Goal: Task Accomplishment & Management: Manage account settings

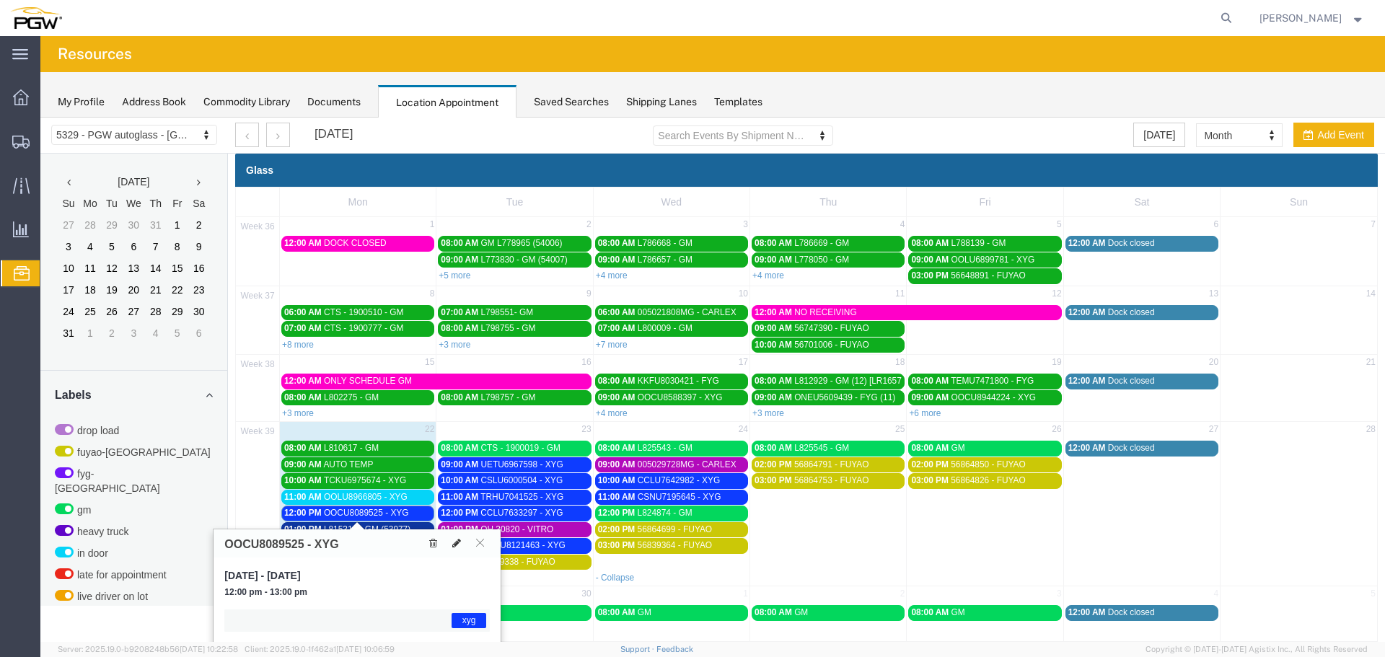
click at [455, 543] on icon at bounding box center [456, 543] width 9 height 10
select select "1"
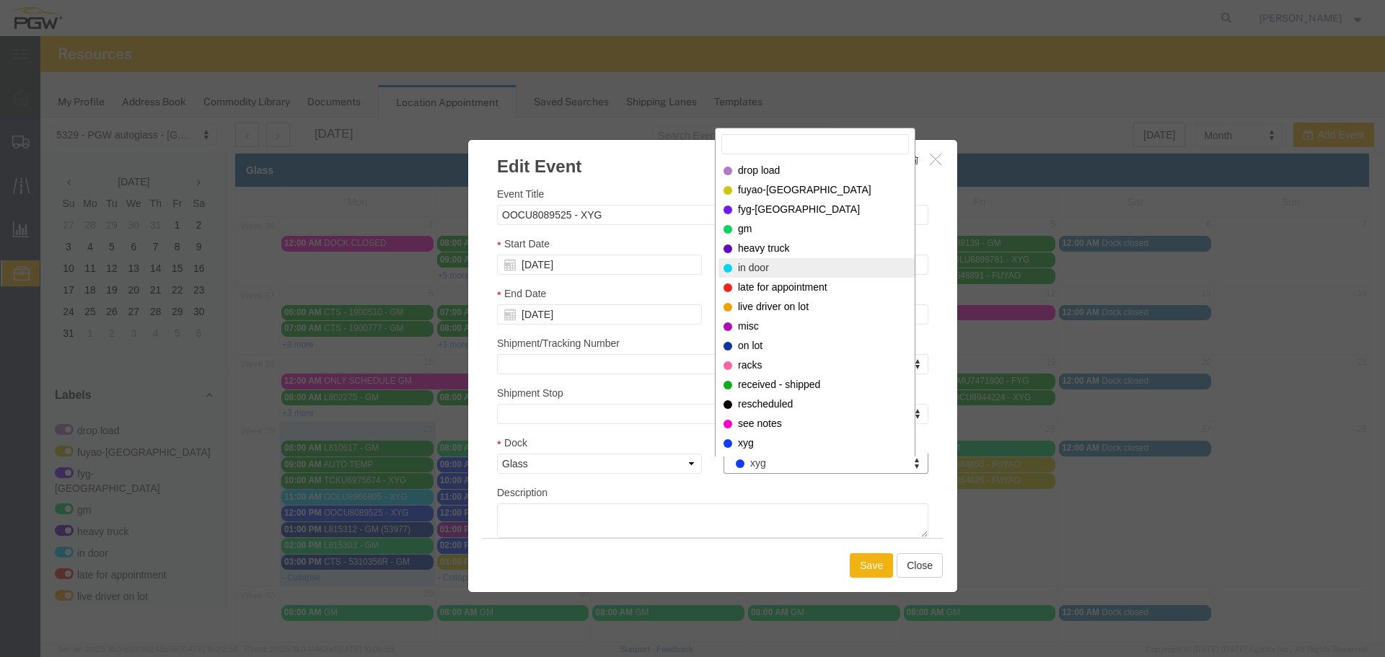
select select "220"
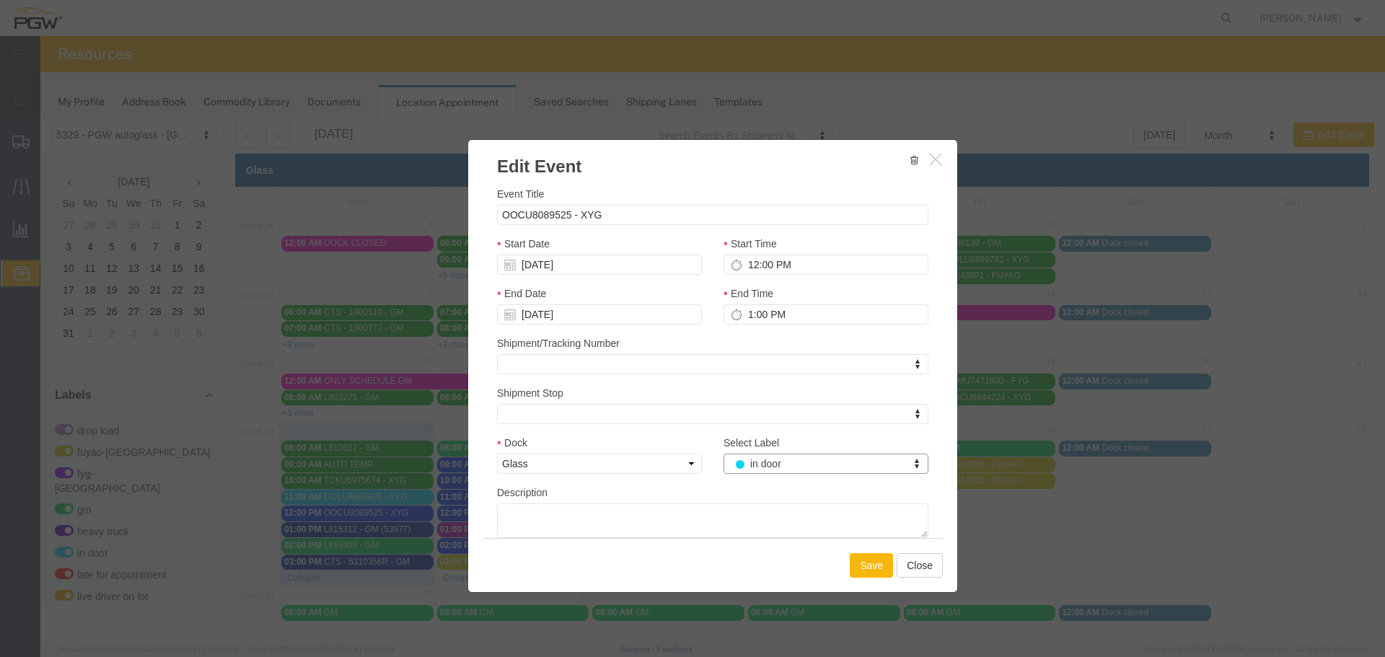
click at [852, 558] on button "Save" at bounding box center [871, 565] width 43 height 25
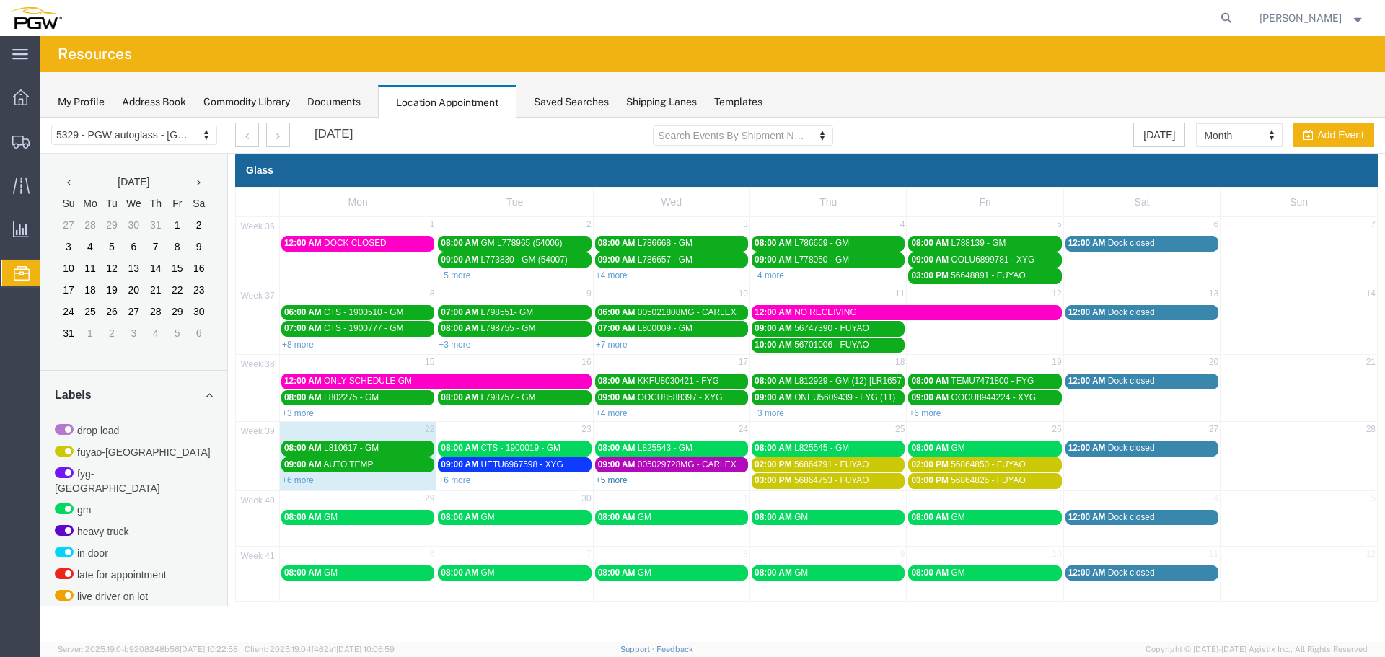
click at [607, 479] on link "+5 more" at bounding box center [612, 480] width 32 height 10
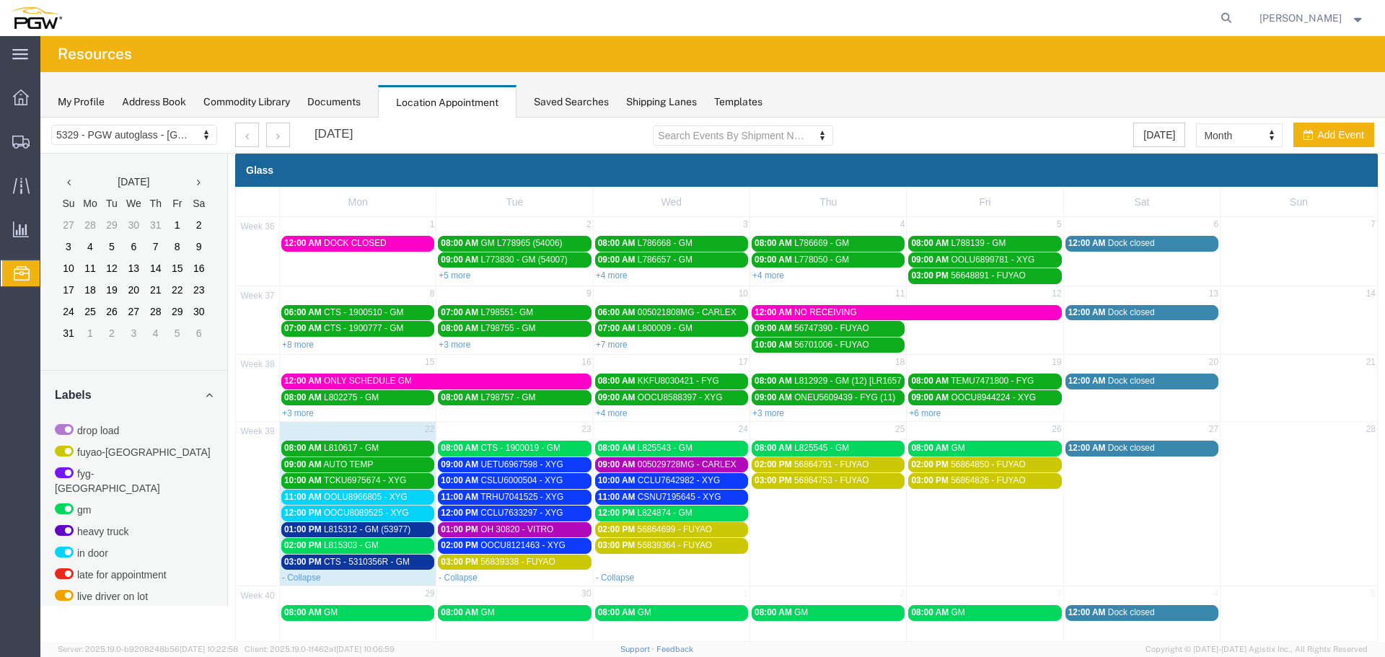
click at [398, 542] on div "02:00 PM L815303 - GM" at bounding box center [357, 545] width 147 height 11
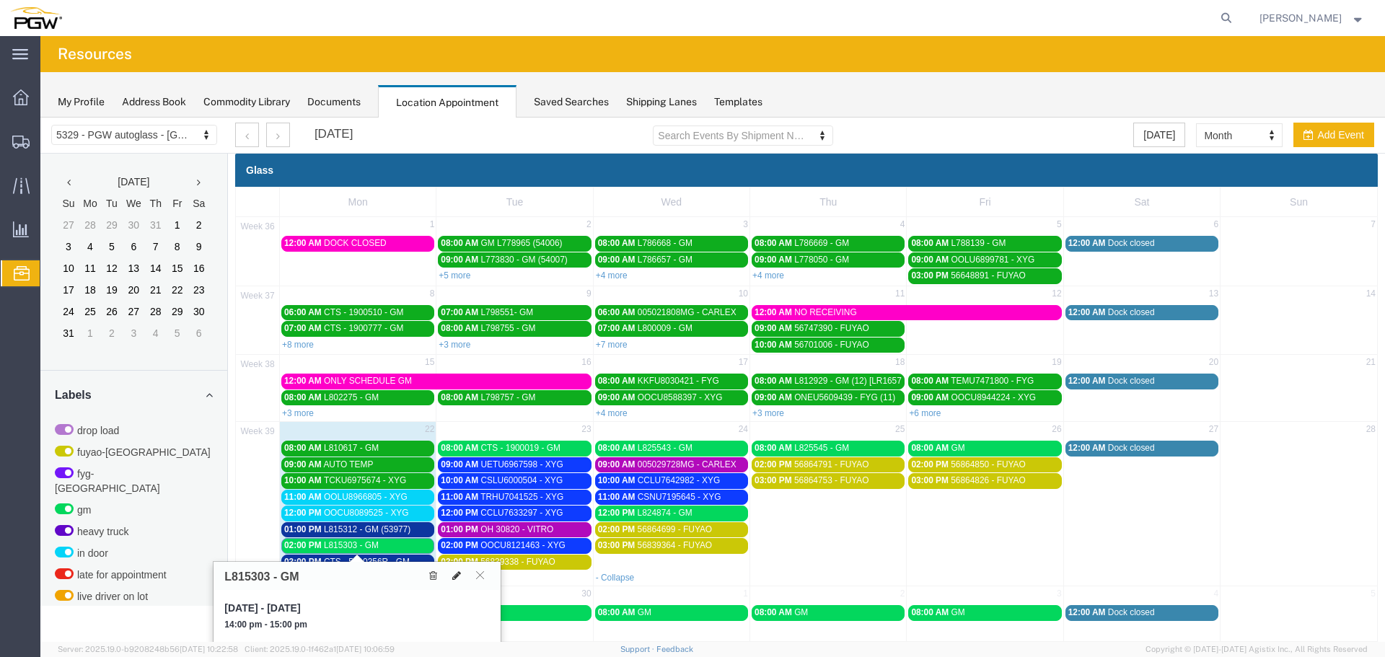
click at [454, 574] on icon at bounding box center [456, 576] width 9 height 10
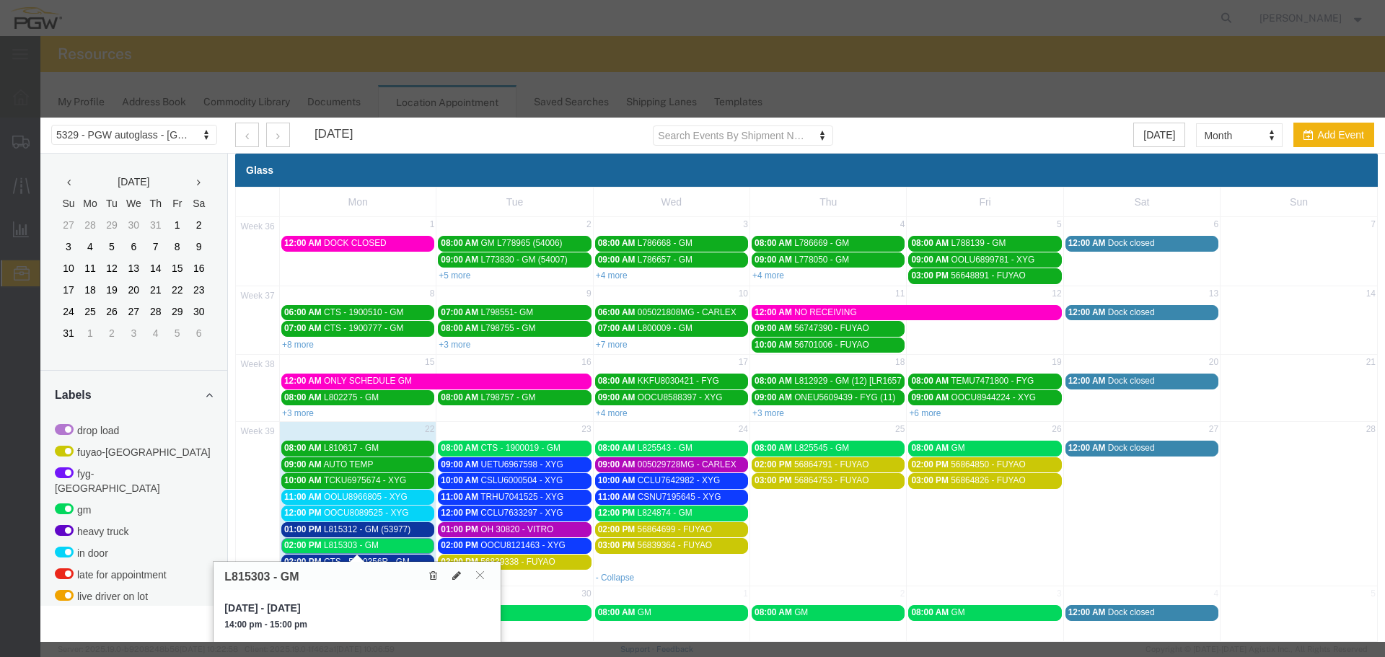
select select "1"
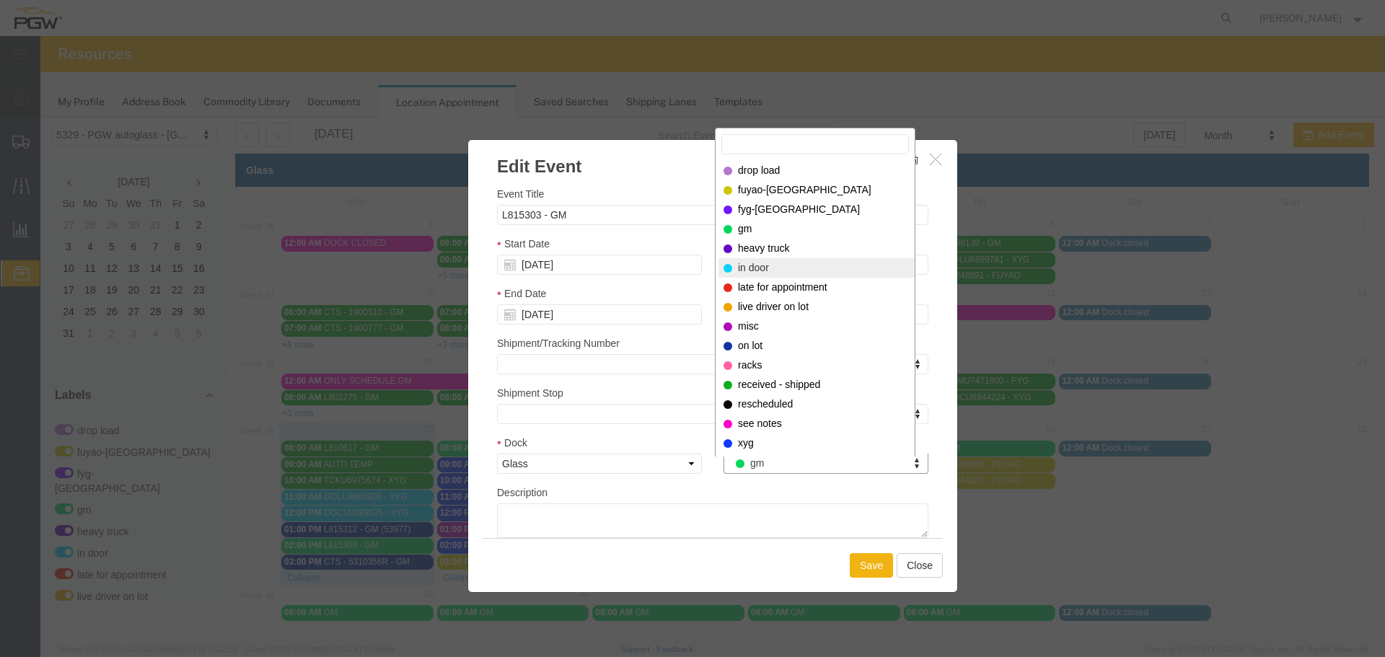
select select "220"
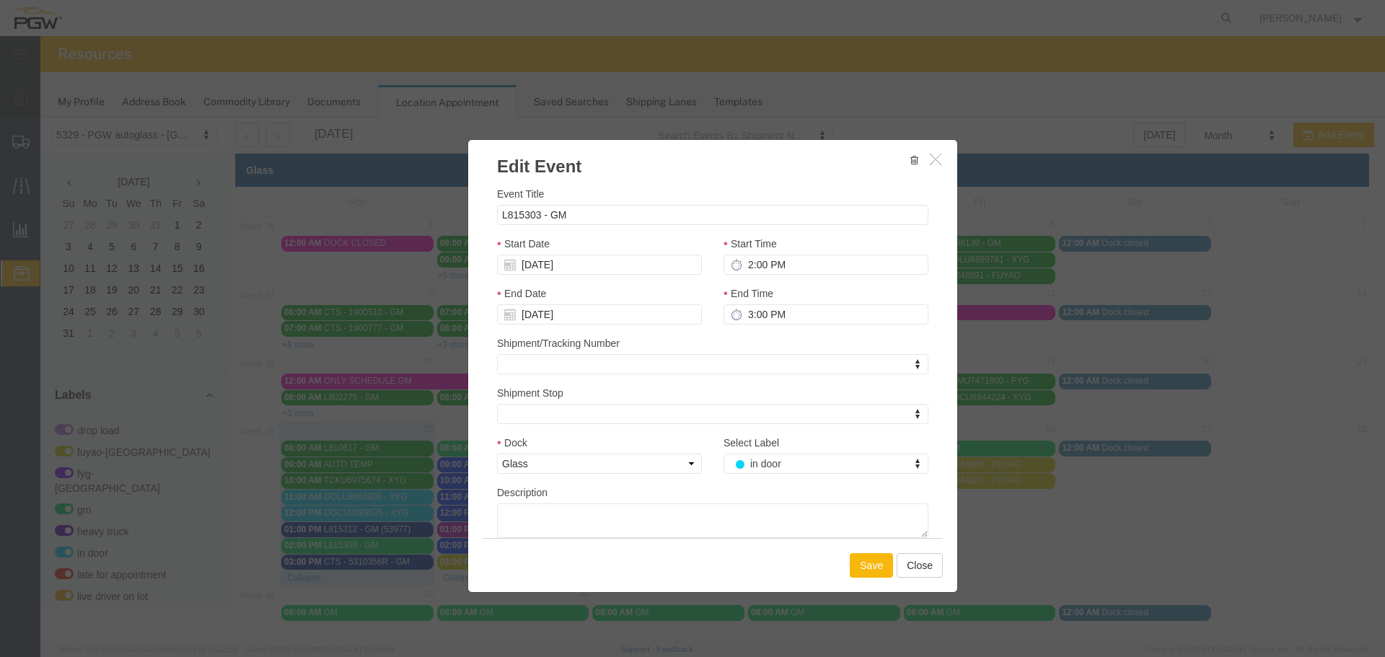
click at [864, 564] on button "Save" at bounding box center [871, 565] width 43 height 25
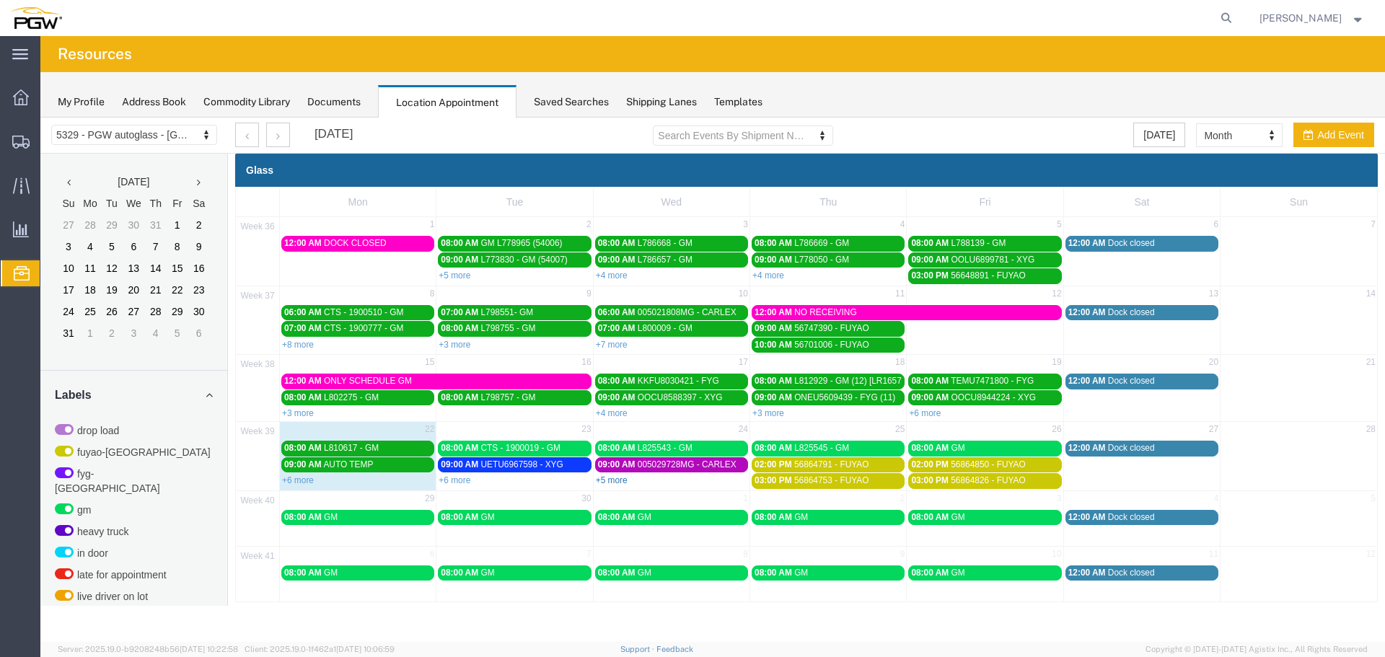
click at [619, 483] on link "+5 more" at bounding box center [612, 480] width 32 height 10
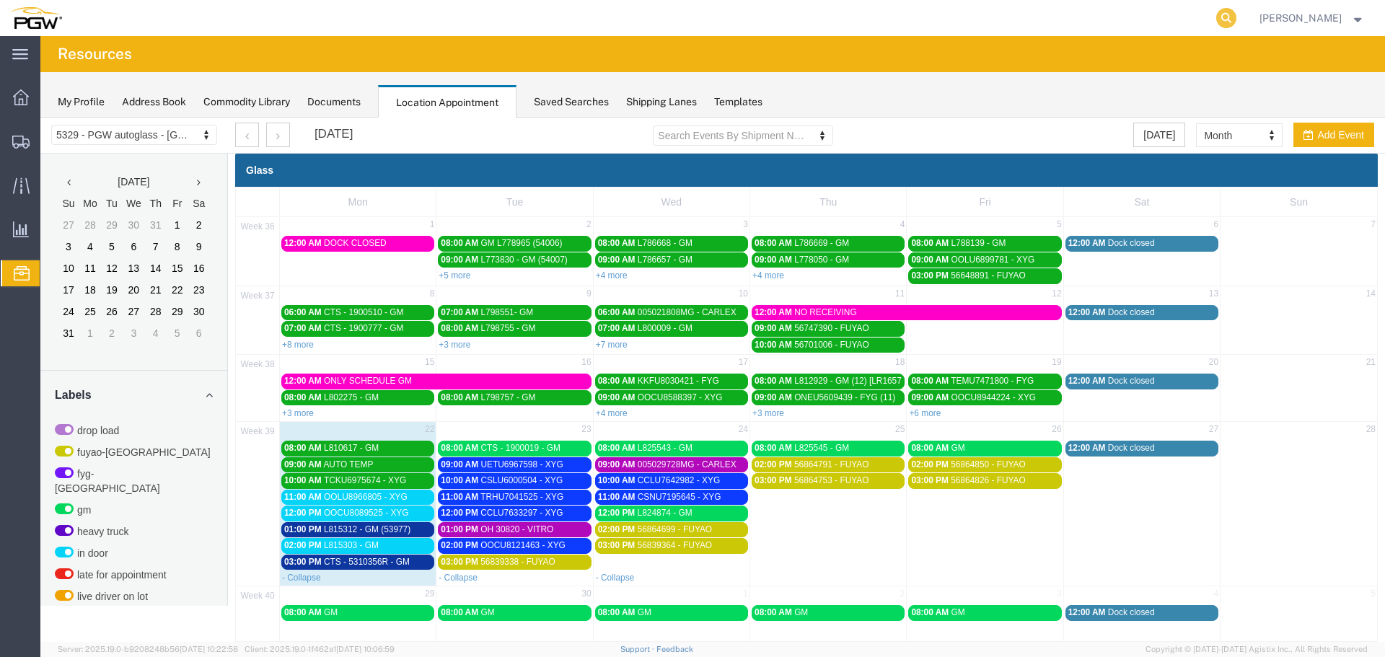
click at [1232, 12] on icon at bounding box center [1226, 18] width 20 height 20
click at [1207, 21] on input "search" at bounding box center [997, 18] width 439 height 35
type input "56862566"
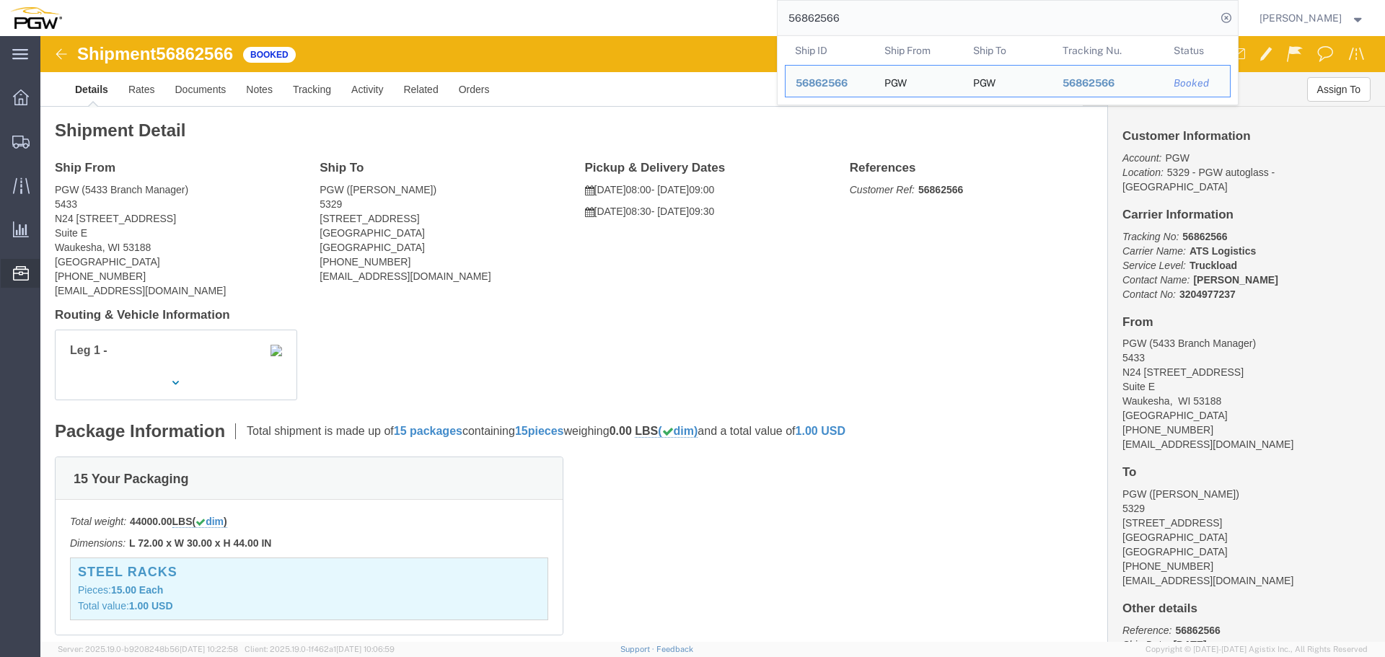
click at [0, 0] on span "Documents" at bounding box center [0, 0] width 0 height 0
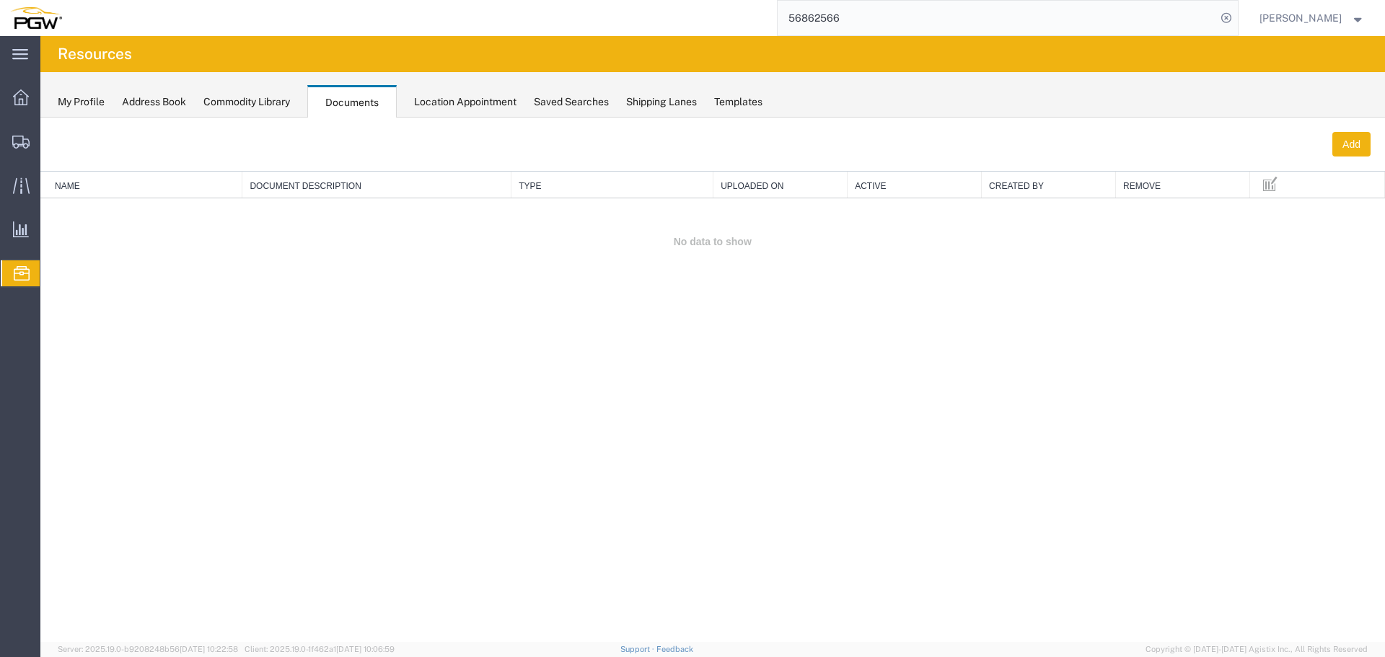
click at [450, 103] on div "Location Appointment" at bounding box center [465, 102] width 102 height 15
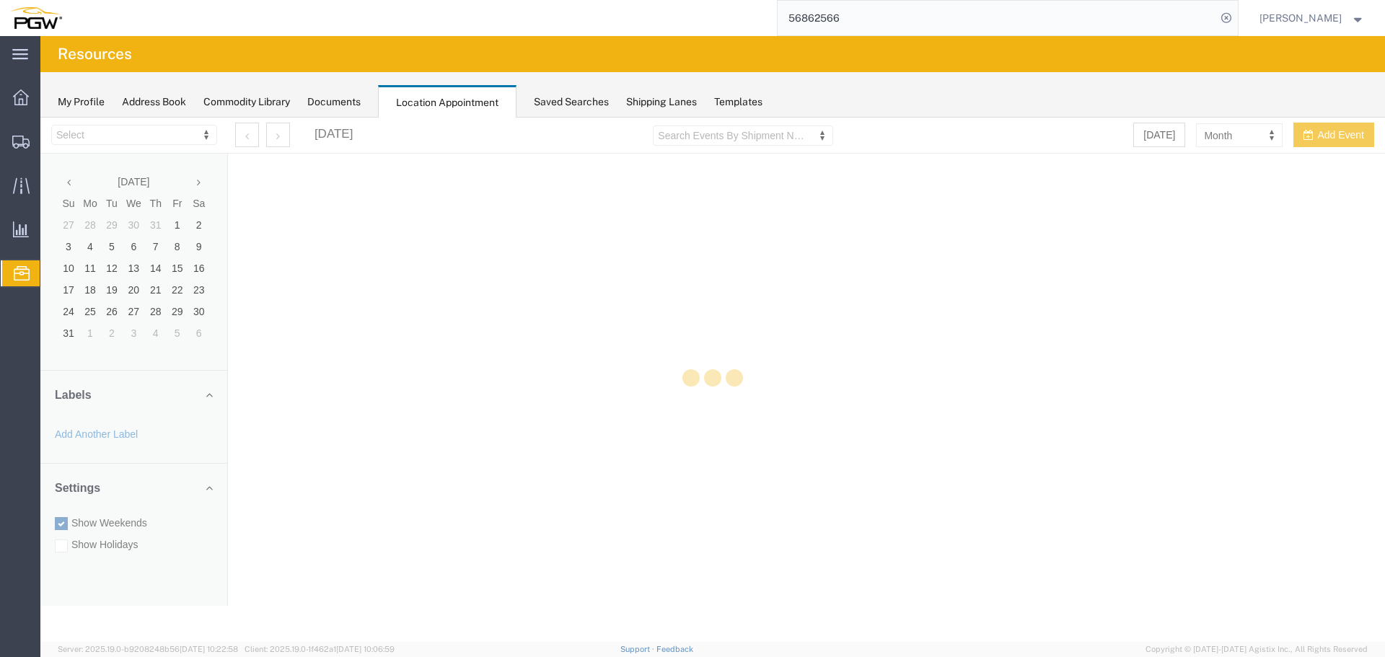
select select "28253"
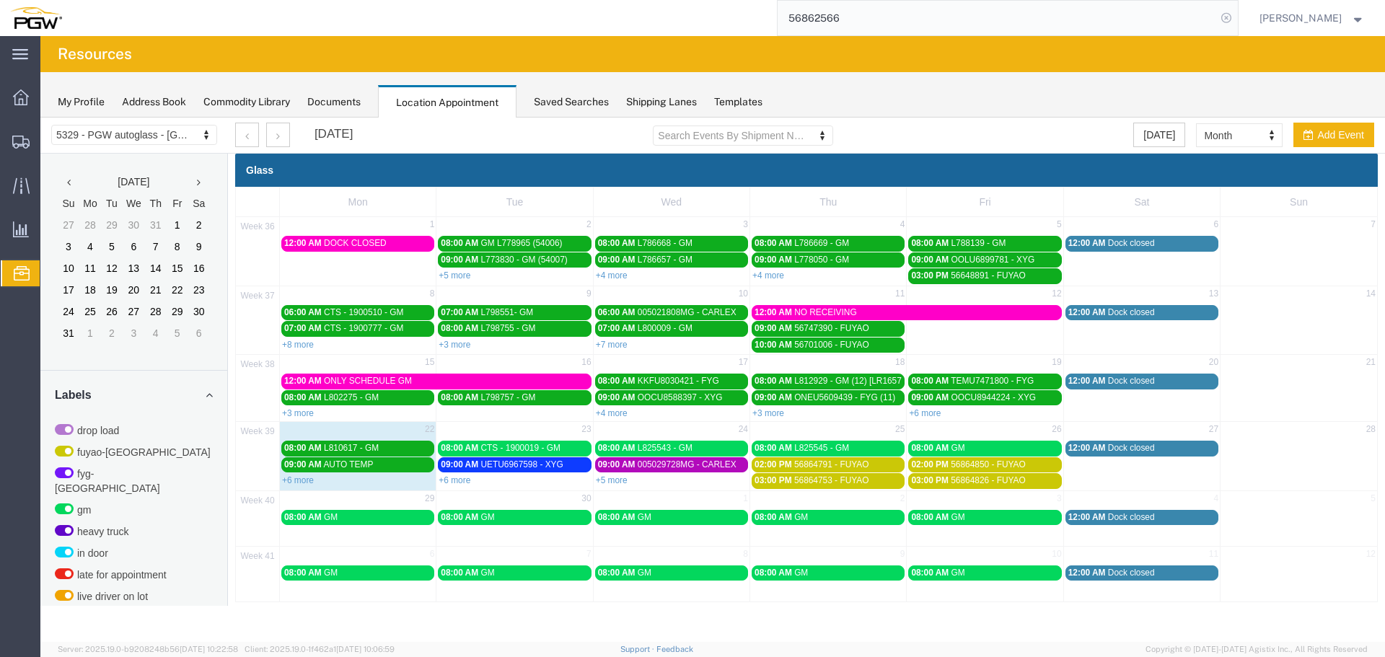
click at [1235, 22] on icon at bounding box center [1226, 18] width 20 height 20
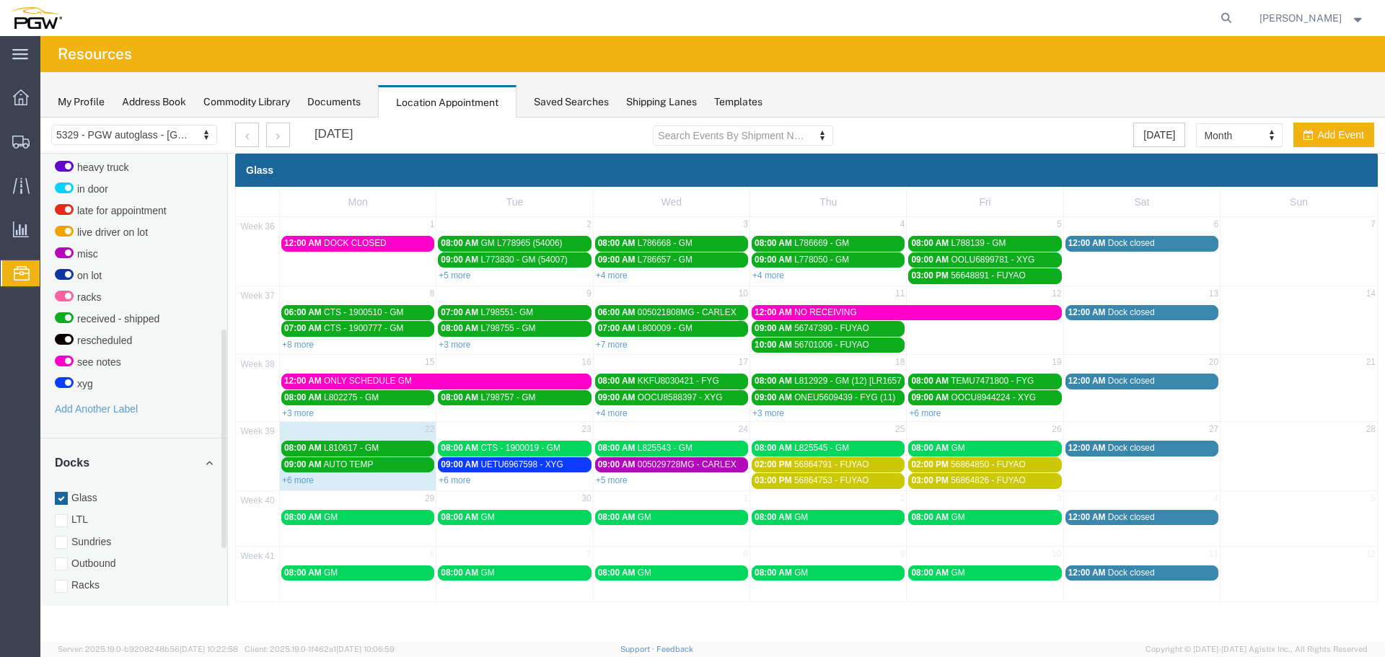
click at [92, 578] on label "Racks" at bounding box center [134, 585] width 158 height 14
click at [40, 118] on input "Racks" at bounding box center [40, 118] width 0 height 0
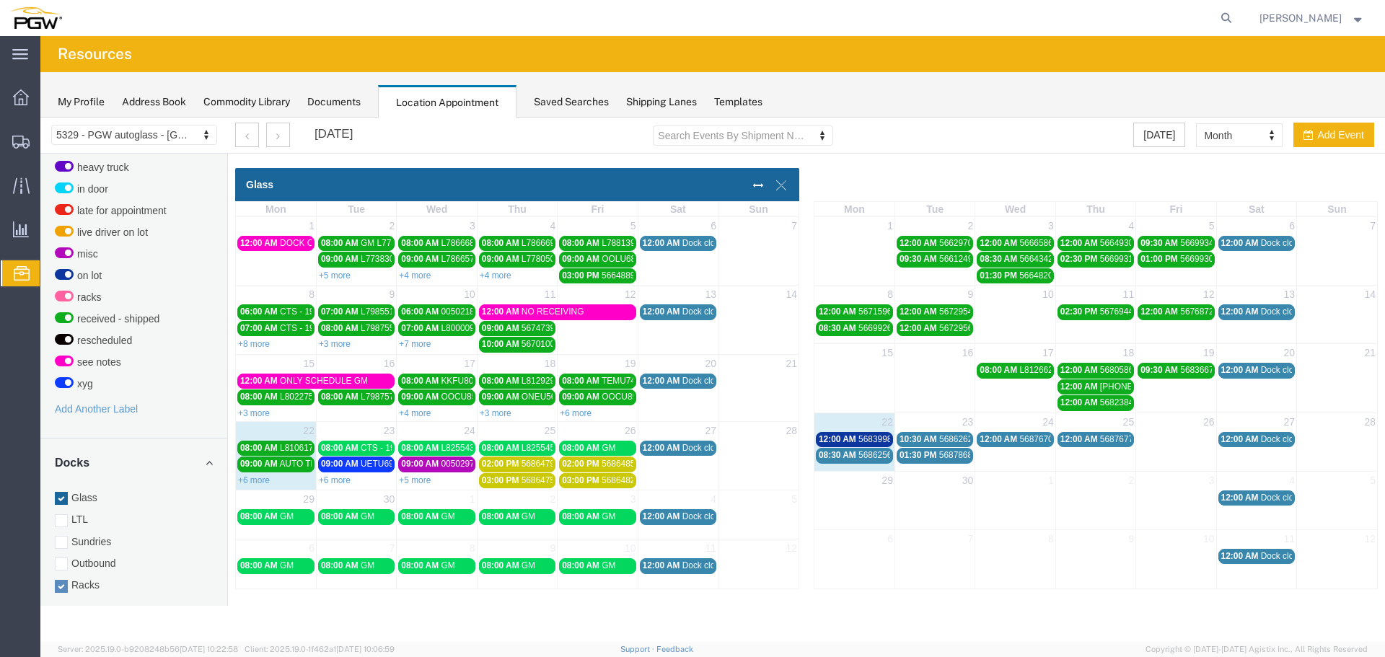
click at [861, 437] on span "56839984 - N Charleston / Roanoke (54009)" at bounding box center [990, 439] width 263 height 10
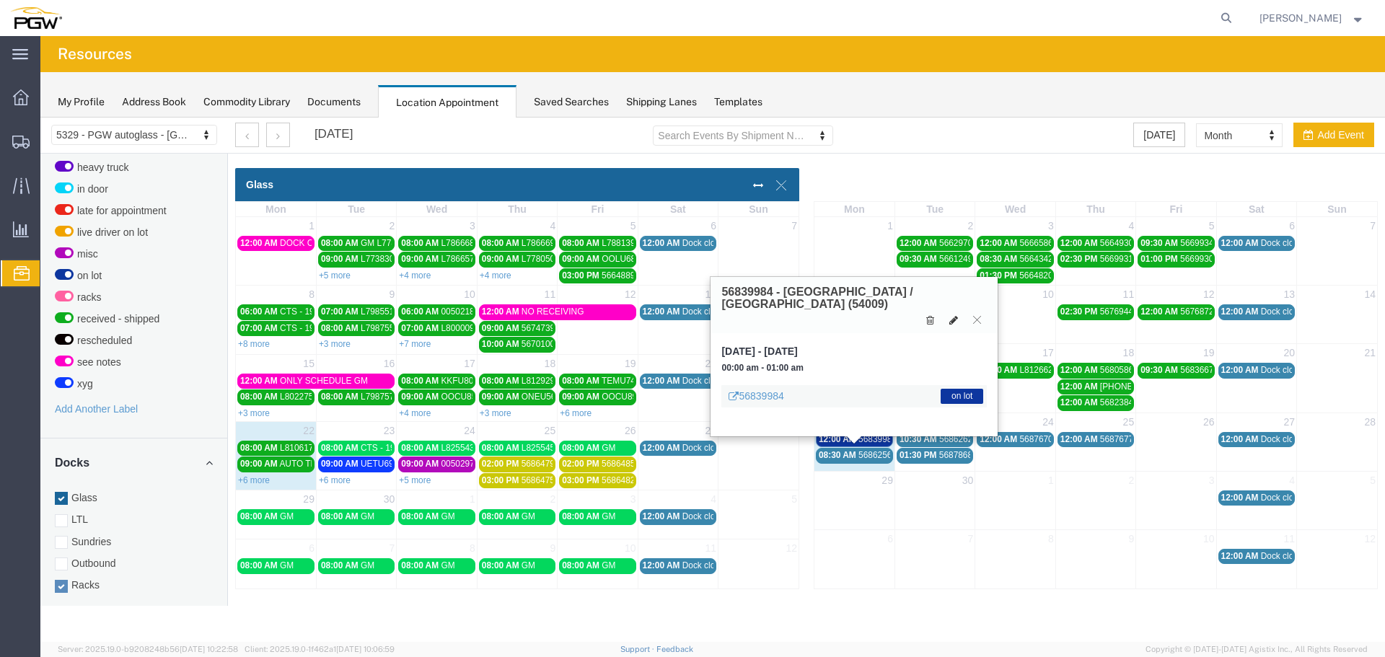
click at [954, 315] on icon at bounding box center [953, 320] width 9 height 10
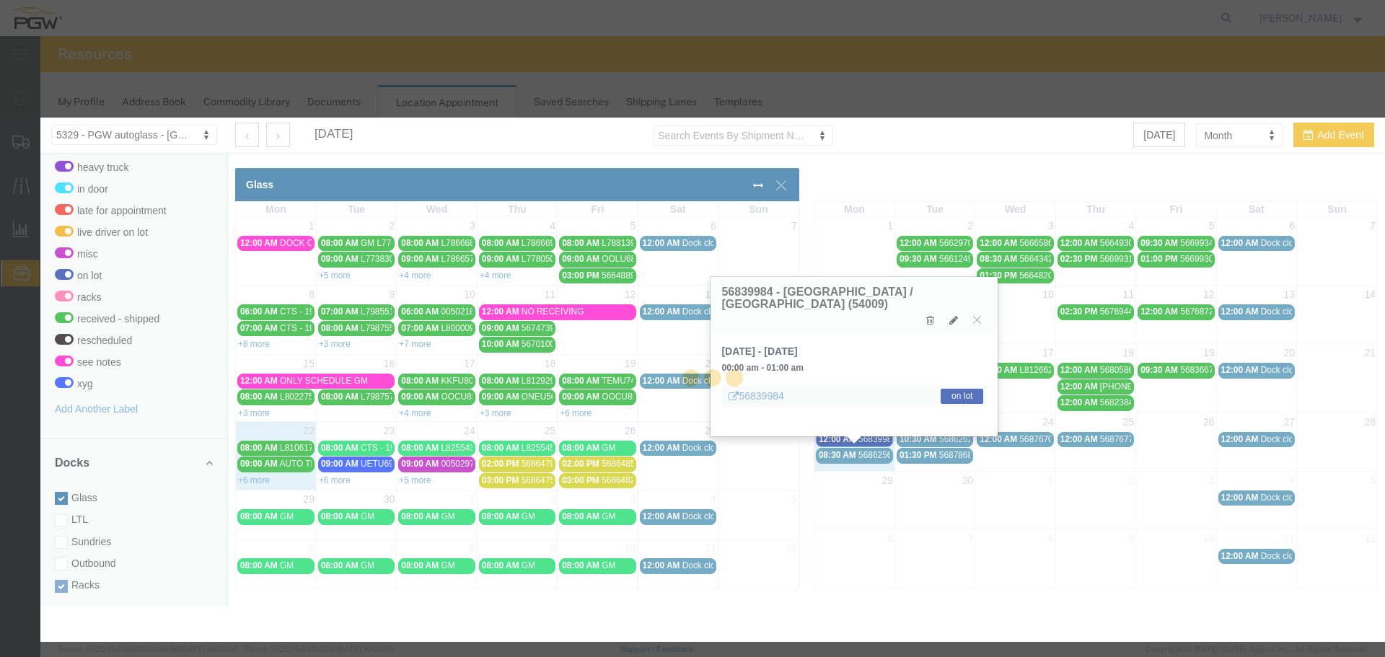
select select "3"
select select "300"
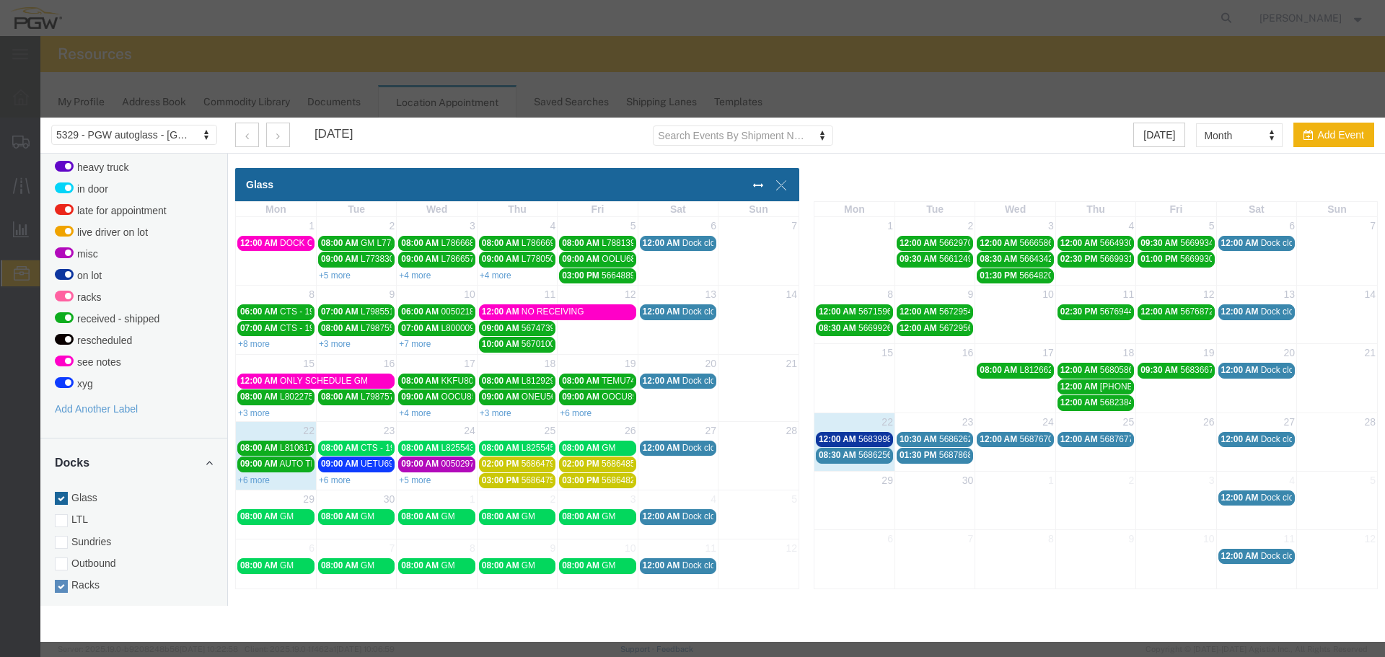
select select
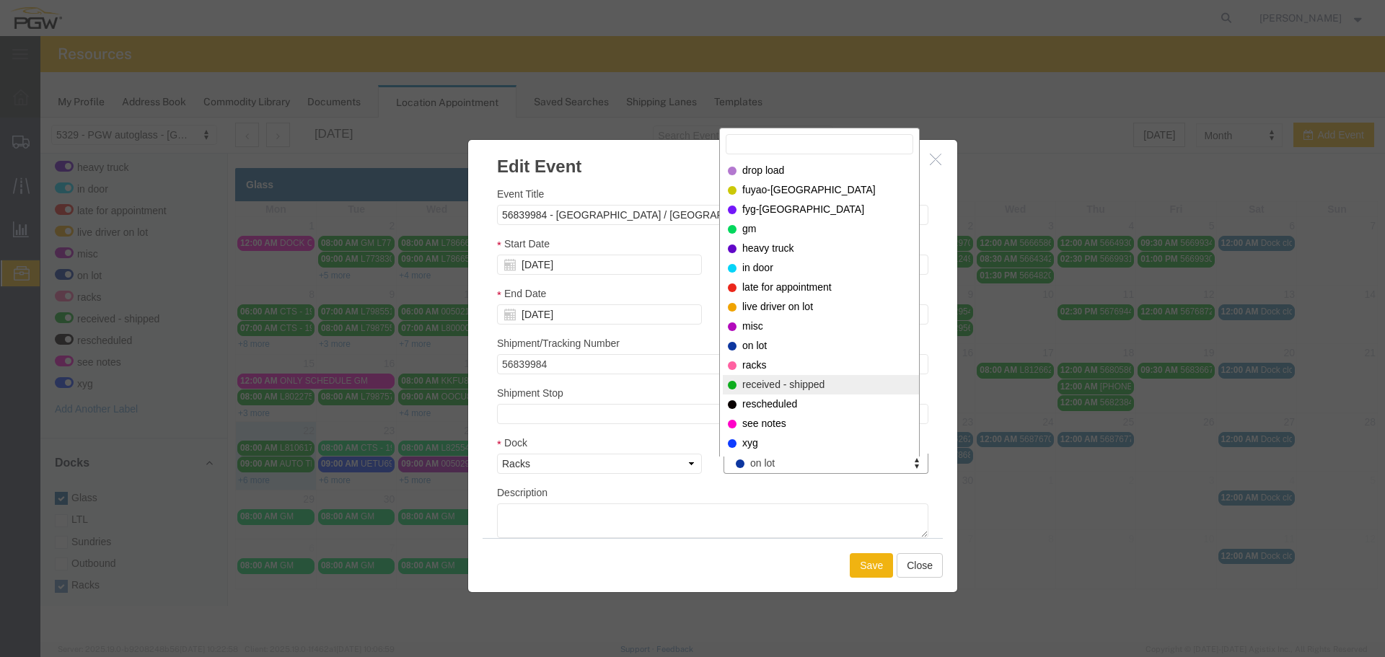
select select "200"
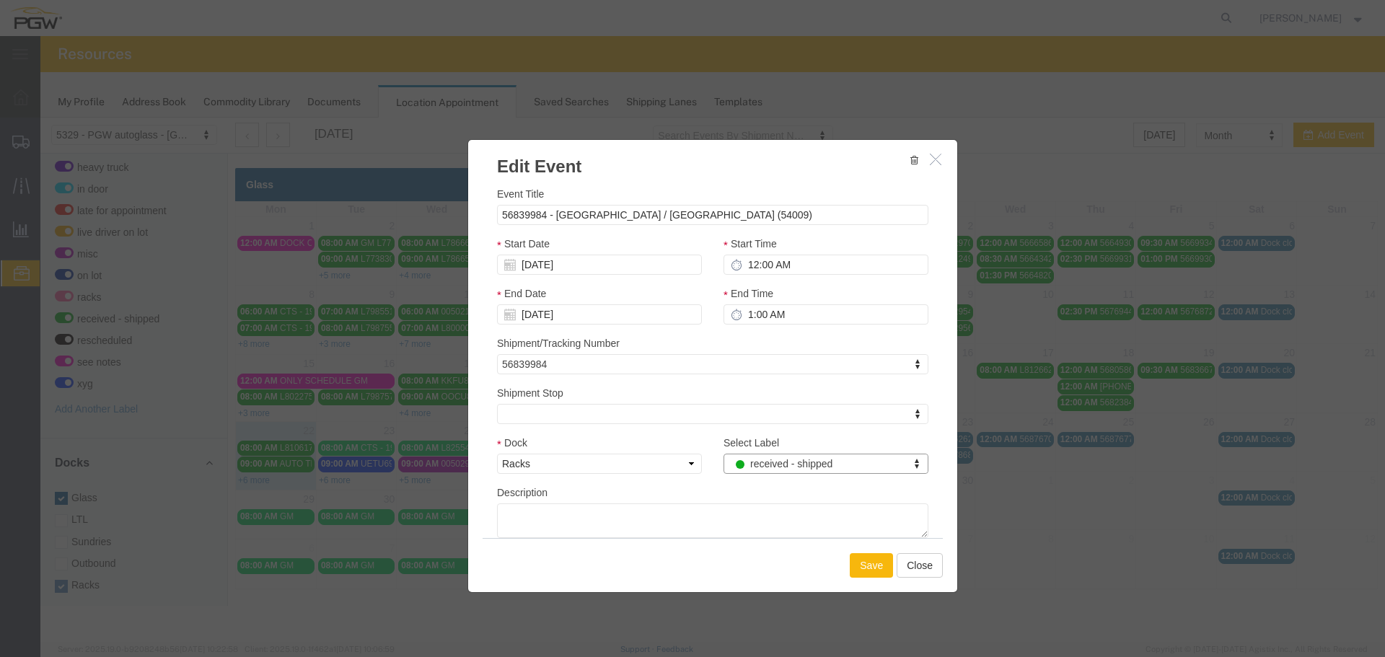
click at [866, 563] on button "Save" at bounding box center [871, 565] width 43 height 25
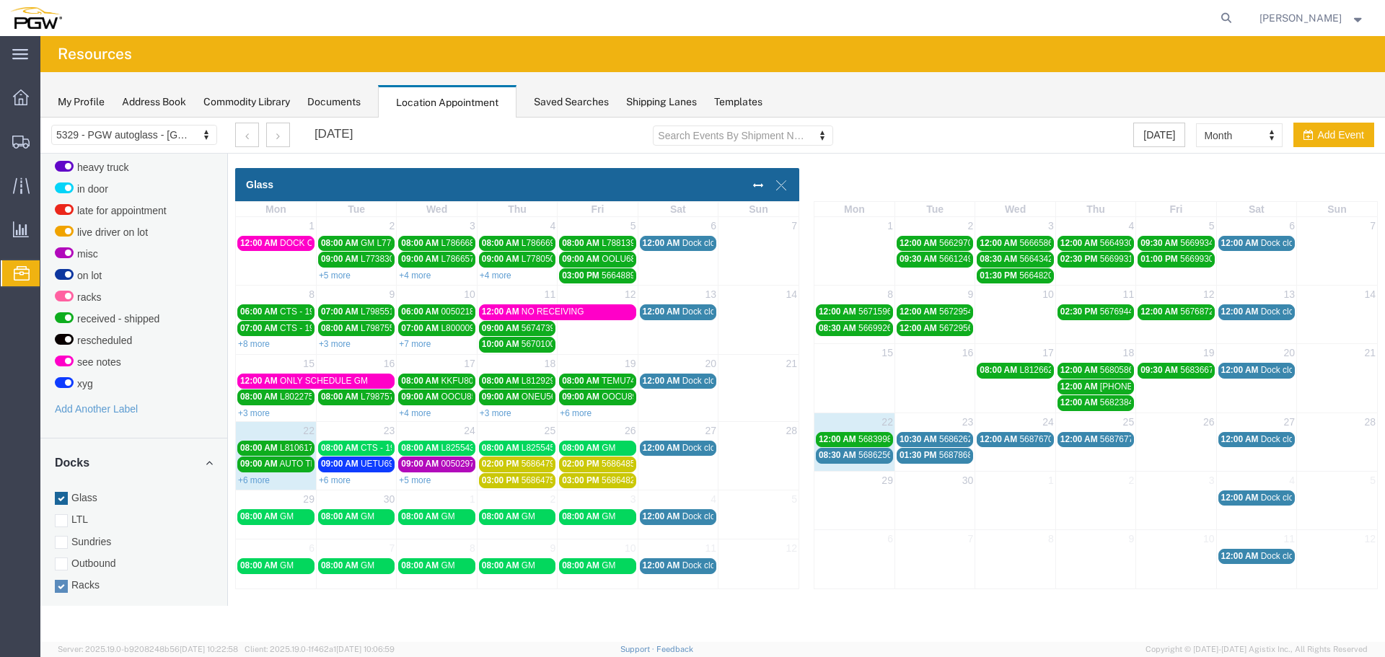
click at [851, 457] on span "08:30 AM" at bounding box center [838, 455] width 38 height 10
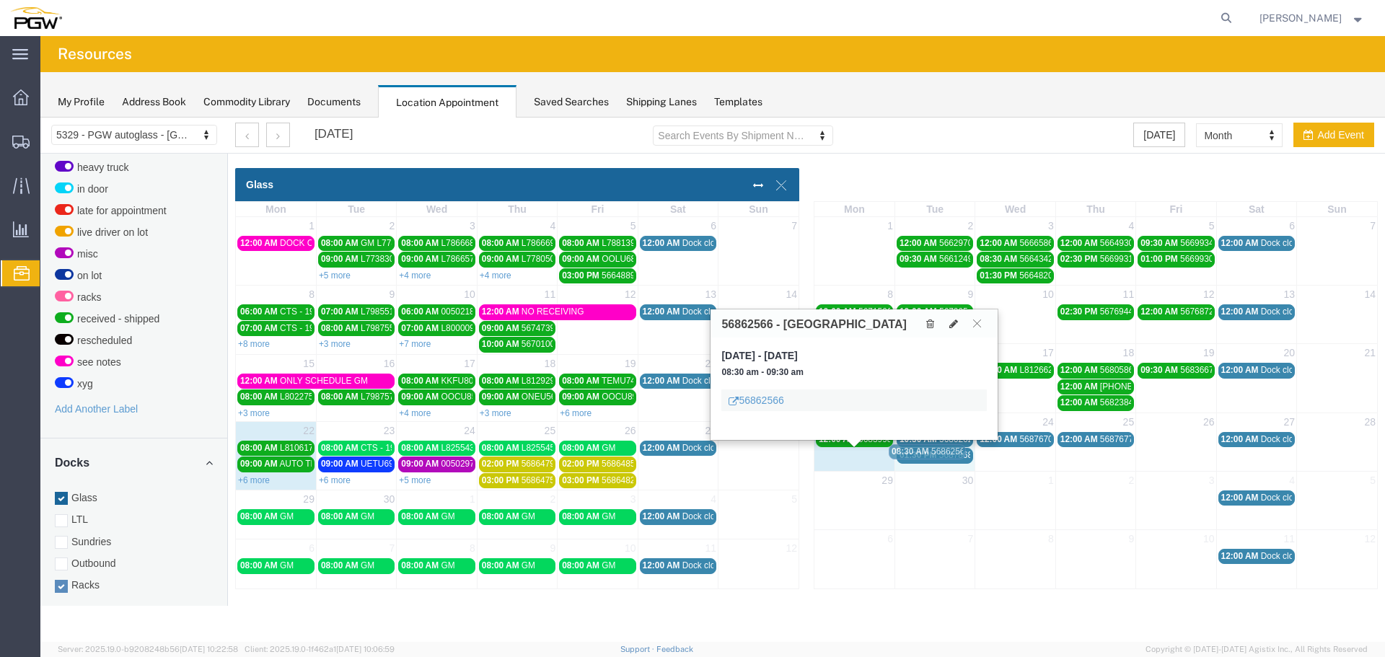
drag, startPoint x: 851, startPoint y: 457, endPoint x: 924, endPoint y: 454, distance: 73.7
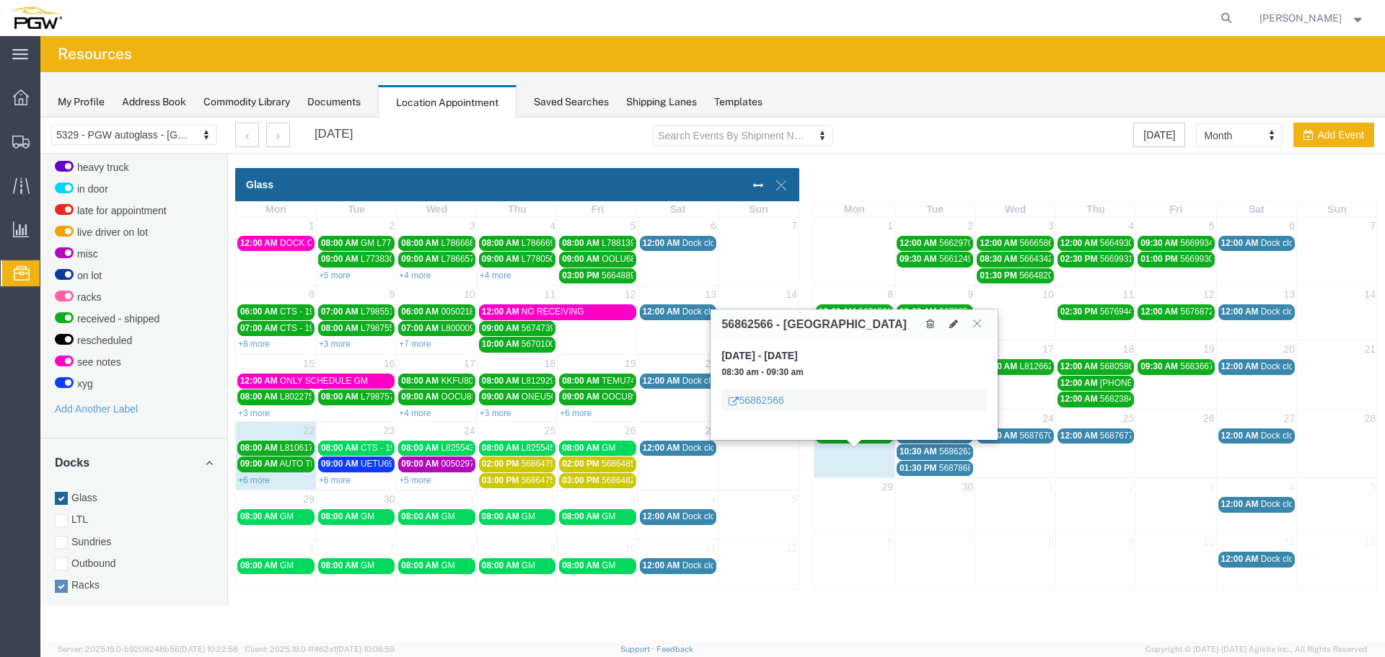
click at [981, 324] on icon at bounding box center [977, 323] width 8 height 9
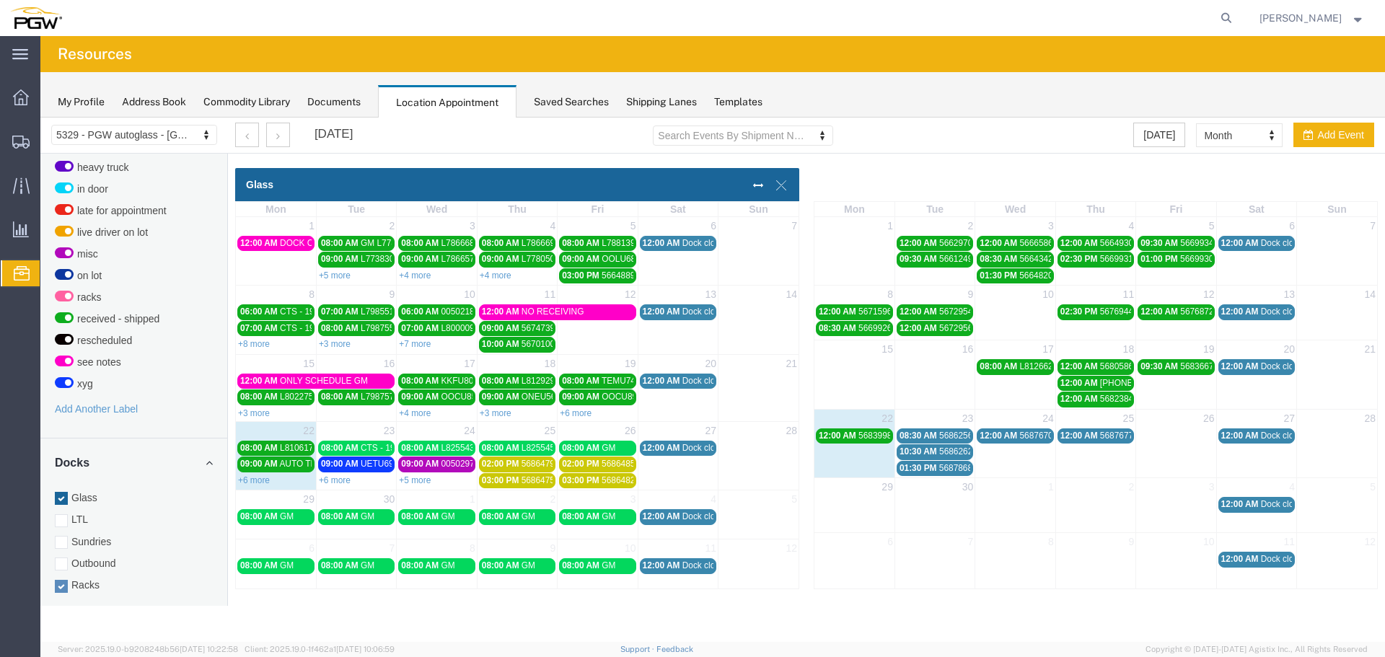
click at [940, 436] on span "56862566 - Milwaukee" at bounding box center [1006, 436] width 135 height 10
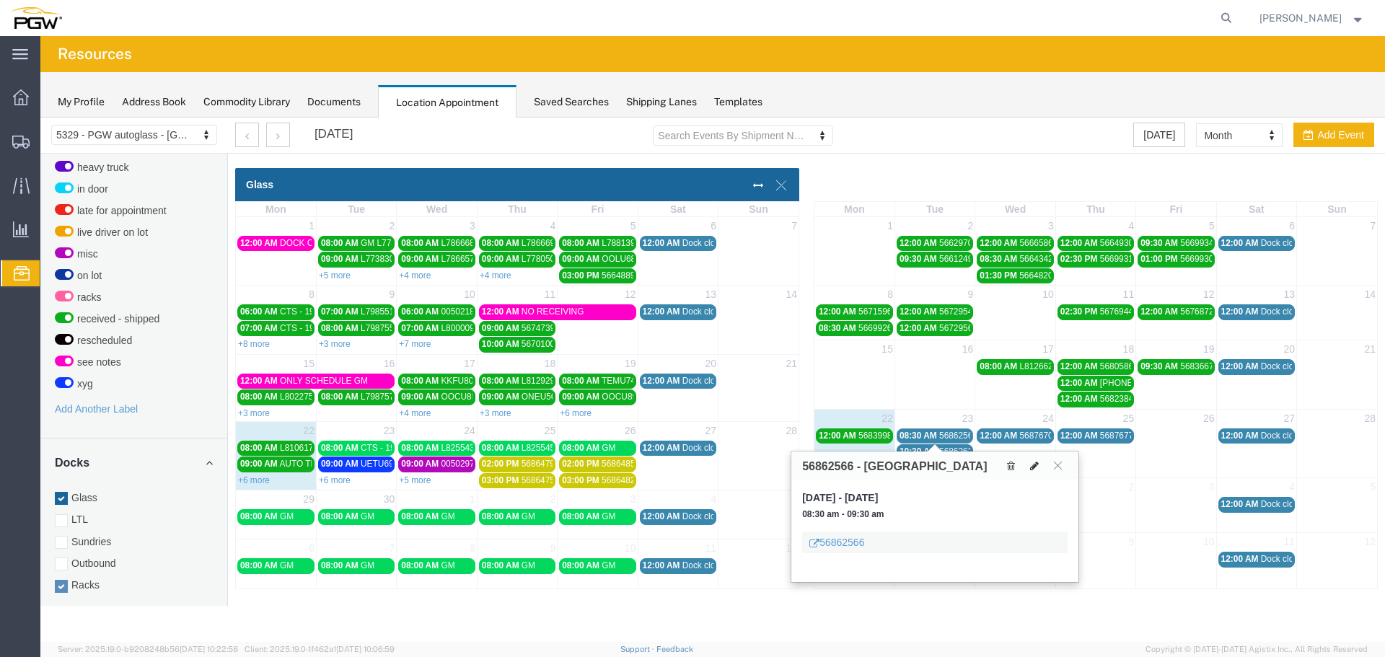
click at [1028, 465] on button at bounding box center [1034, 465] width 20 height 15
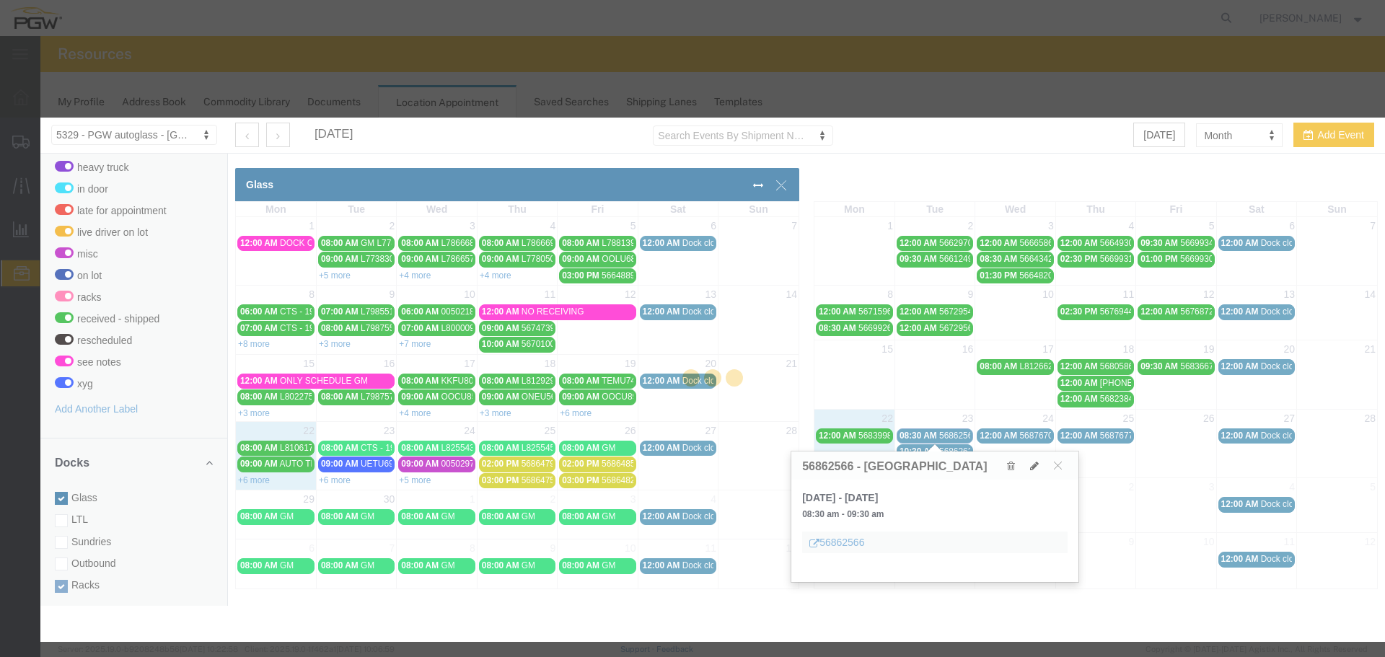
select select "100"
select select "3"
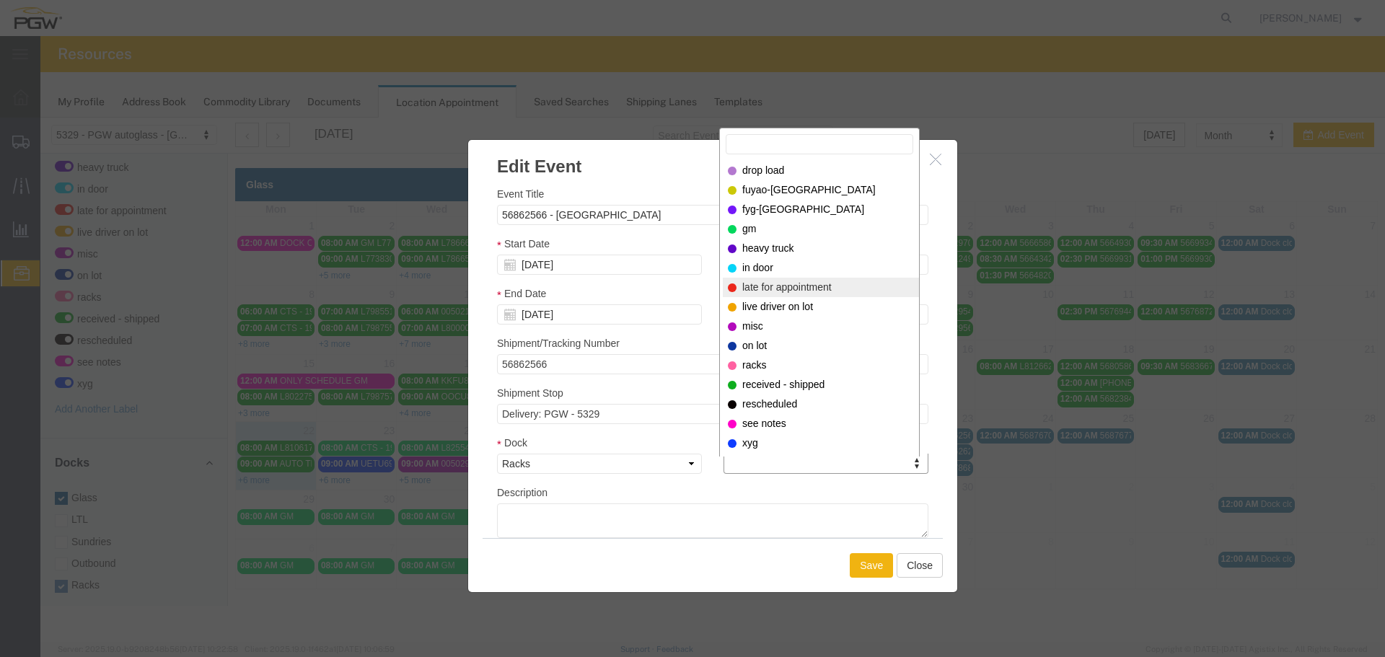
select select "260"
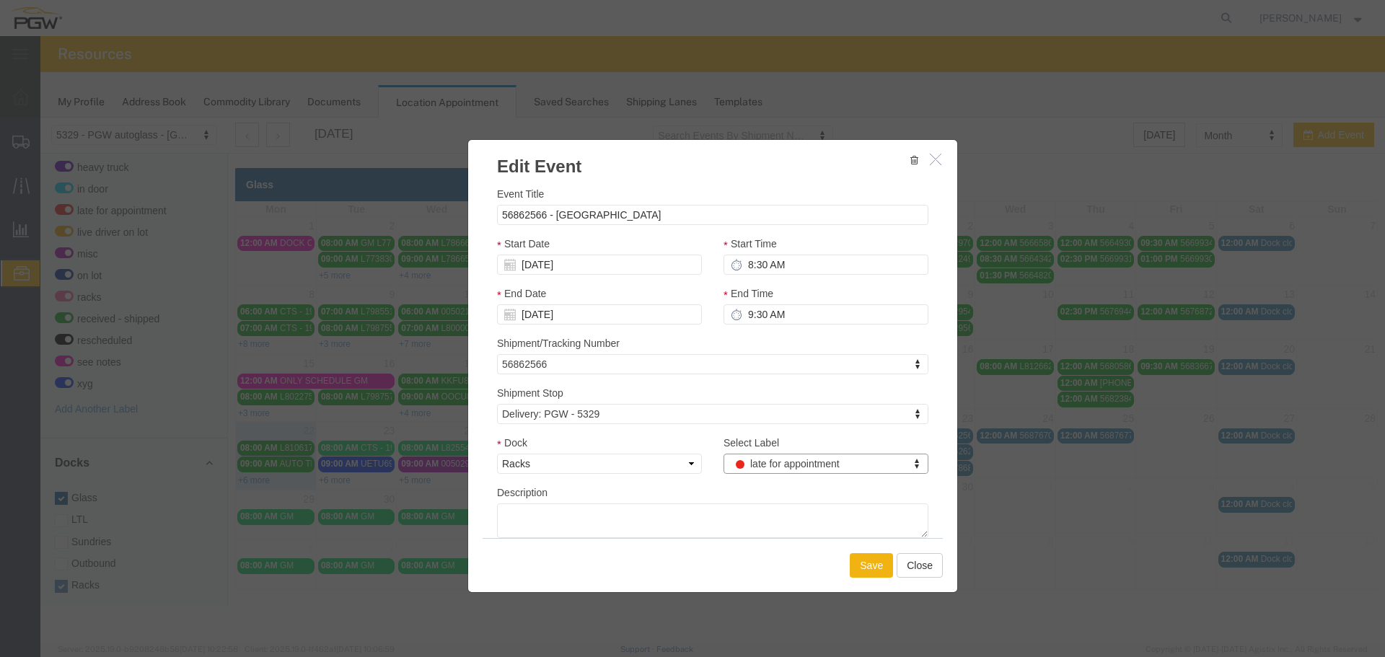
scroll to position [51, 0]
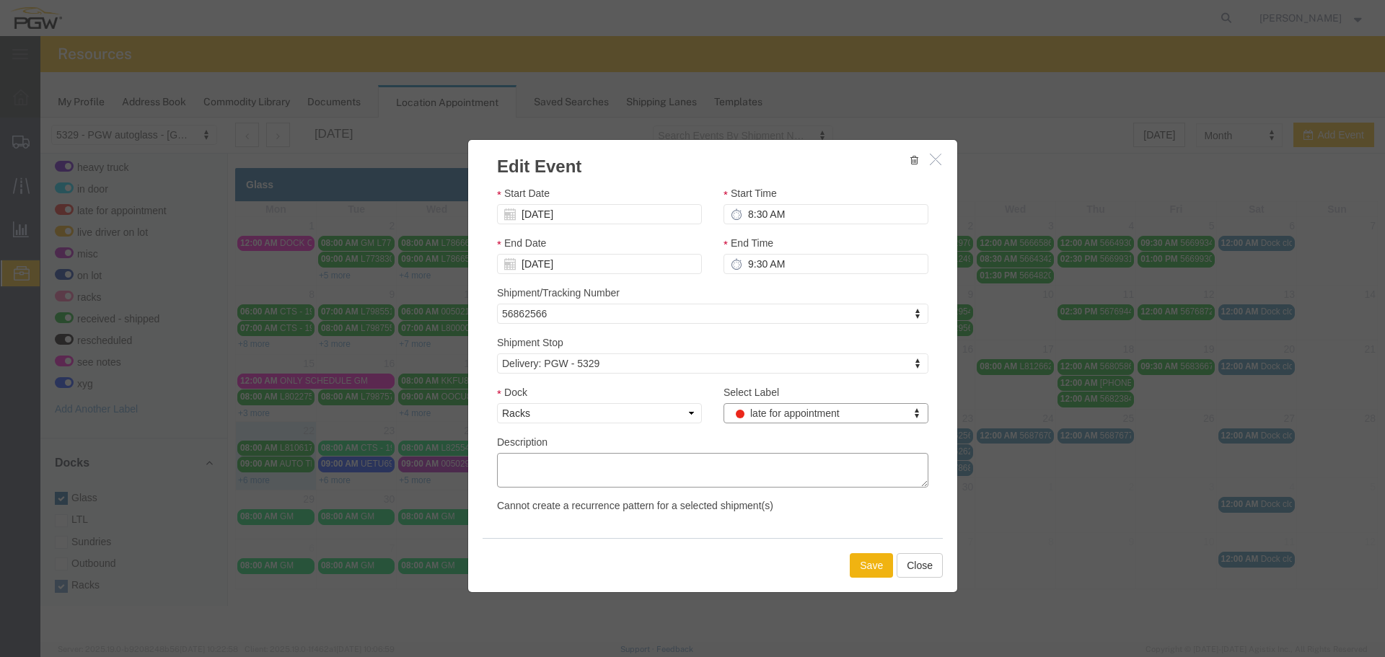
click at [739, 460] on textarea "Description" at bounding box center [712, 470] width 431 height 35
type textarea "scheduled to pick up @8 and deliver 30mins after pick up"
click at [856, 554] on button "Save" at bounding box center [871, 565] width 43 height 25
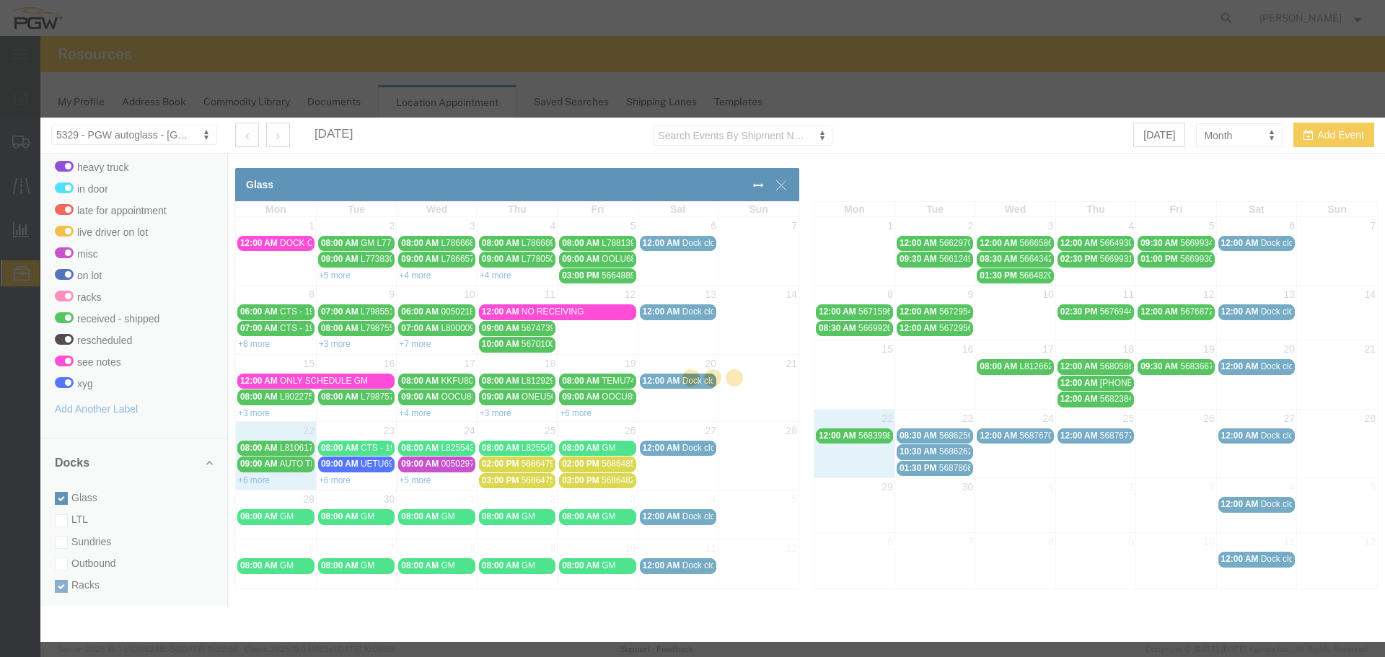
scroll to position [43, 0]
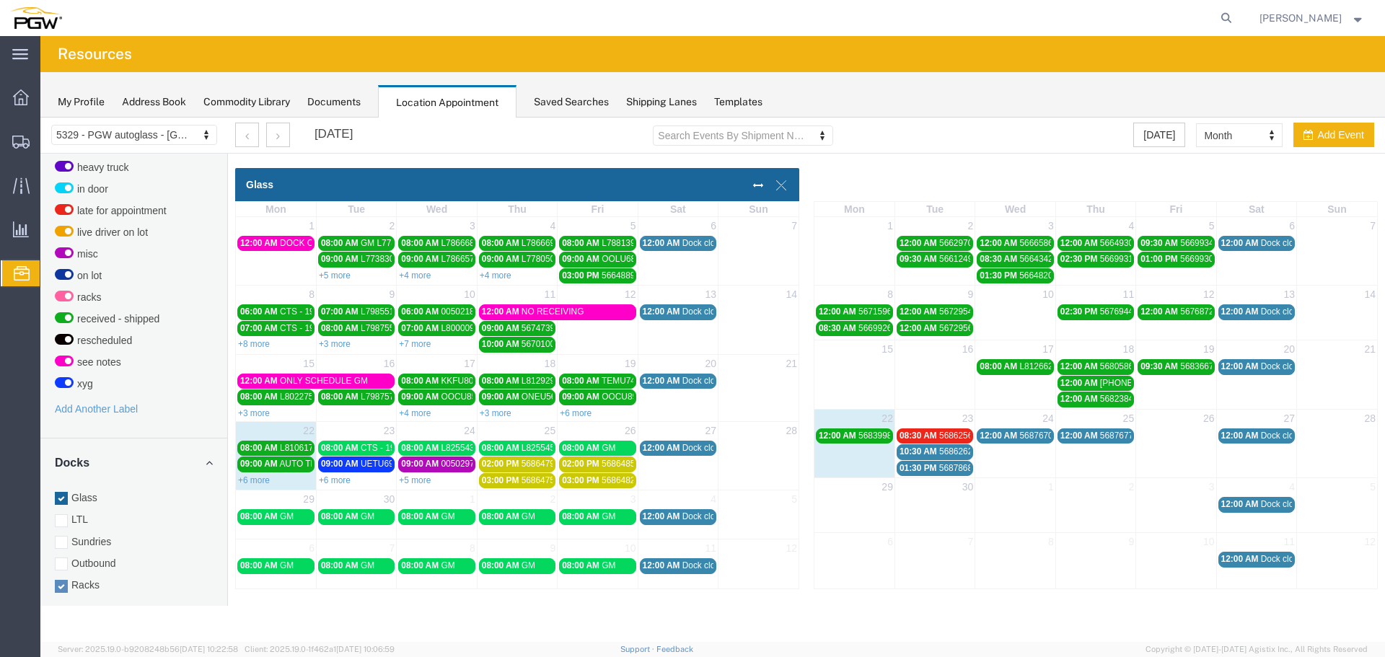
click at [913, 453] on span "10:30 AM" at bounding box center [919, 452] width 38 height 10
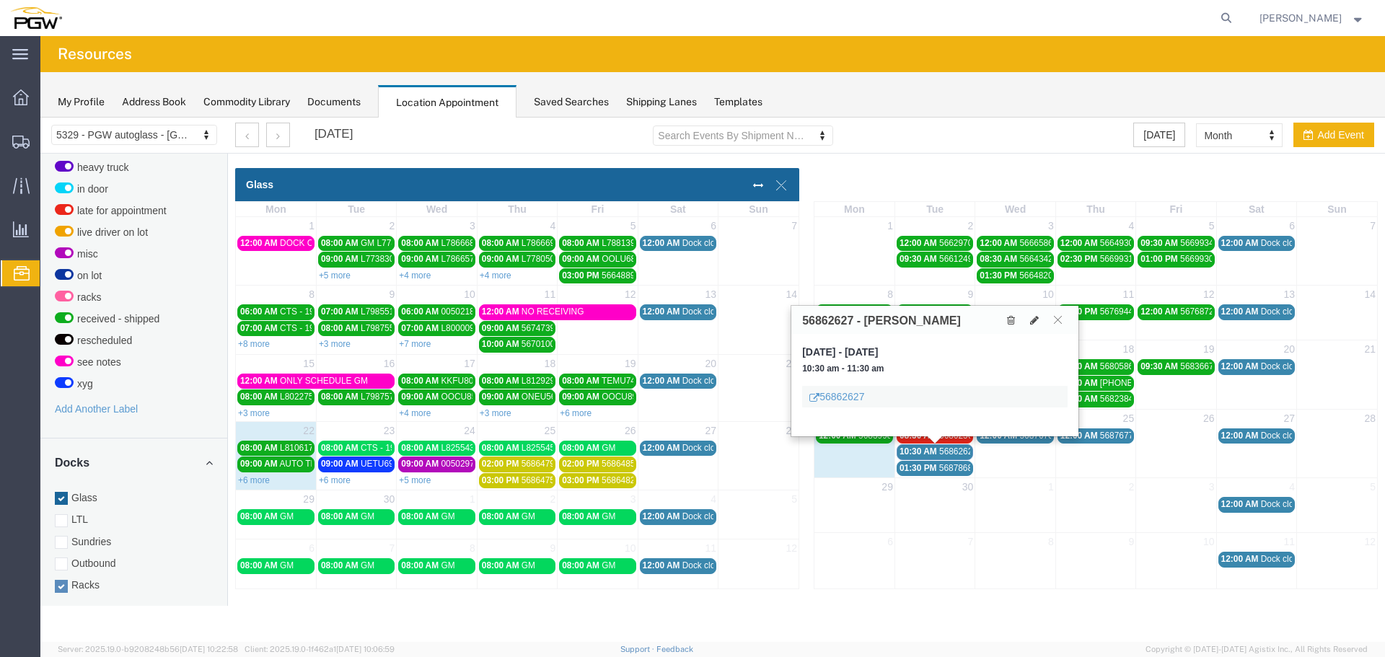
click at [838, 322] on h3 "56862627 - Addison" at bounding box center [881, 321] width 159 height 13
copy h3 "56862627"
click at [935, 466] on span "01:30 PM" at bounding box center [919, 468] width 38 height 10
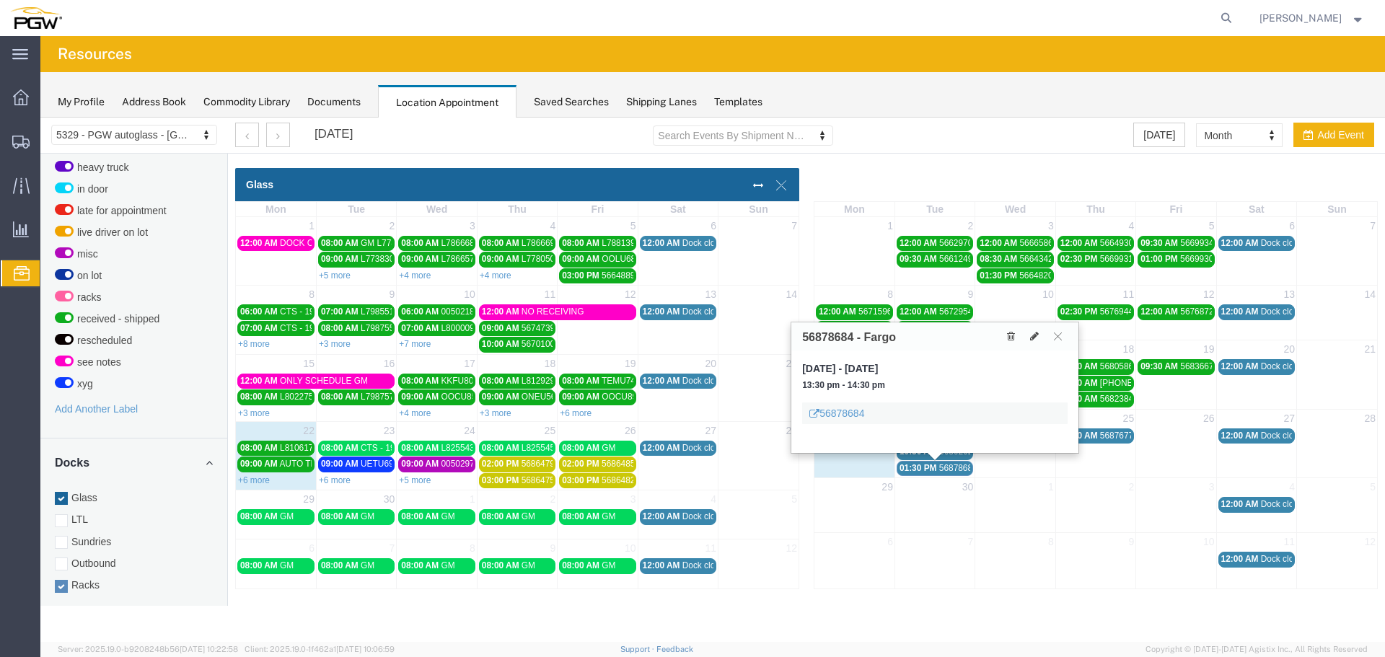
click at [817, 333] on h3 "56878684 - Fargo" at bounding box center [849, 337] width 94 height 13
copy h3 "56878684"
click at [923, 468] on span "01:30 PM" at bounding box center [919, 468] width 38 height 10
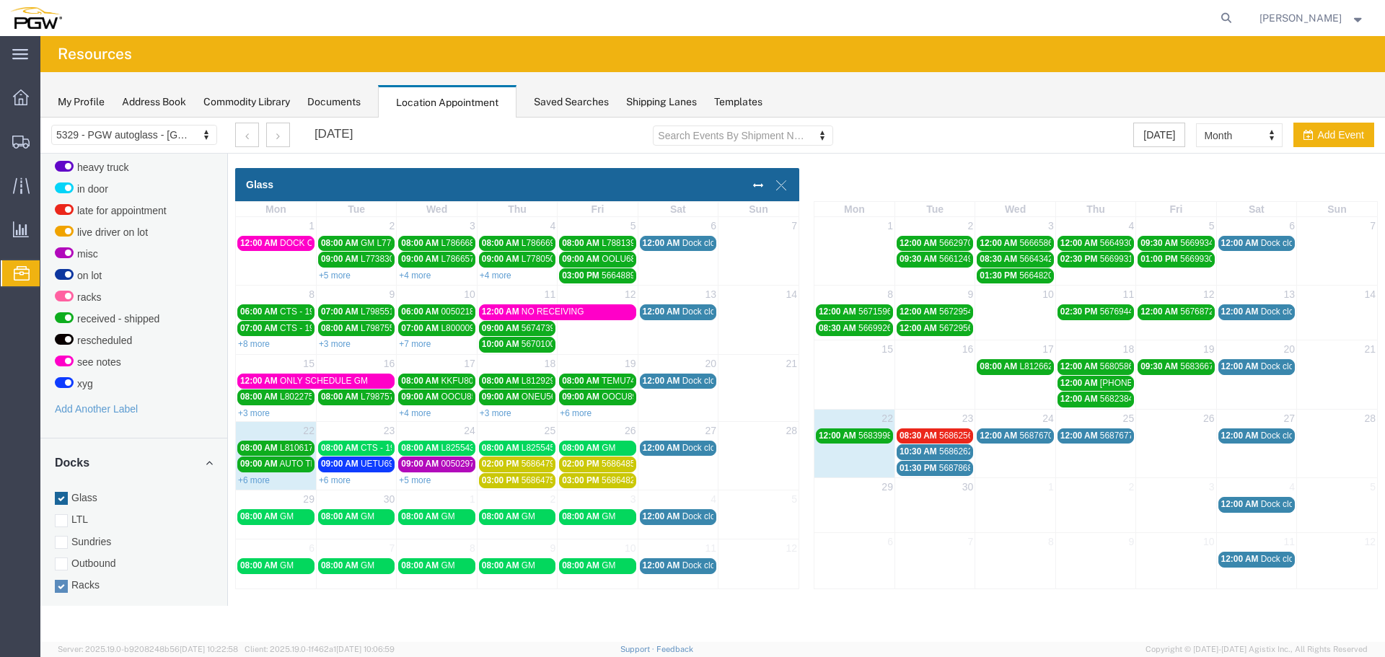
click at [1013, 437] on span "12:00 AM" at bounding box center [999, 436] width 38 height 10
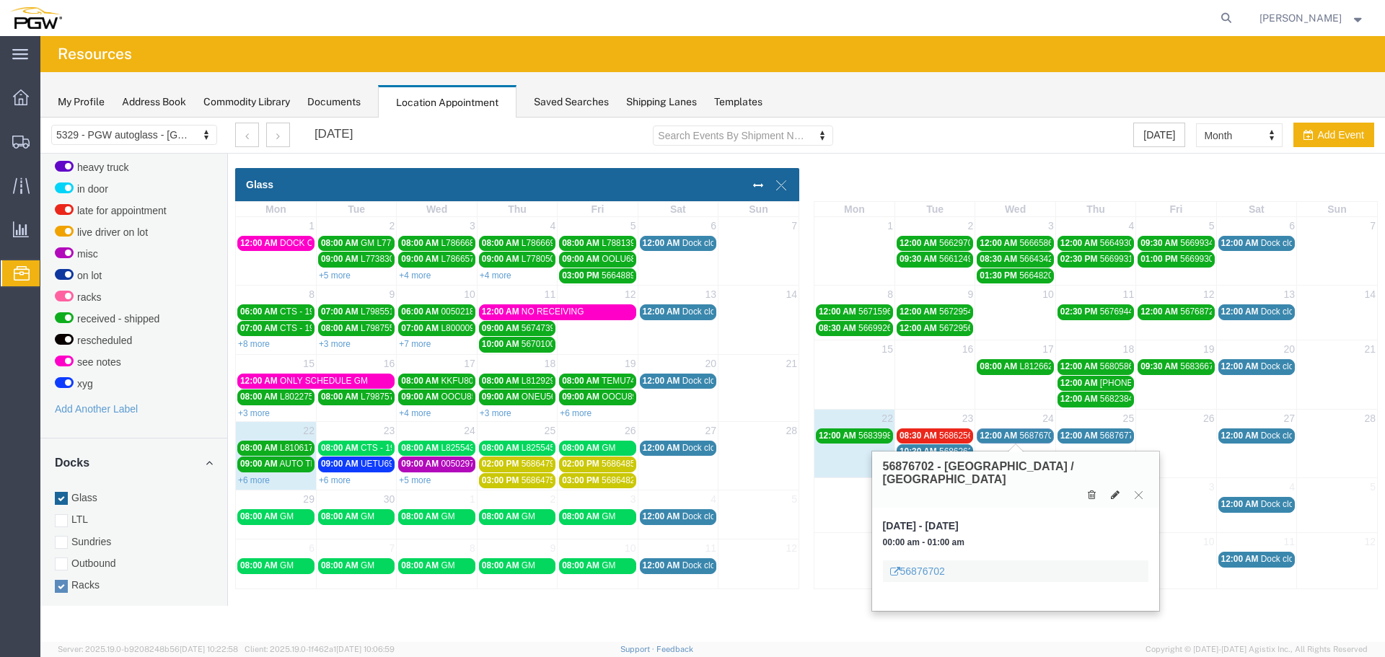
click at [1081, 436] on span "12:00 AM" at bounding box center [1080, 436] width 38 height 10
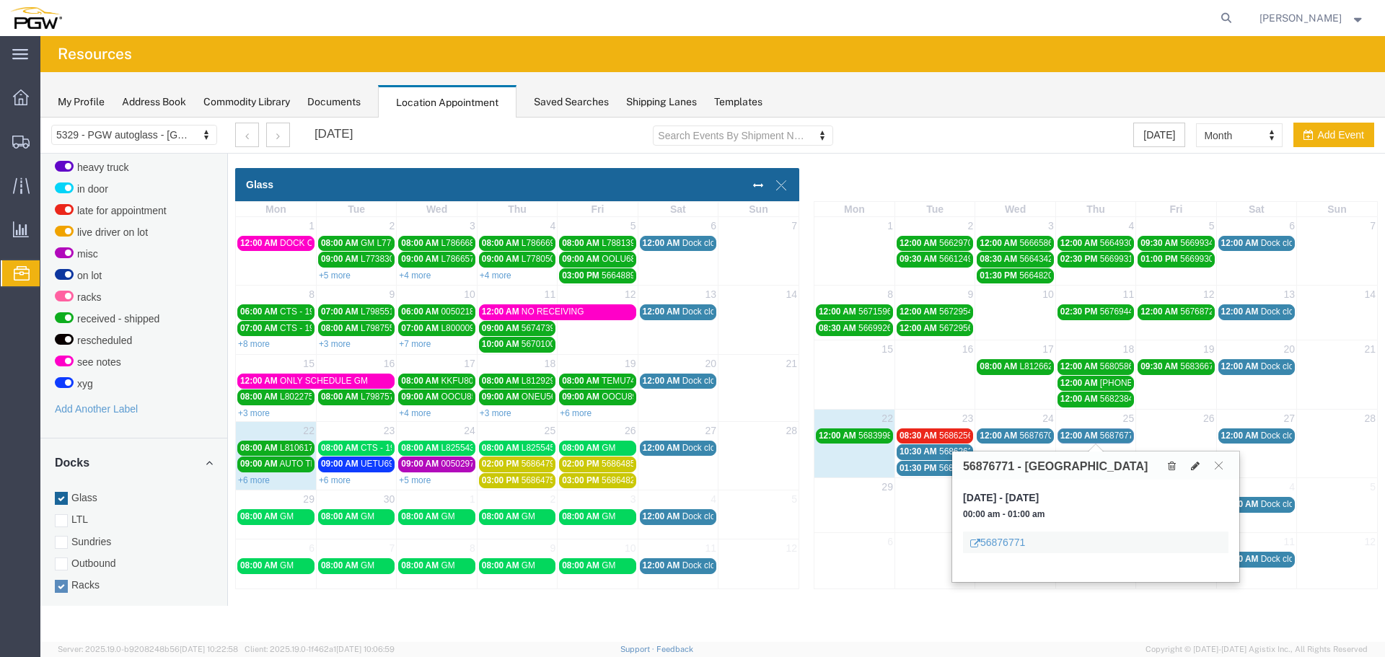
click at [1081, 436] on span "12:00 AM" at bounding box center [1080, 436] width 38 height 10
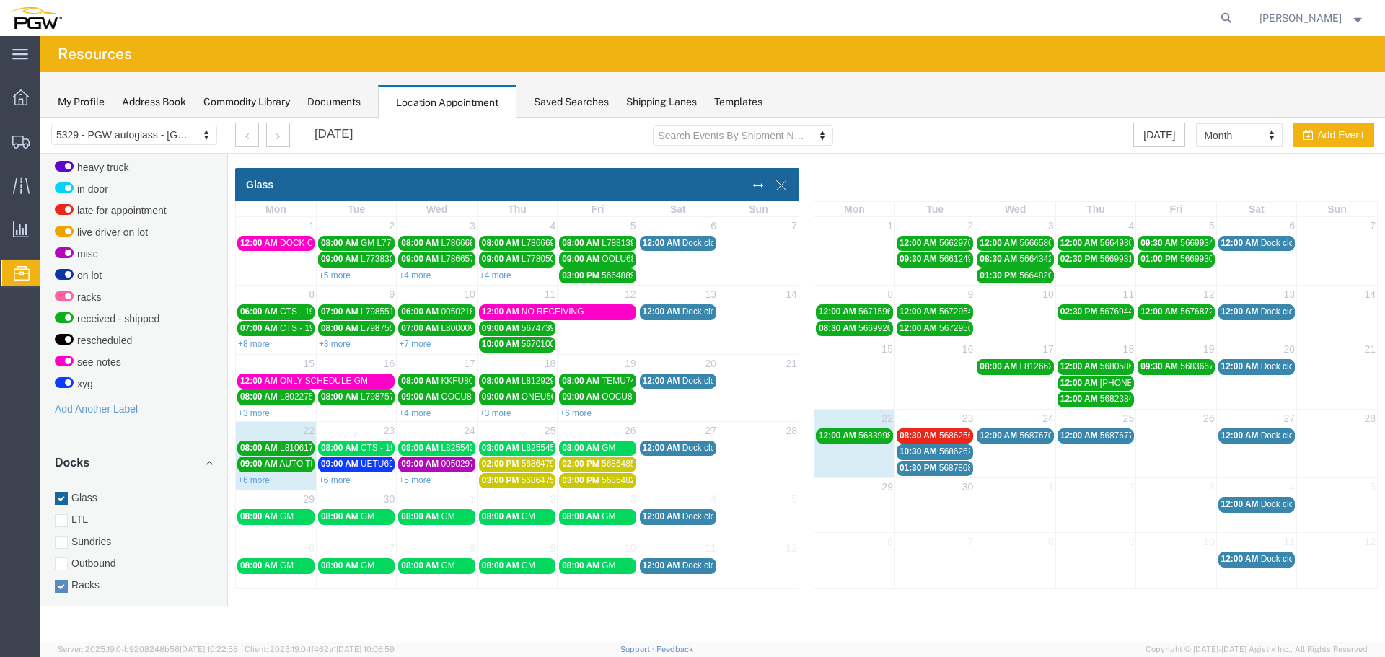
click at [1084, 437] on span "12:00 AM" at bounding box center [1080, 436] width 38 height 10
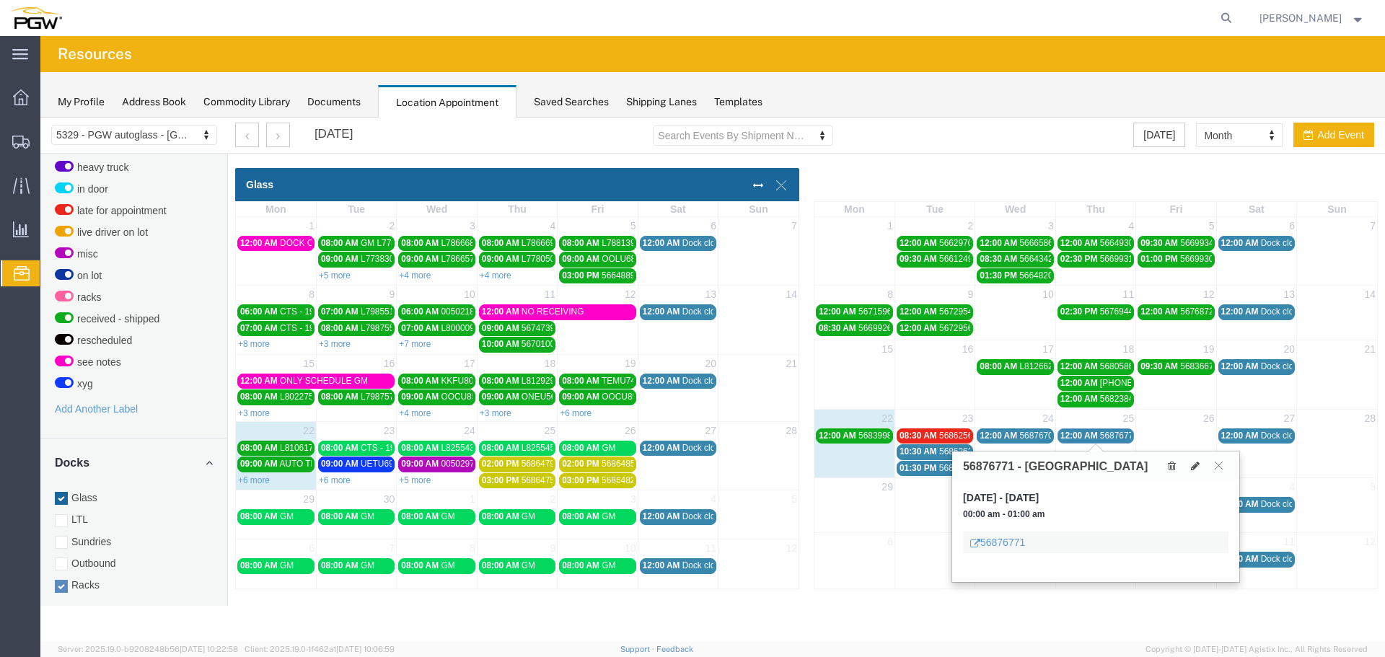
click at [1084, 437] on span "12:00 AM" at bounding box center [1080, 436] width 38 height 10
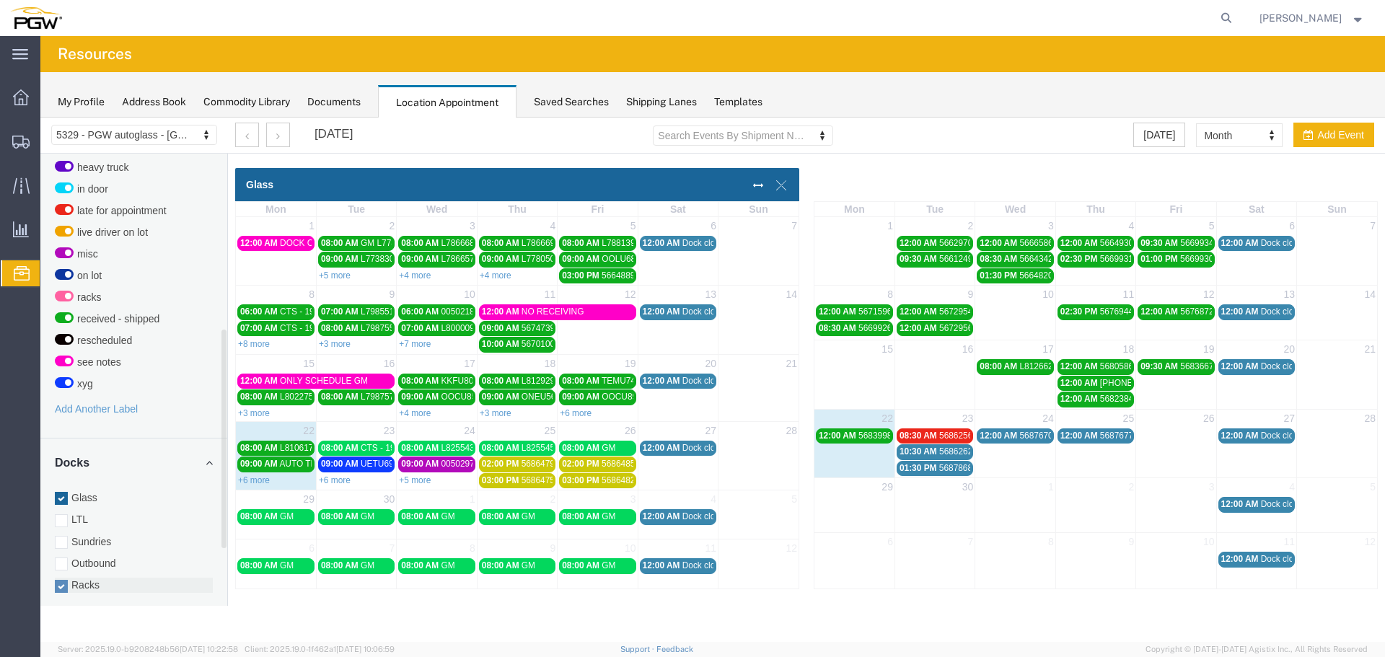
click at [76, 578] on label "Racks" at bounding box center [134, 585] width 158 height 14
click at [40, 118] on input "Racks" at bounding box center [40, 118] width 0 height 0
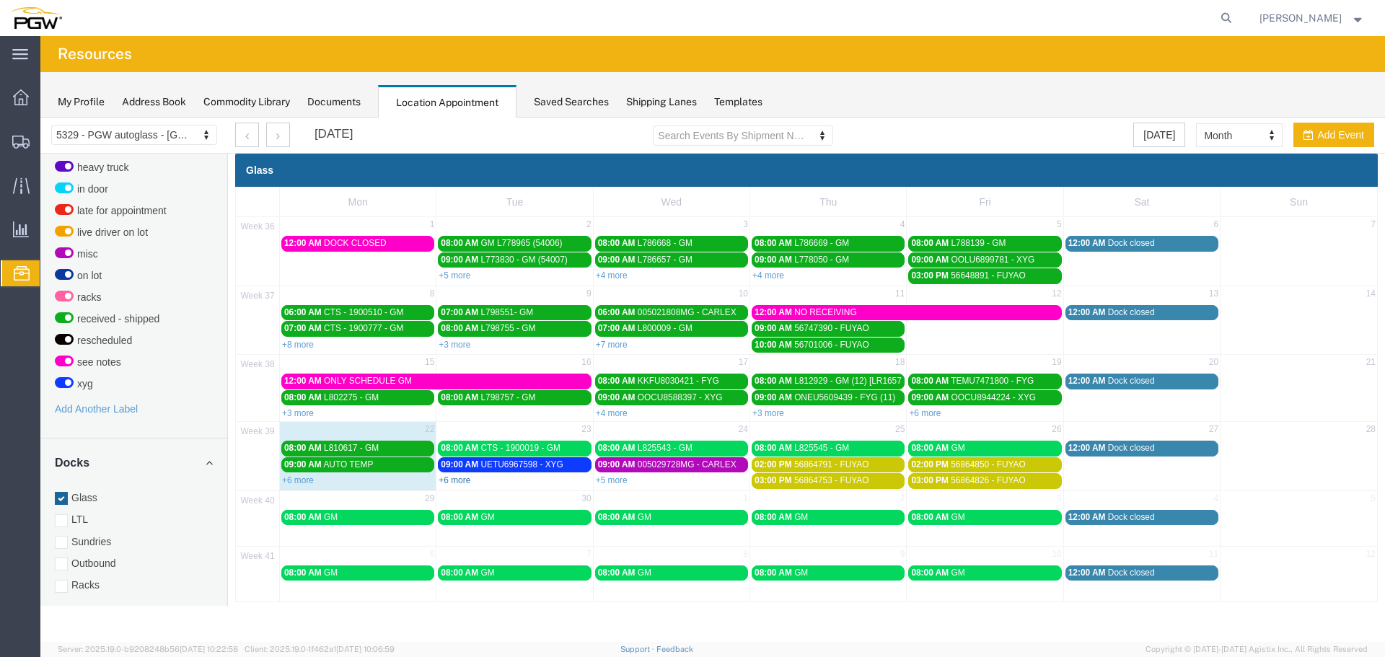
click at [457, 483] on link "+6 more" at bounding box center [455, 480] width 32 height 10
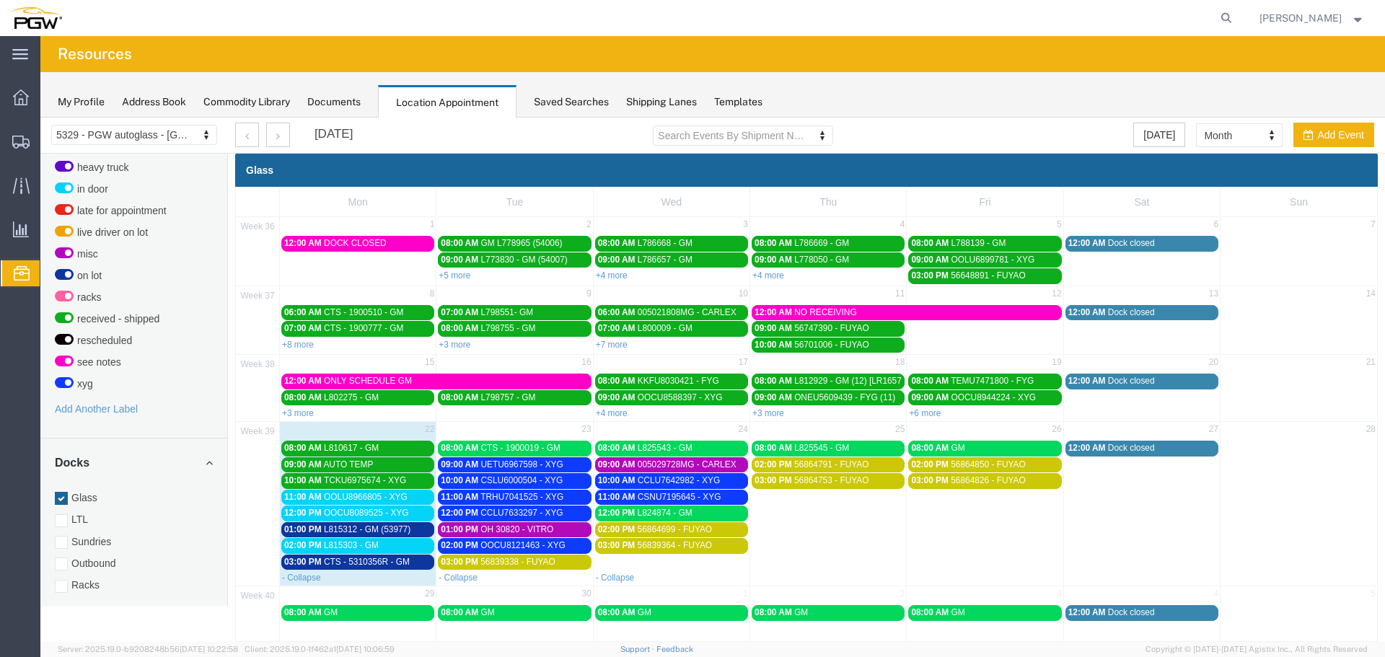
click at [391, 497] on span "OOLU8966805 - XYG" at bounding box center [366, 497] width 84 height 10
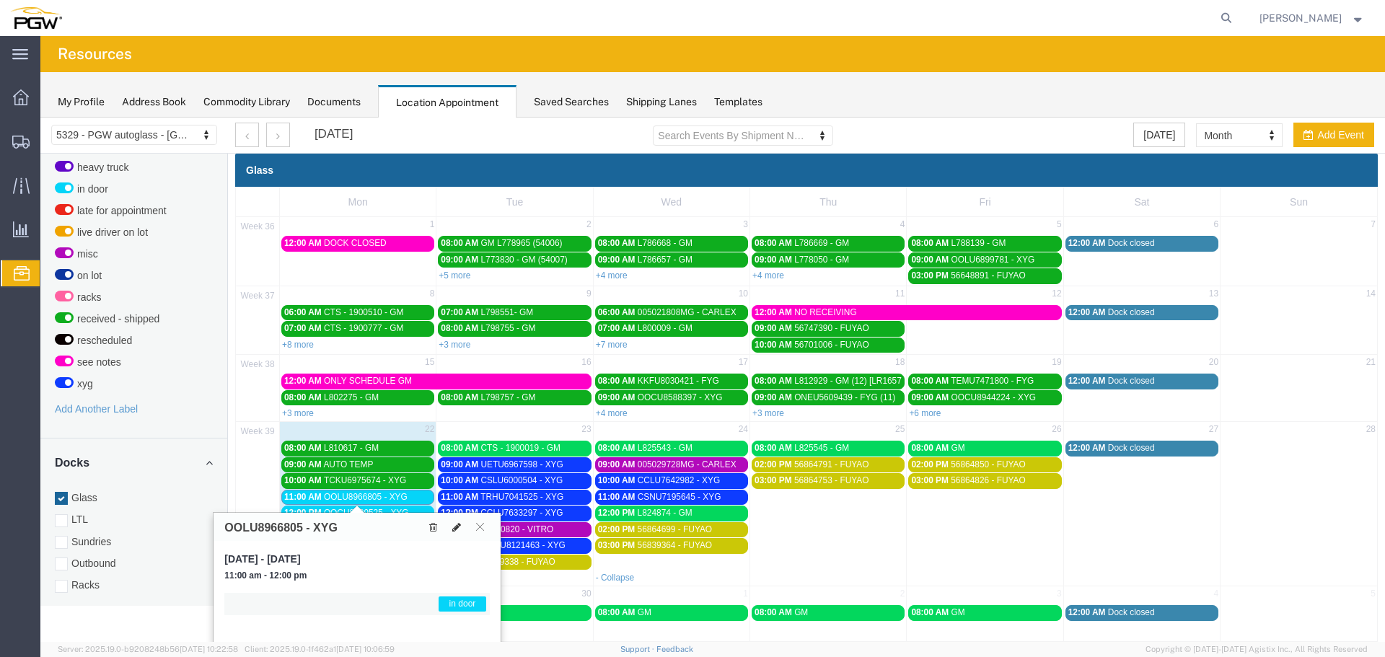
click at [454, 528] on icon at bounding box center [456, 527] width 9 height 10
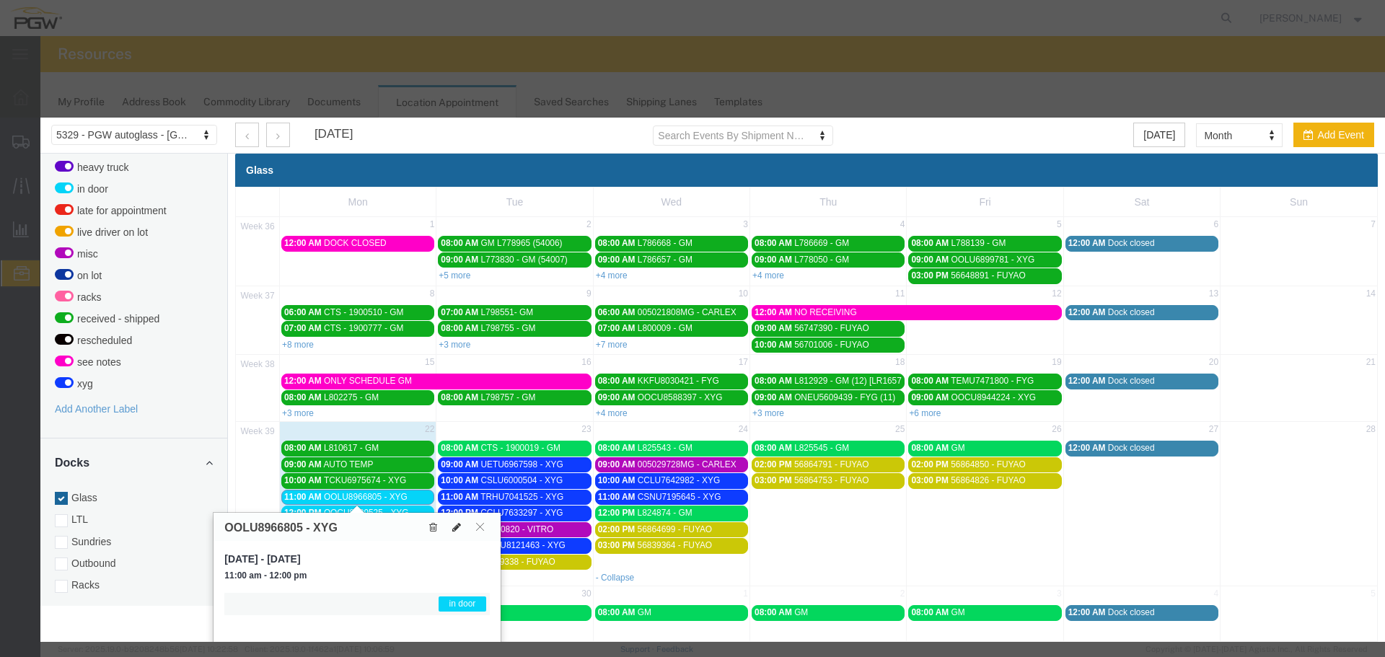
select select "1"
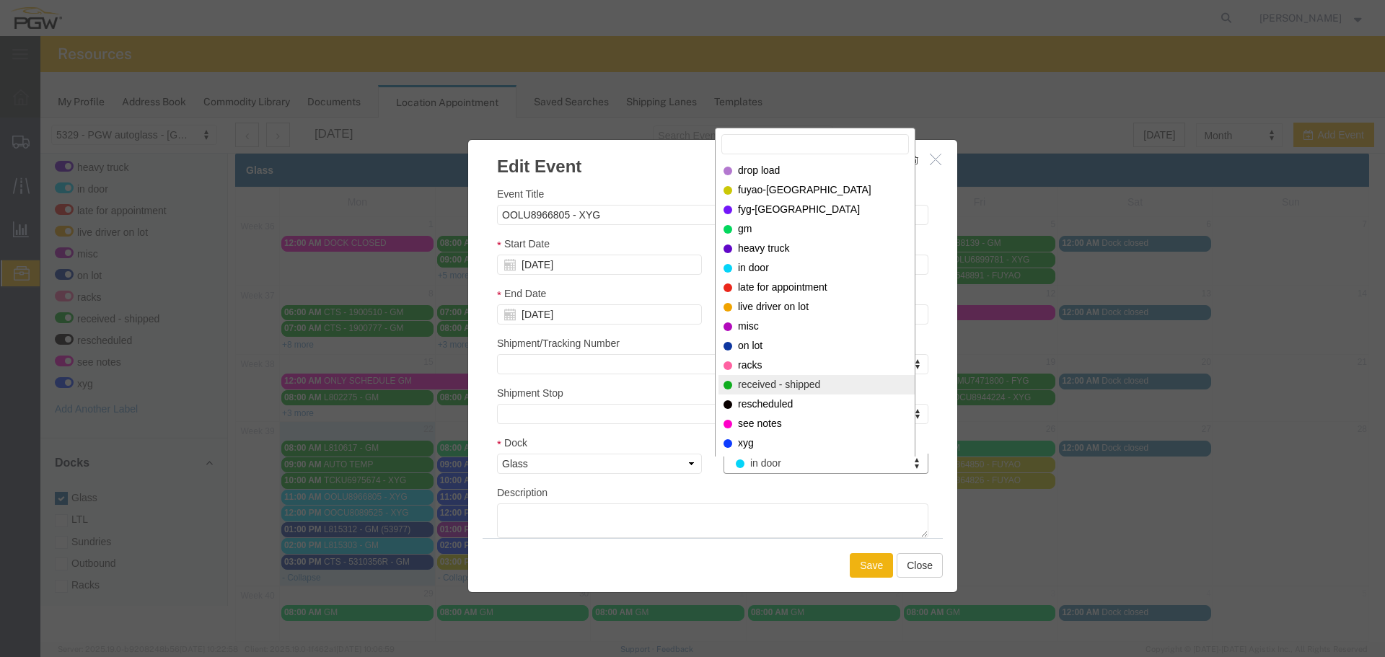
select select "200"
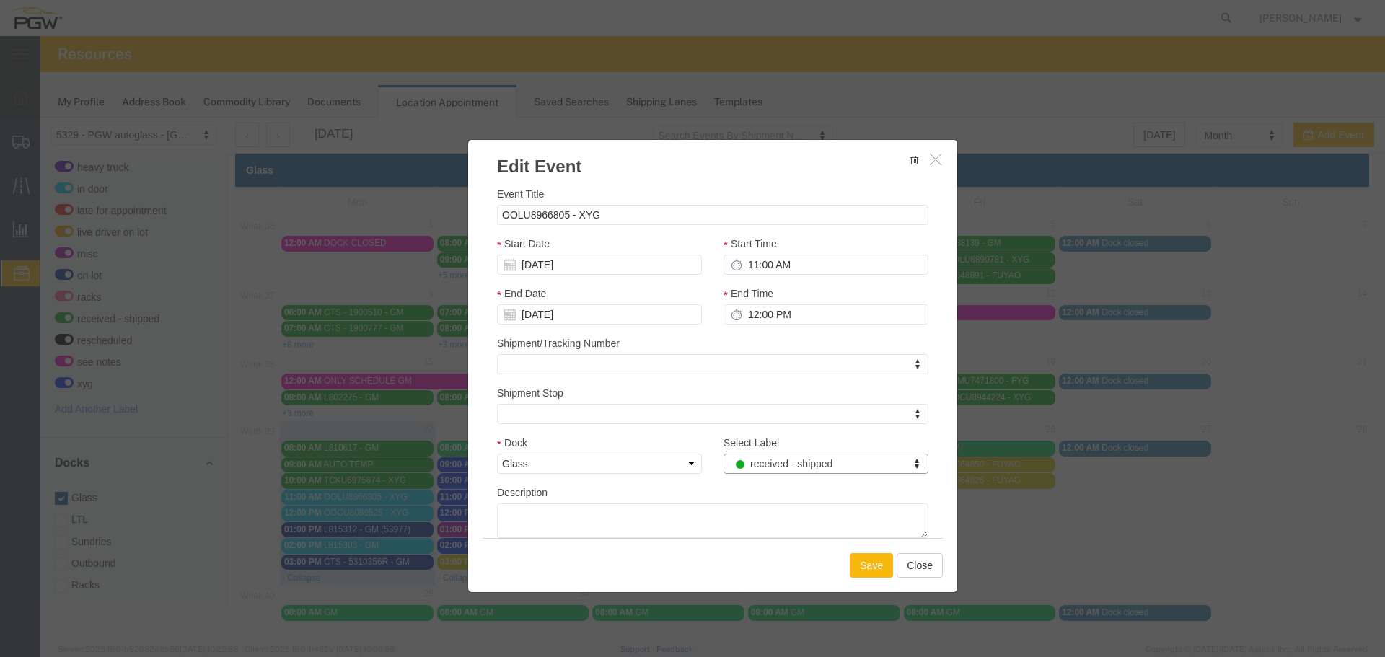
click at [850, 569] on button "Save" at bounding box center [871, 565] width 43 height 25
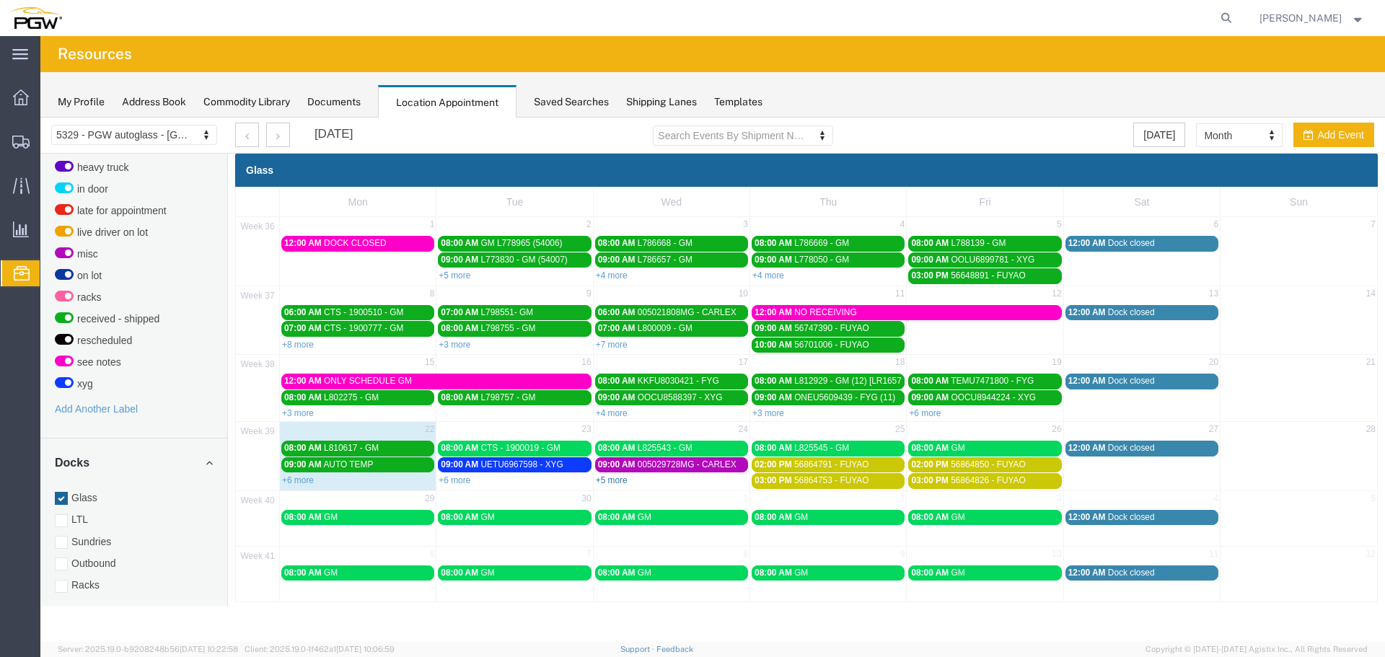
click at [615, 480] on link "+5 more" at bounding box center [612, 480] width 32 height 10
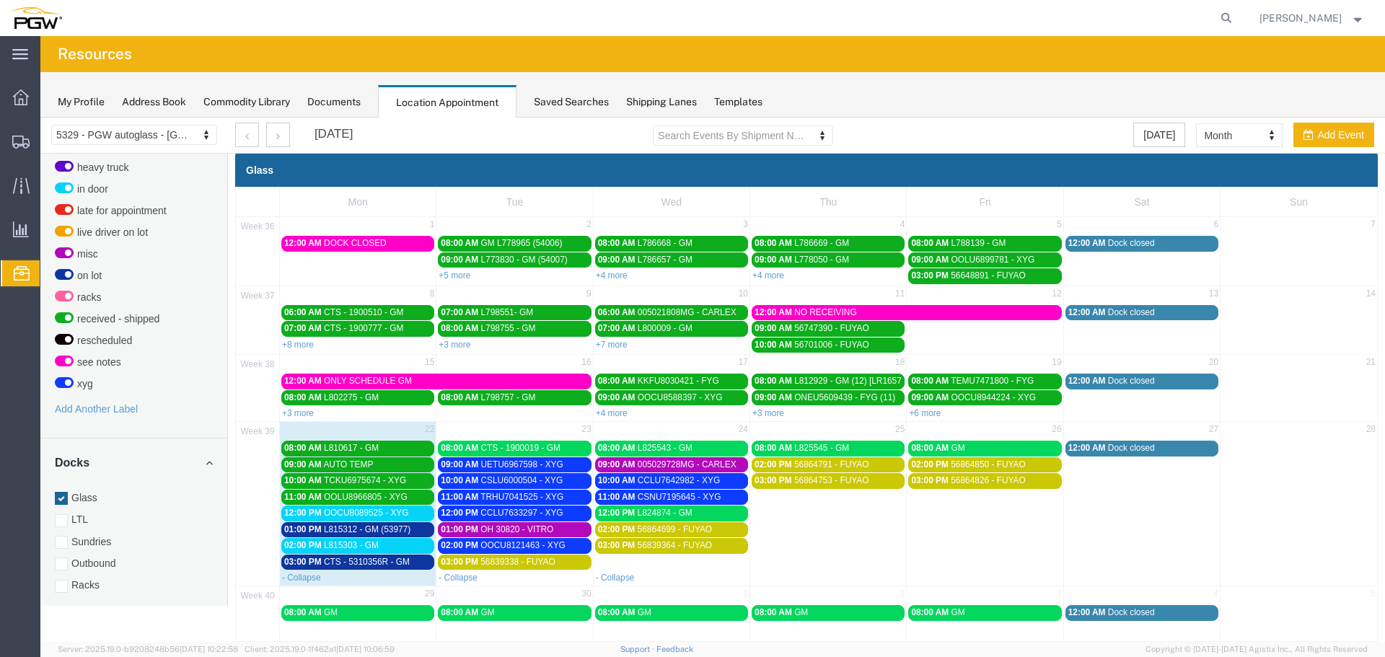
click at [355, 530] on span "L815312 - GM (53977)" at bounding box center [367, 530] width 87 height 10
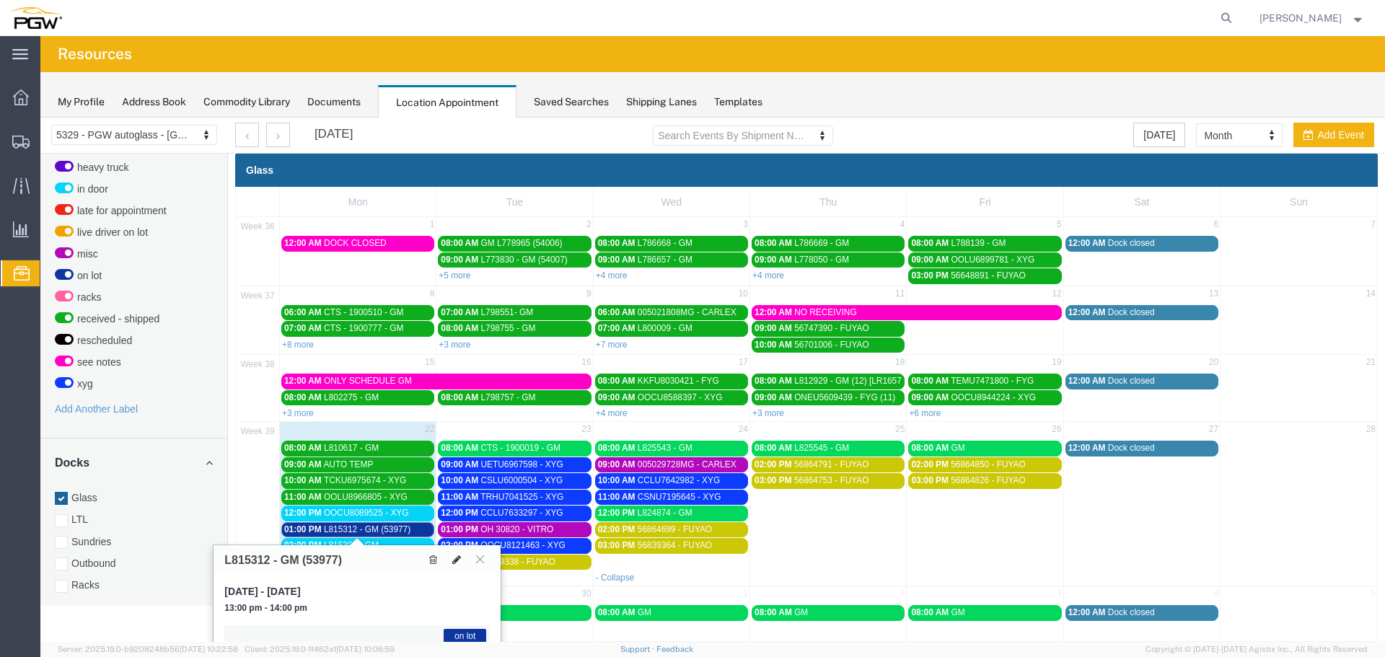
click at [456, 557] on icon at bounding box center [456, 560] width 9 height 10
select select "1"
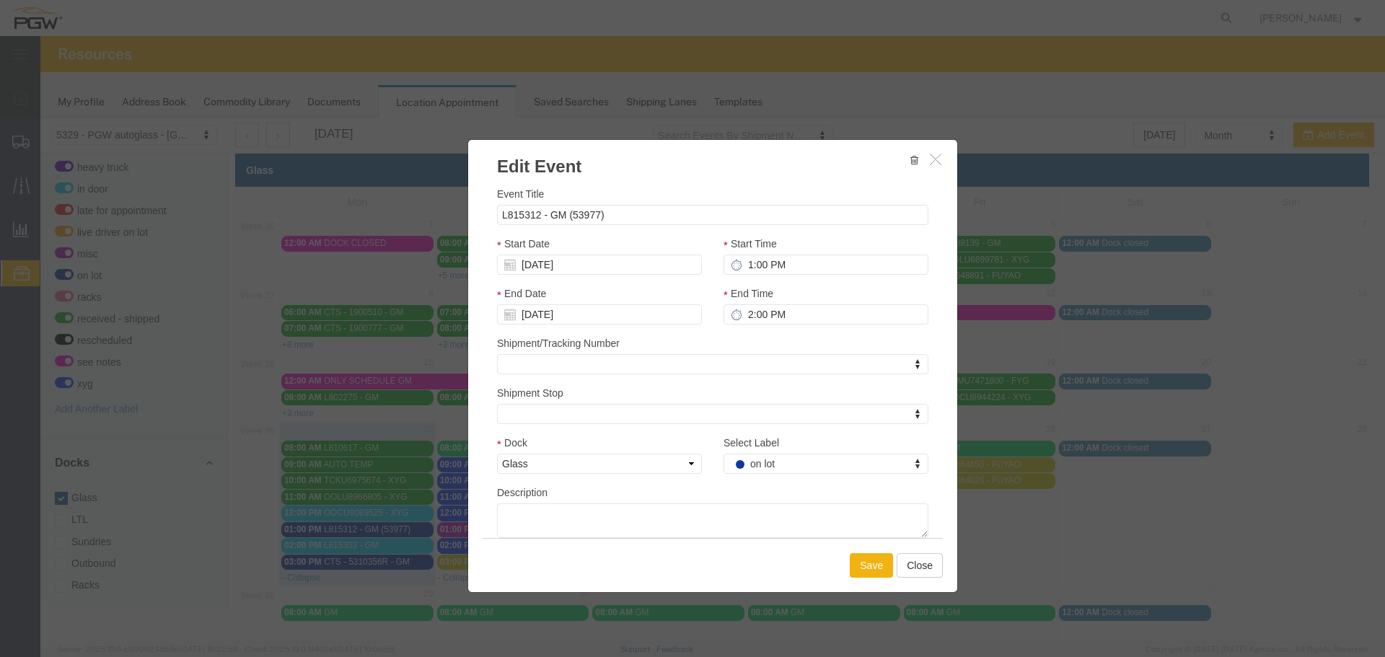
click at [830, 478] on div "Select Label on lot Select Label Select Label drop load fuyao-dayton fyg-china …" at bounding box center [826, 460] width 227 height 50
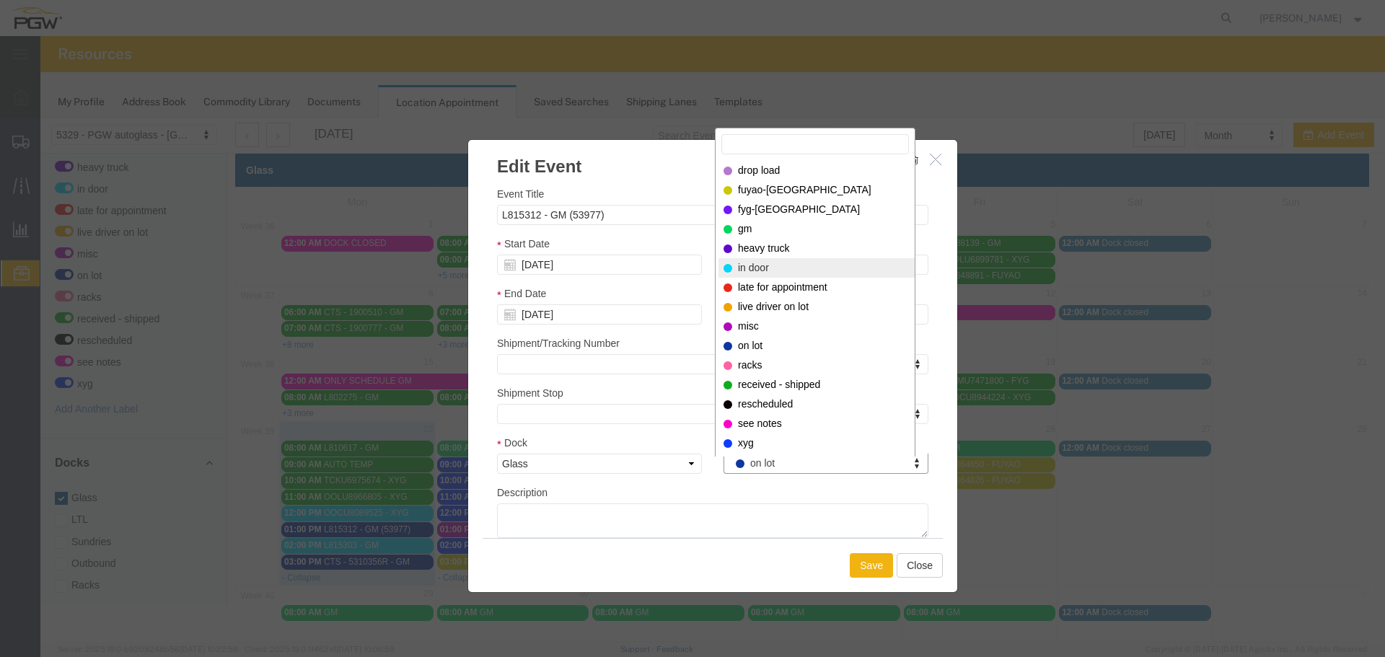
select select "220"
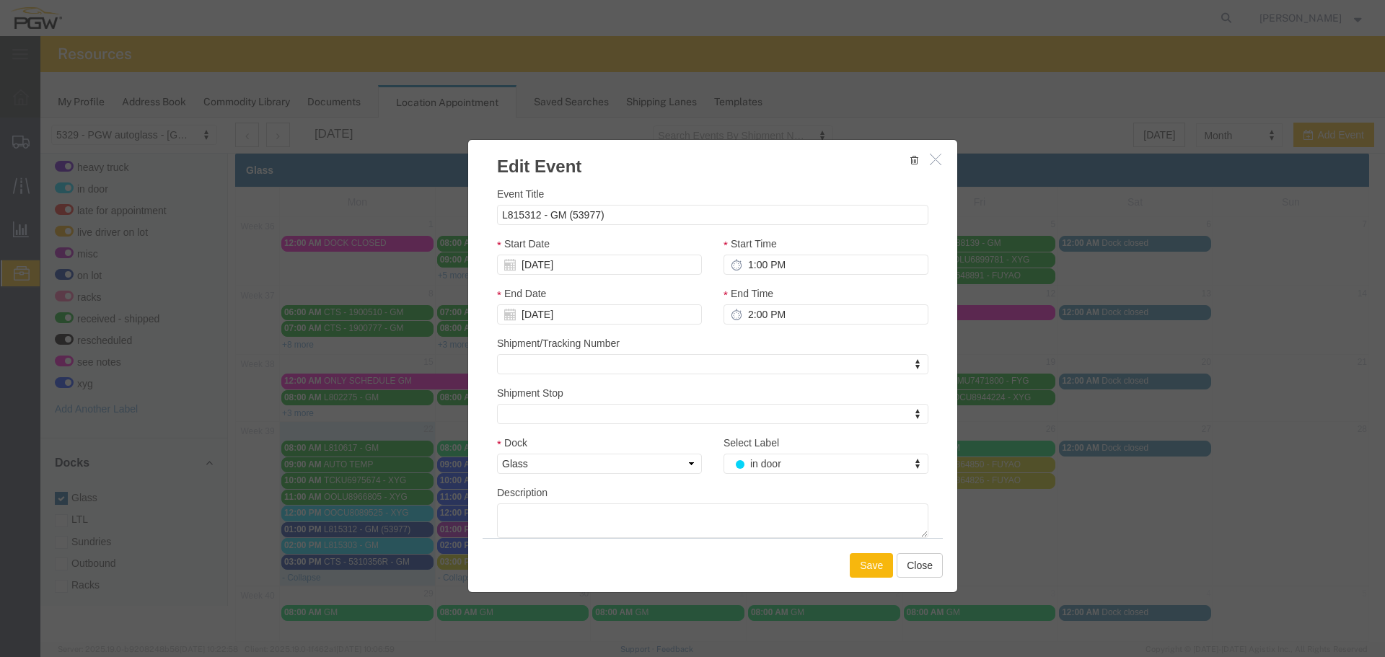
click at [859, 558] on button "Save" at bounding box center [871, 565] width 43 height 25
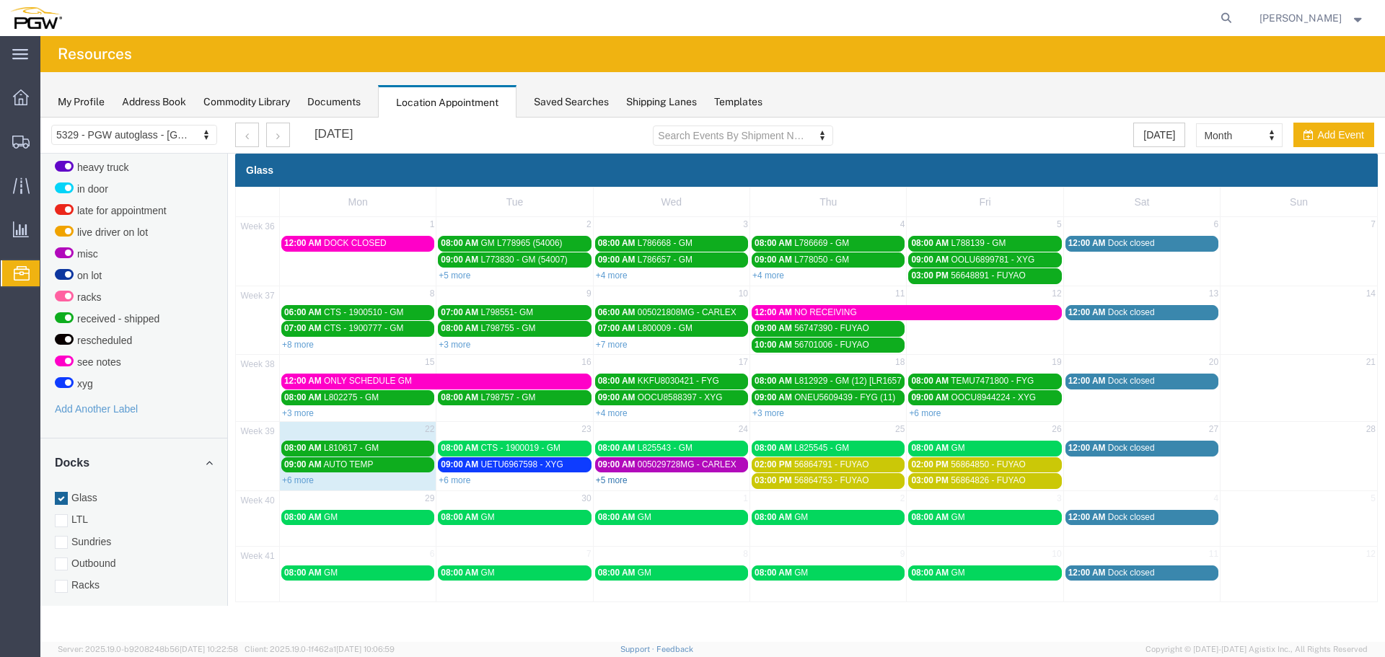
click at [615, 478] on link "+5 more" at bounding box center [612, 480] width 32 height 10
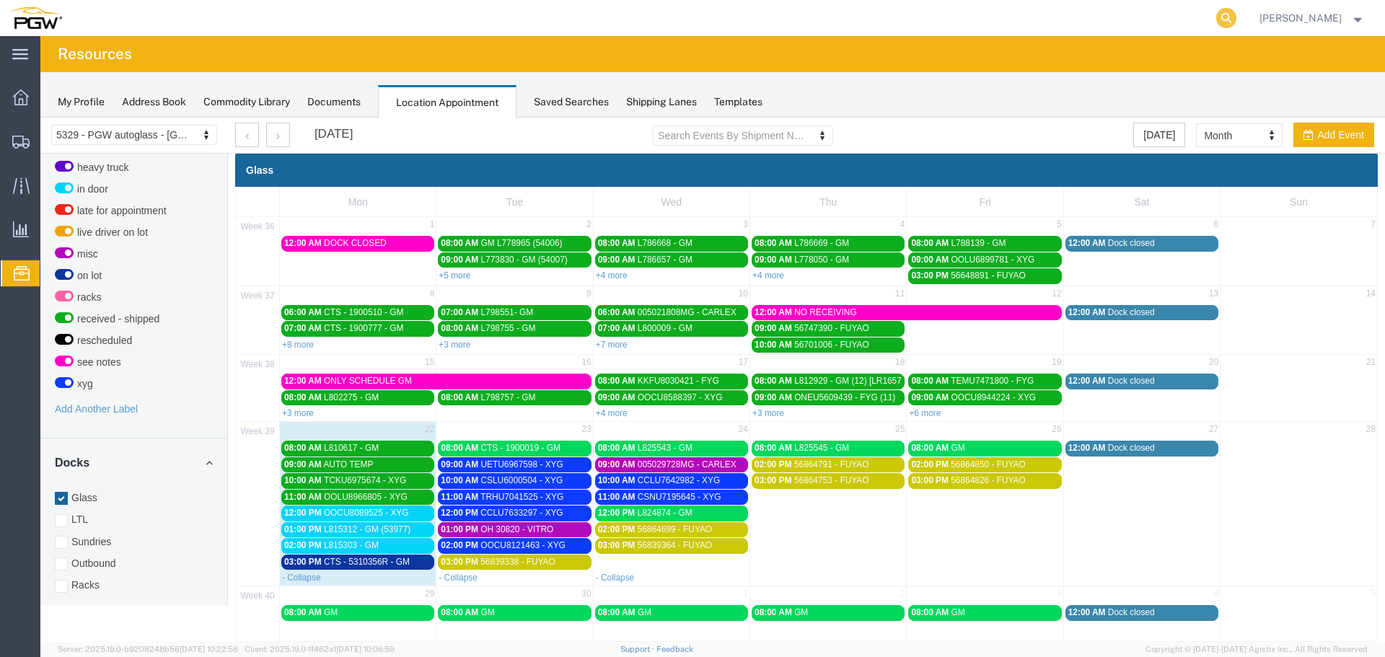
click at [1237, 12] on icon at bounding box center [1226, 18] width 20 height 20
paste input "668546"
type input "668546"
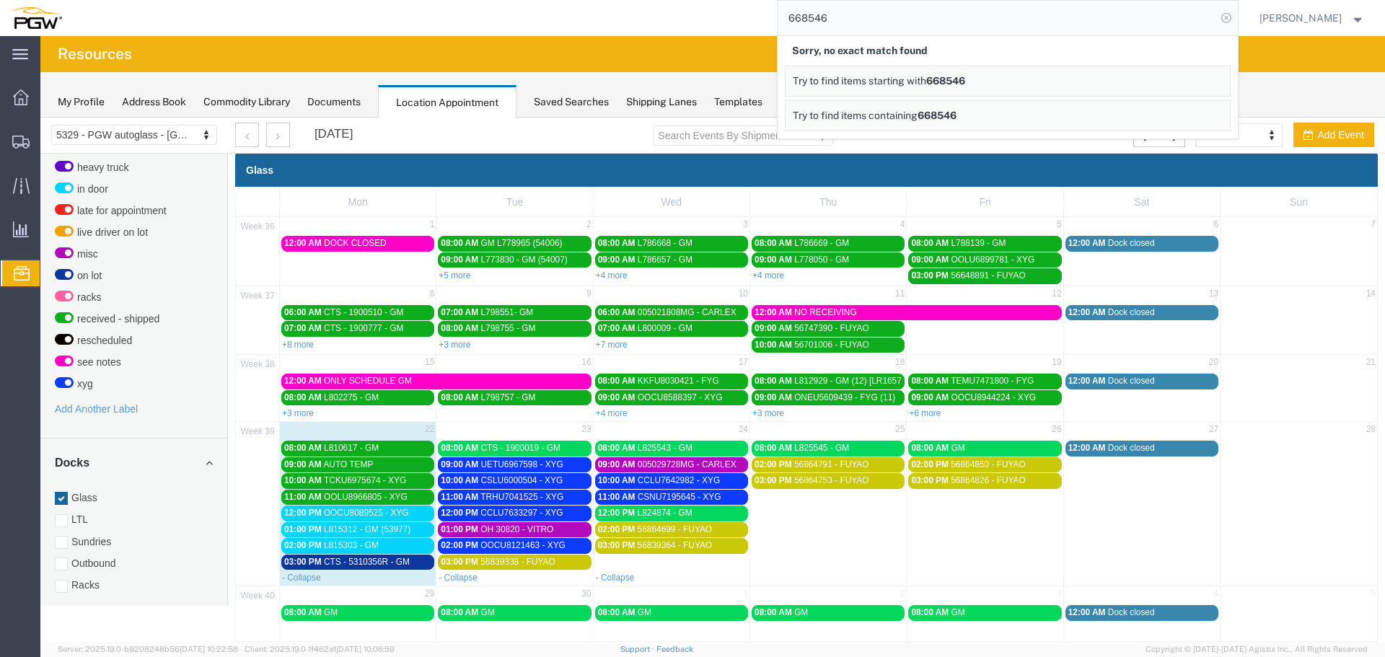
click at [1229, 17] on icon at bounding box center [1226, 18] width 20 height 20
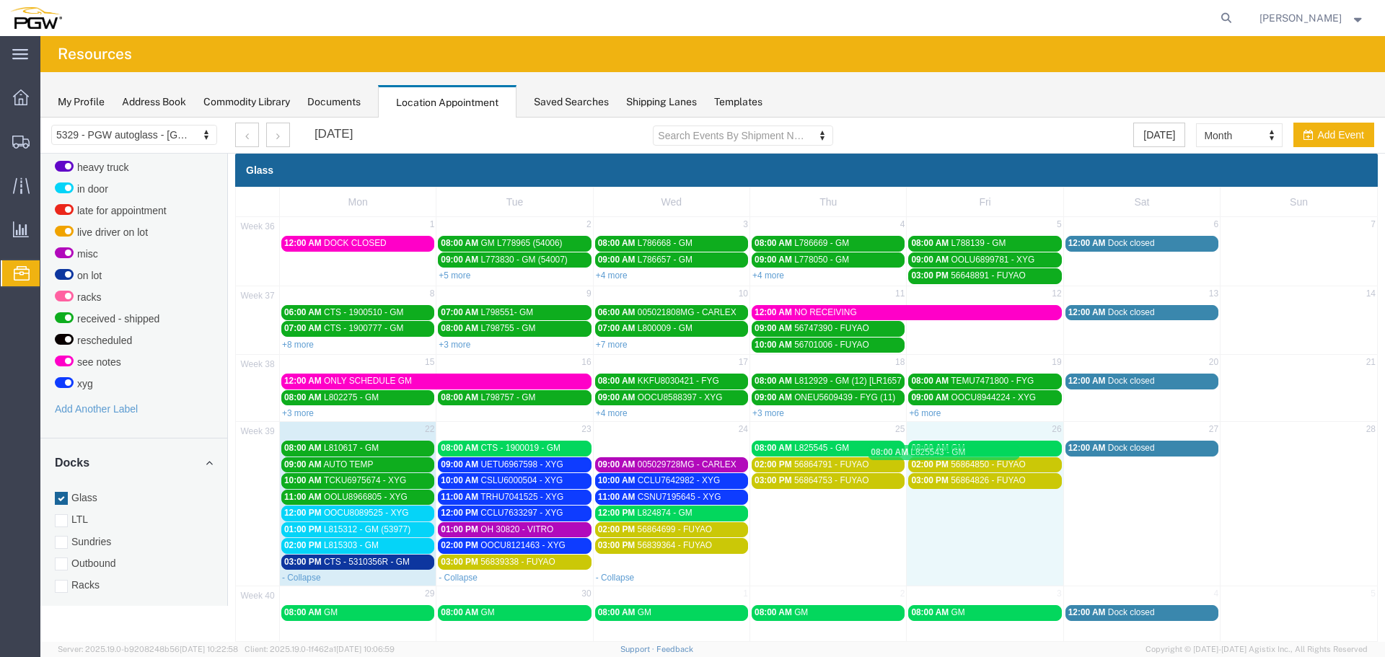
drag, startPoint x: 673, startPoint y: 450, endPoint x: 949, endPoint y: 455, distance: 275.6
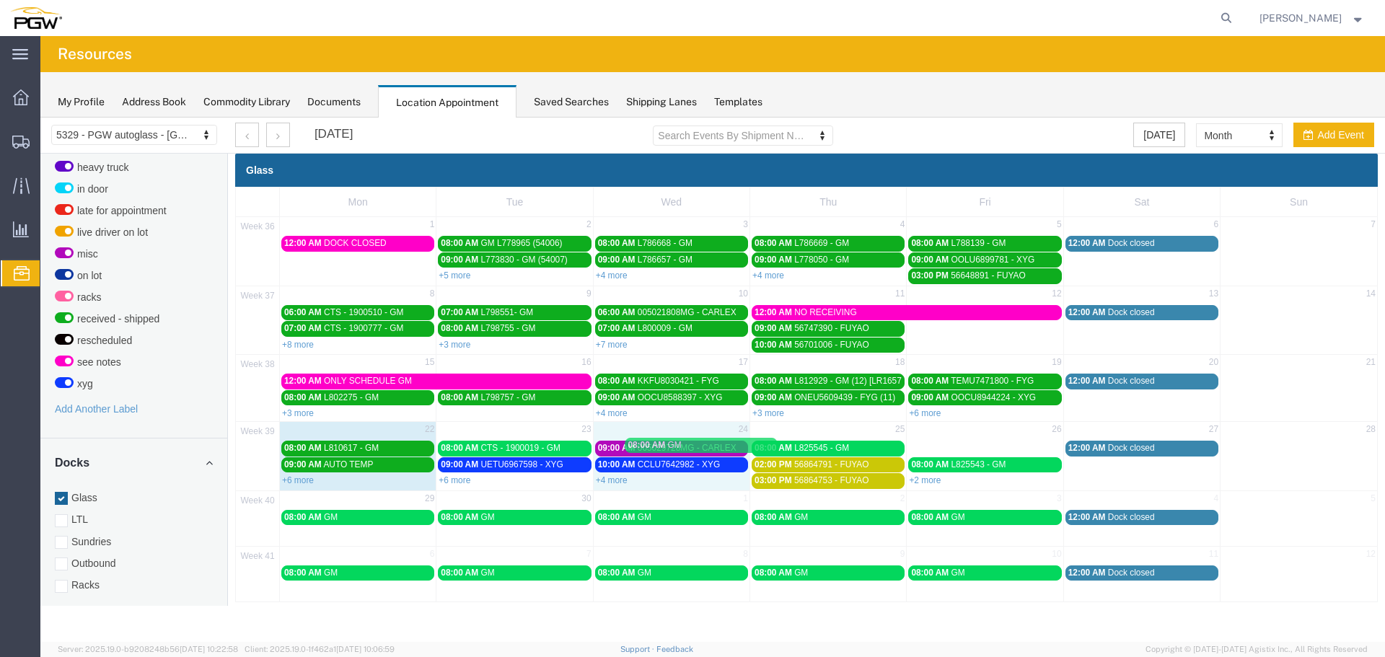
drag, startPoint x: 967, startPoint y: 448, endPoint x: 667, endPoint y: 446, distance: 299.4
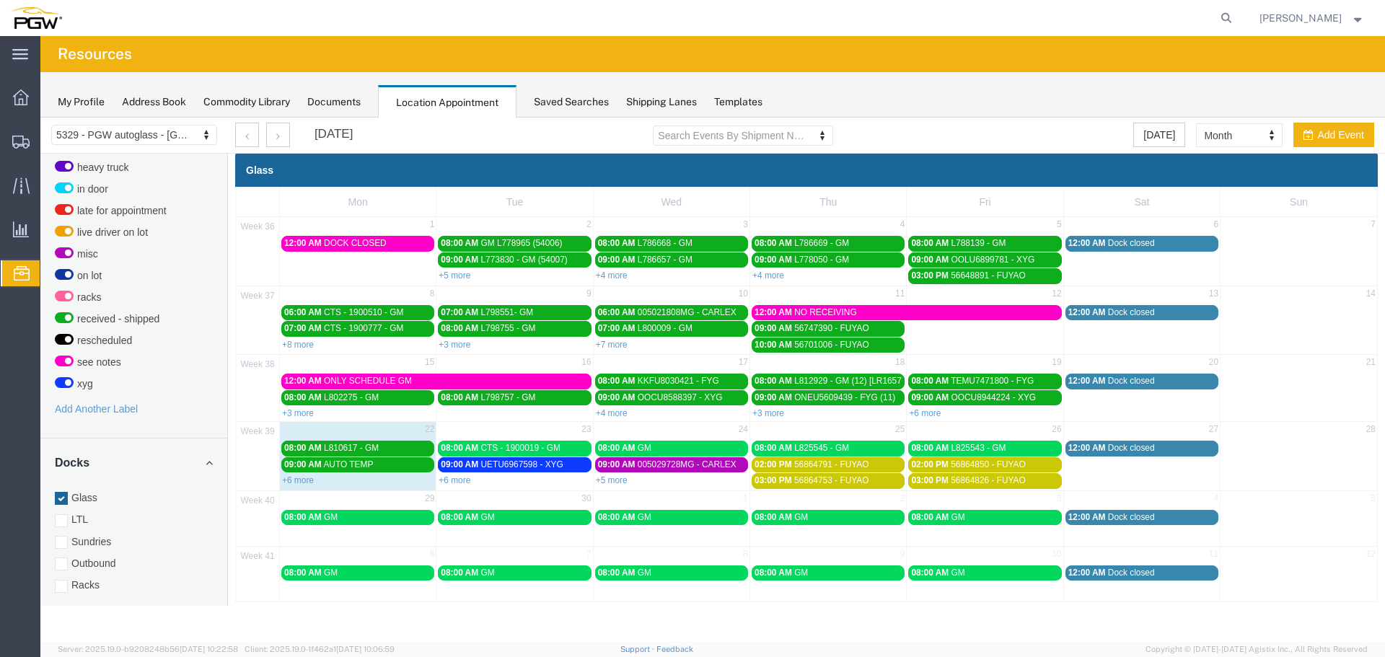
click at [609, 481] on link "+5 more" at bounding box center [612, 480] width 32 height 10
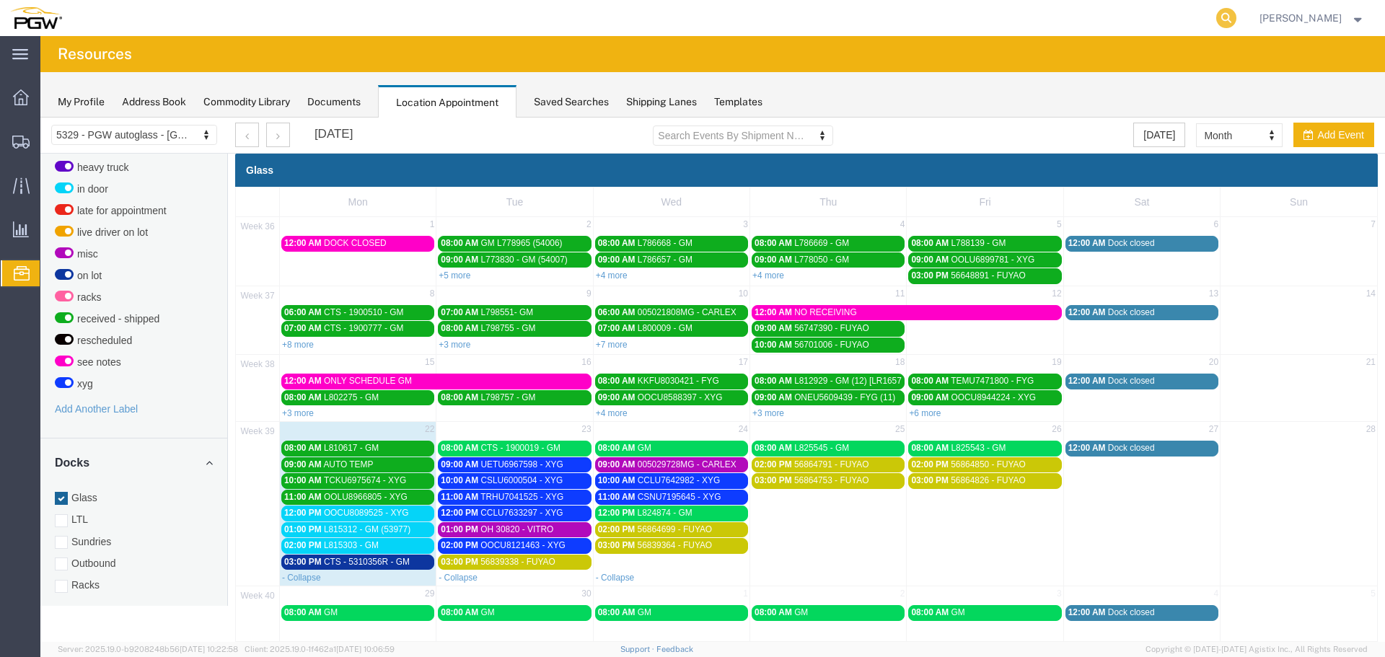
click at [1232, 19] on icon at bounding box center [1226, 18] width 20 height 20
click at [1185, 26] on input "search" at bounding box center [997, 18] width 439 height 35
paste input "668546"
type input "668546"
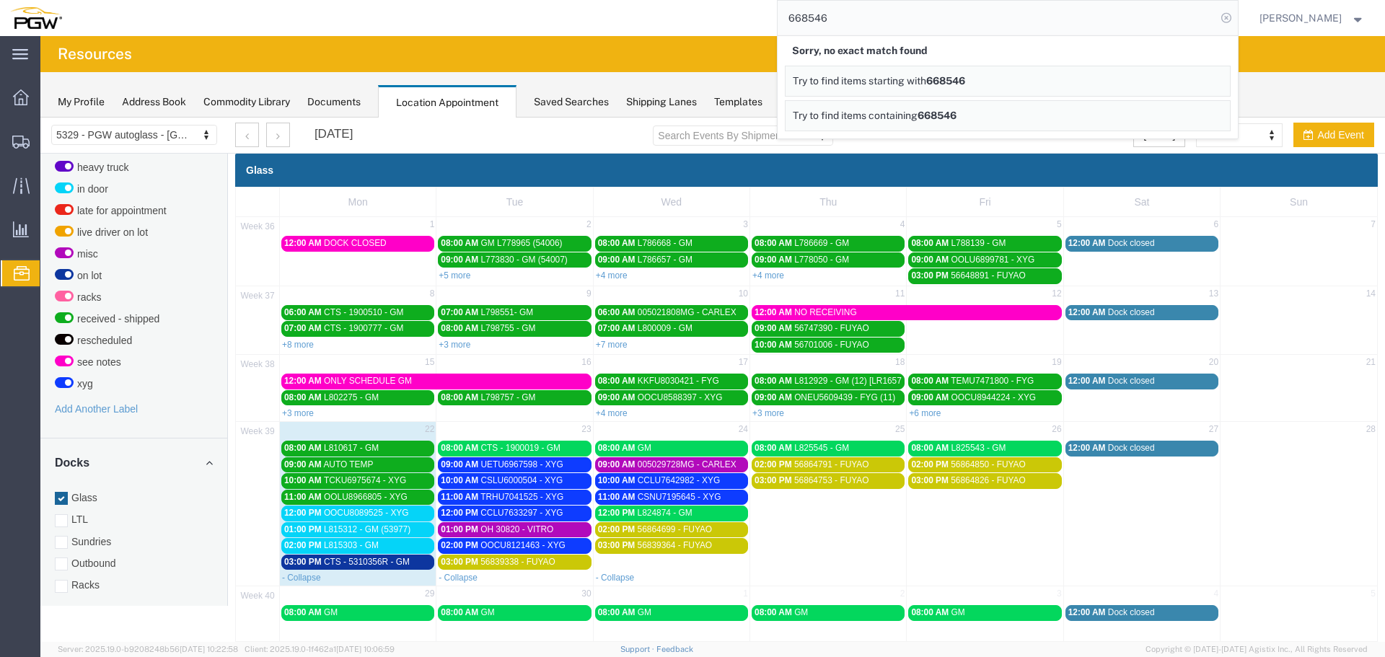
click at [1237, 18] on icon at bounding box center [1226, 18] width 20 height 20
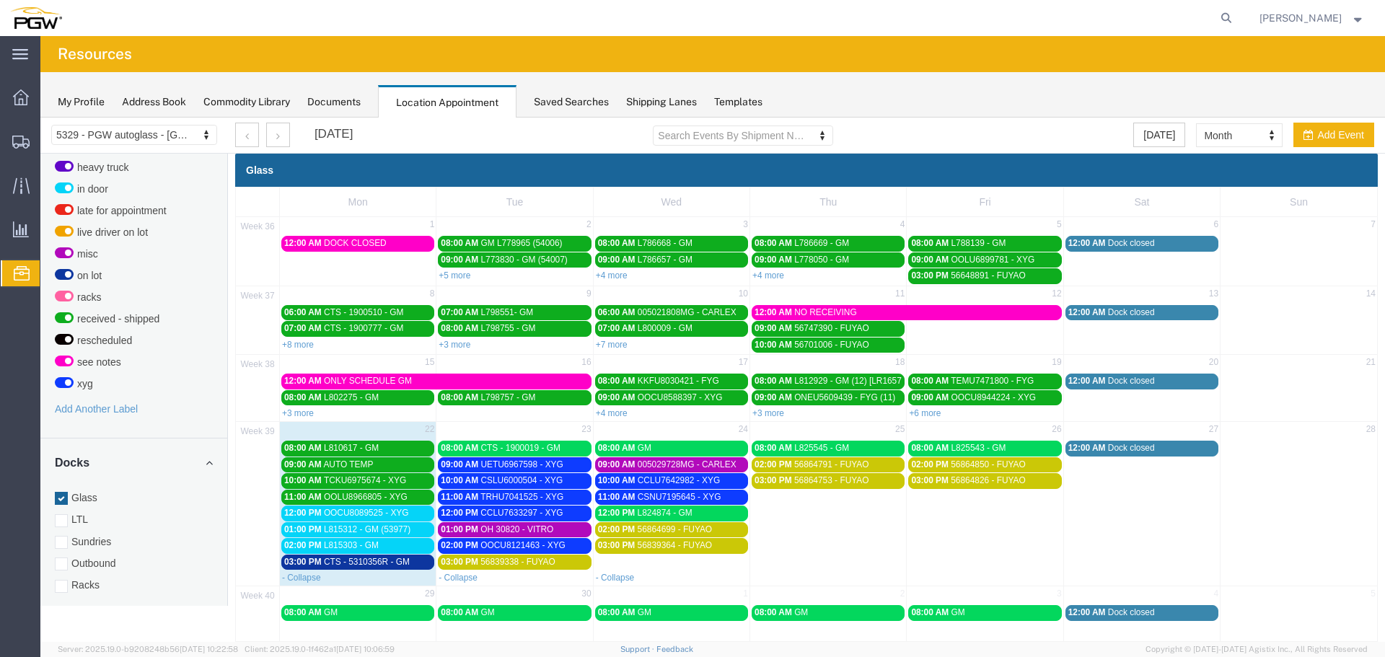
click at [390, 543] on div "02:00 PM L815303 - GM" at bounding box center [357, 545] width 147 height 11
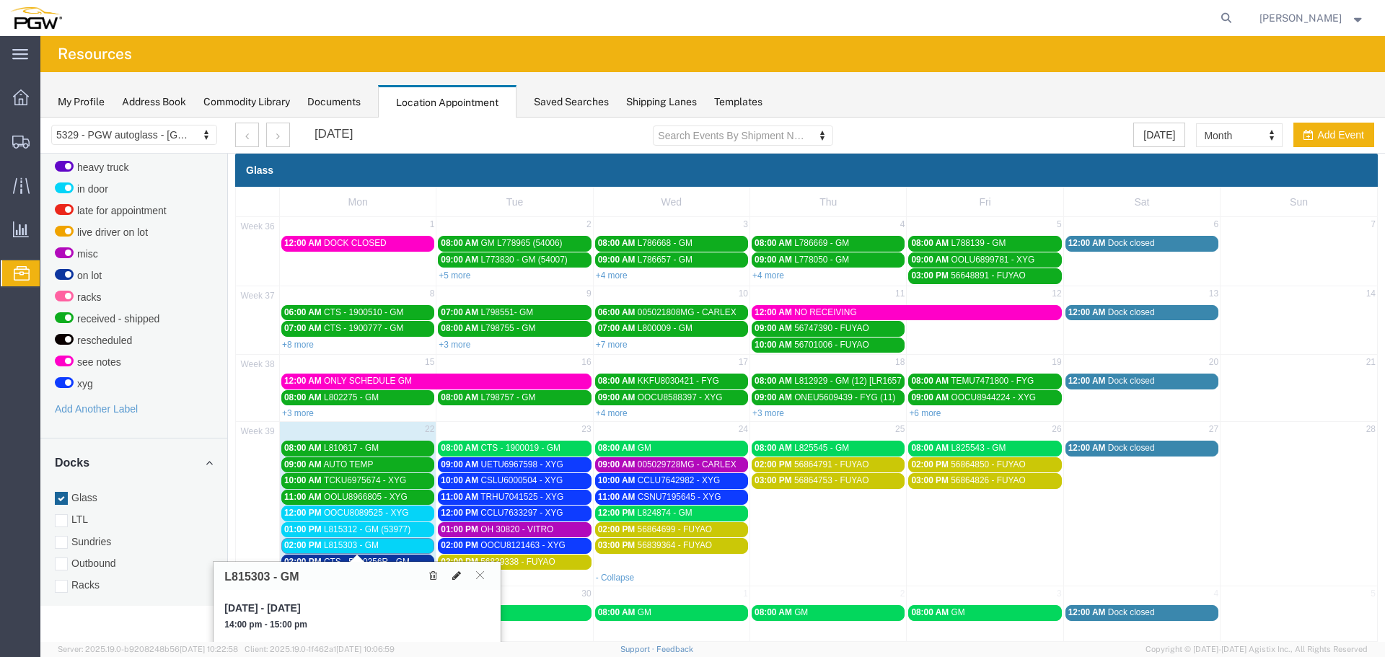
click at [457, 574] on icon at bounding box center [456, 576] width 9 height 10
select select "1"
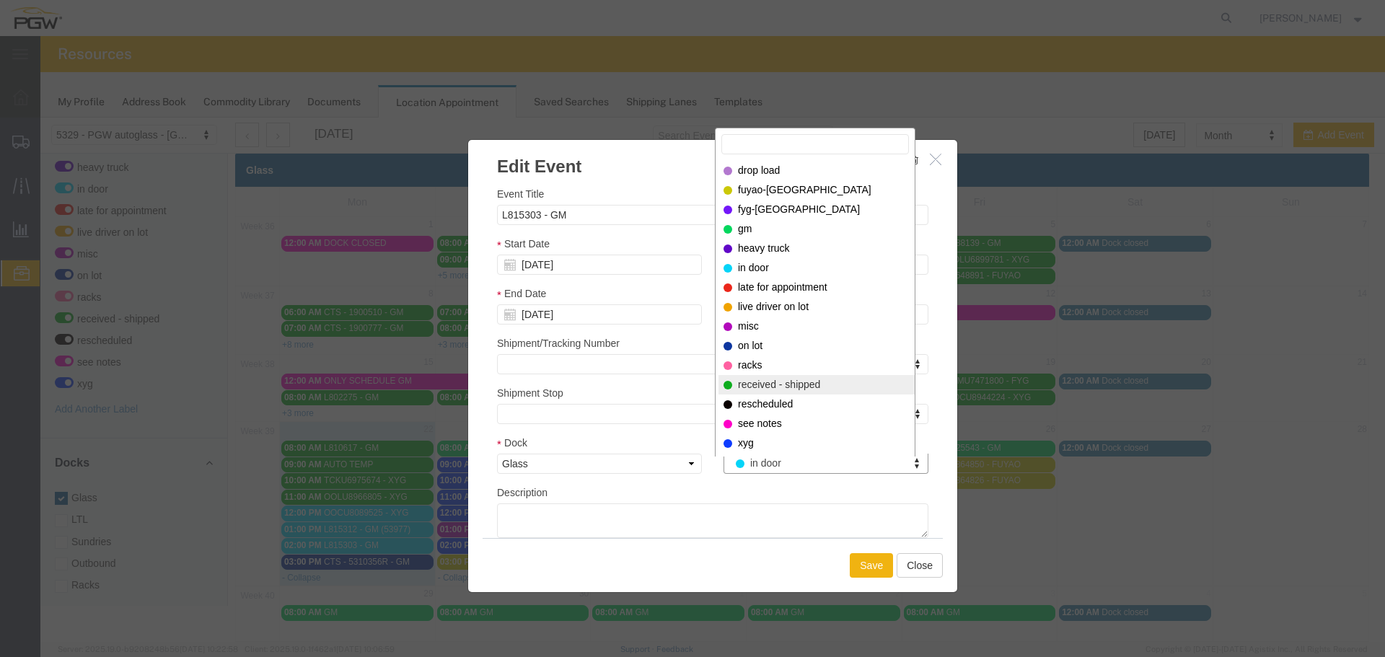
select select "200"
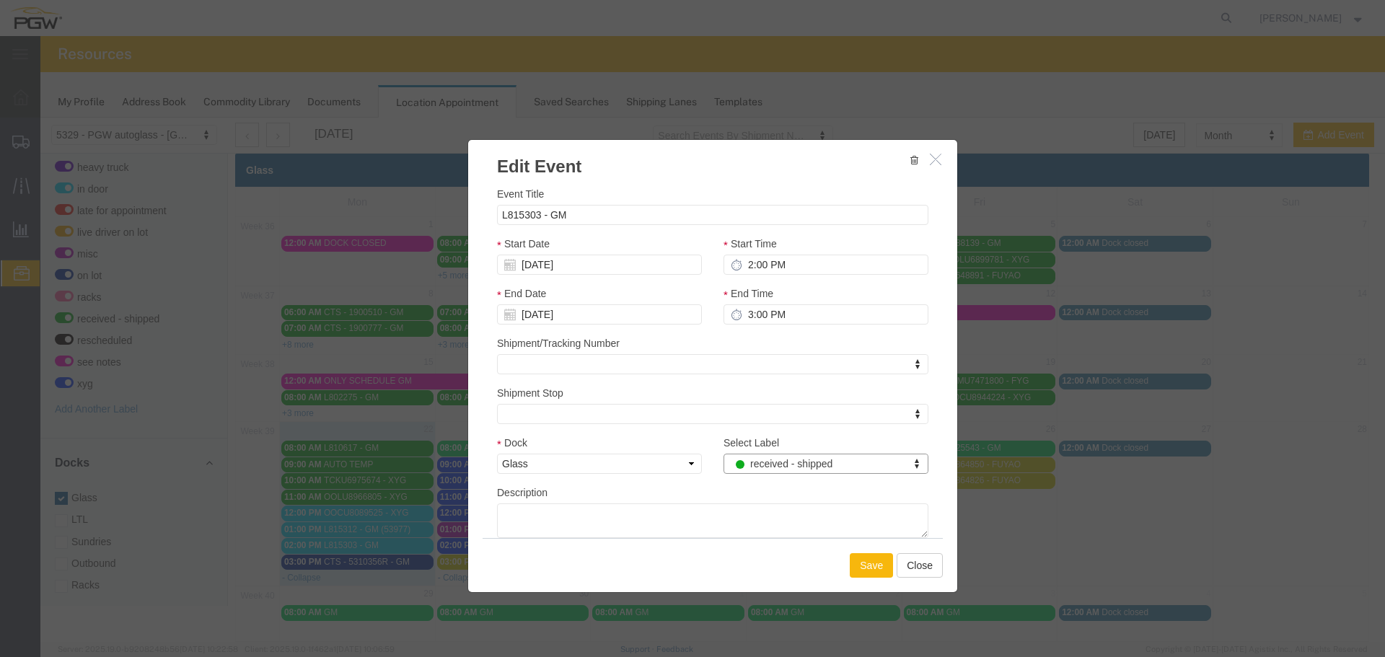
click at [861, 558] on button "Save" at bounding box center [871, 565] width 43 height 25
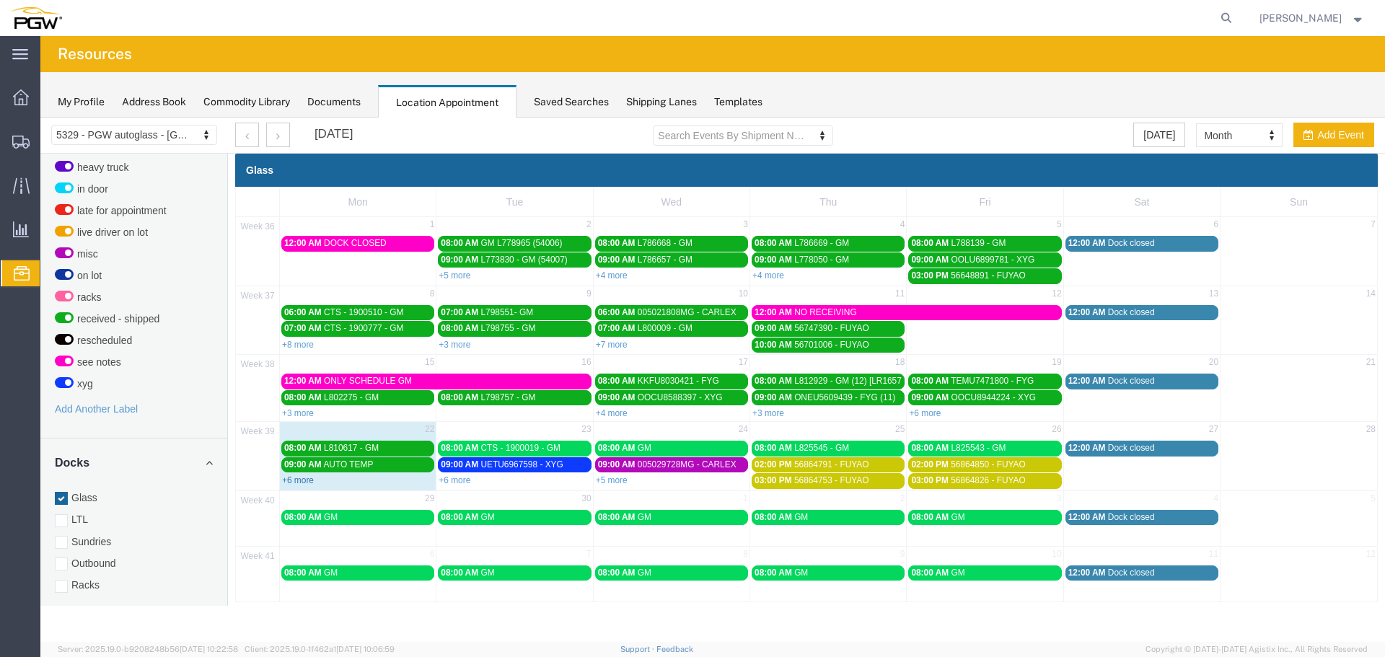
click at [293, 482] on link "+6 more" at bounding box center [298, 480] width 32 height 10
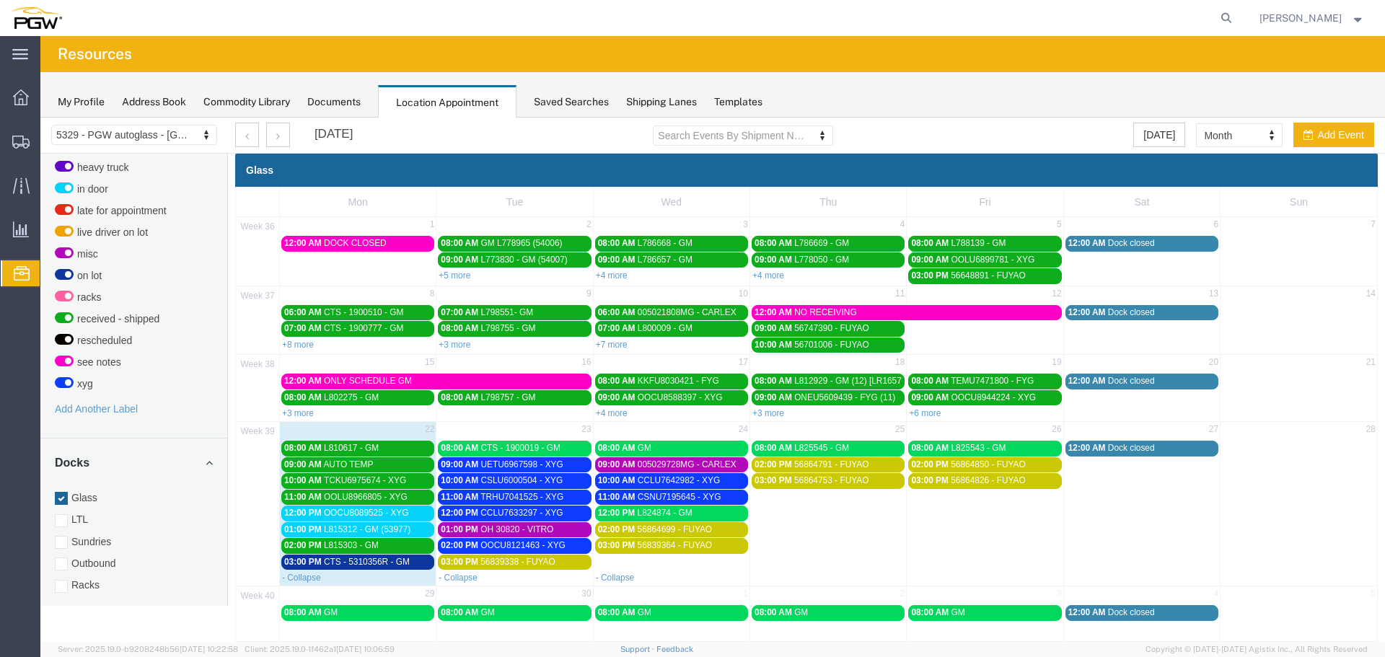
click at [333, 567] on div "03:00 PM CTS - 5310356R - GM" at bounding box center [357, 562] width 147 height 11
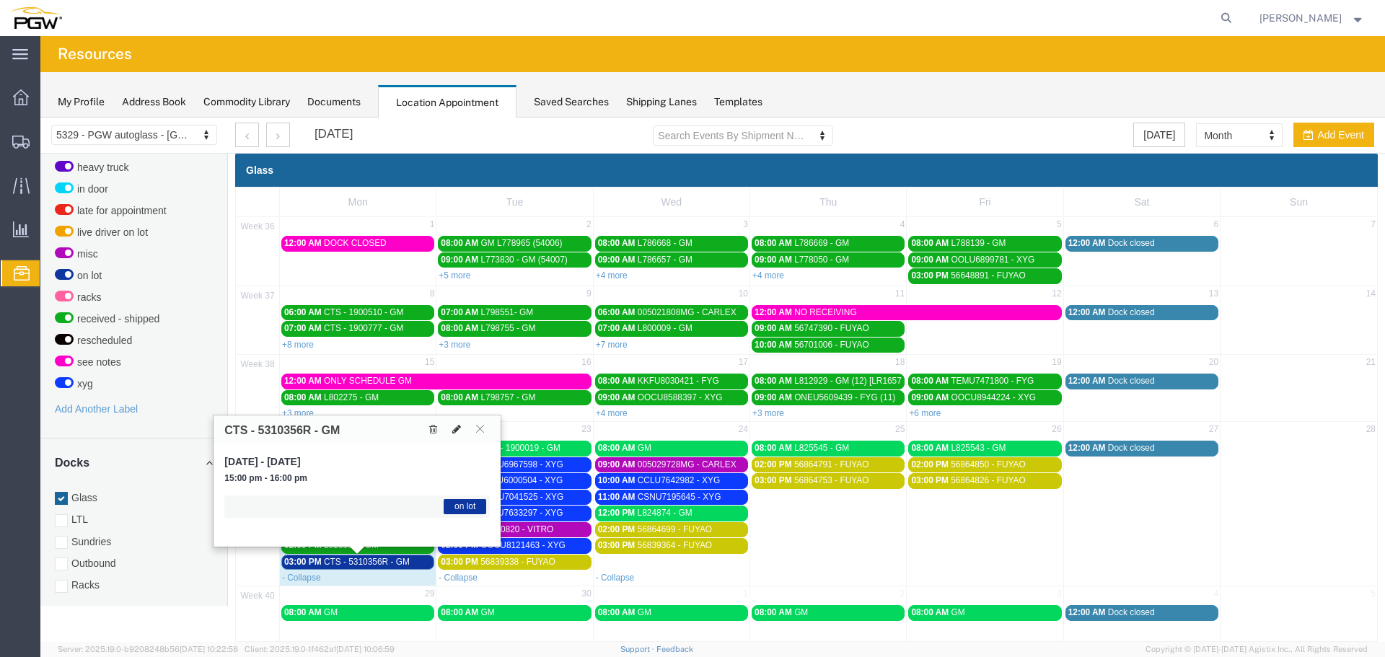
click at [457, 434] on icon at bounding box center [456, 429] width 9 height 10
select select "1"
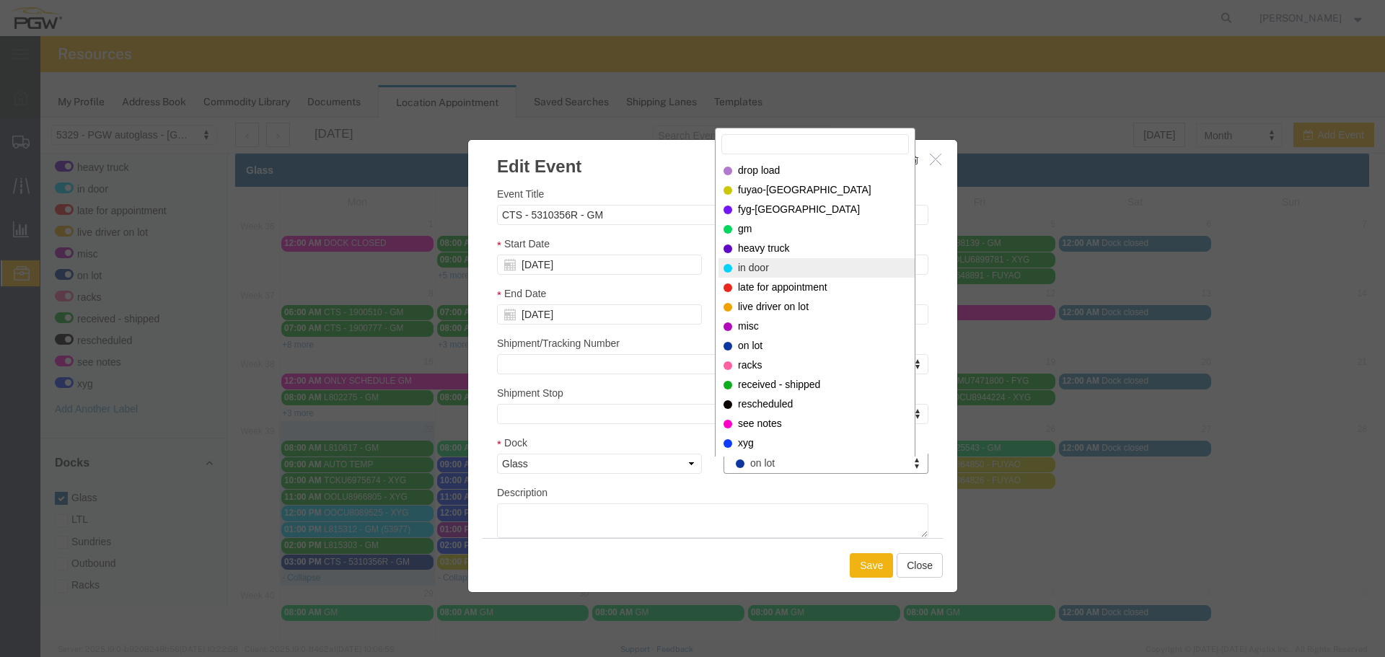
select select "220"
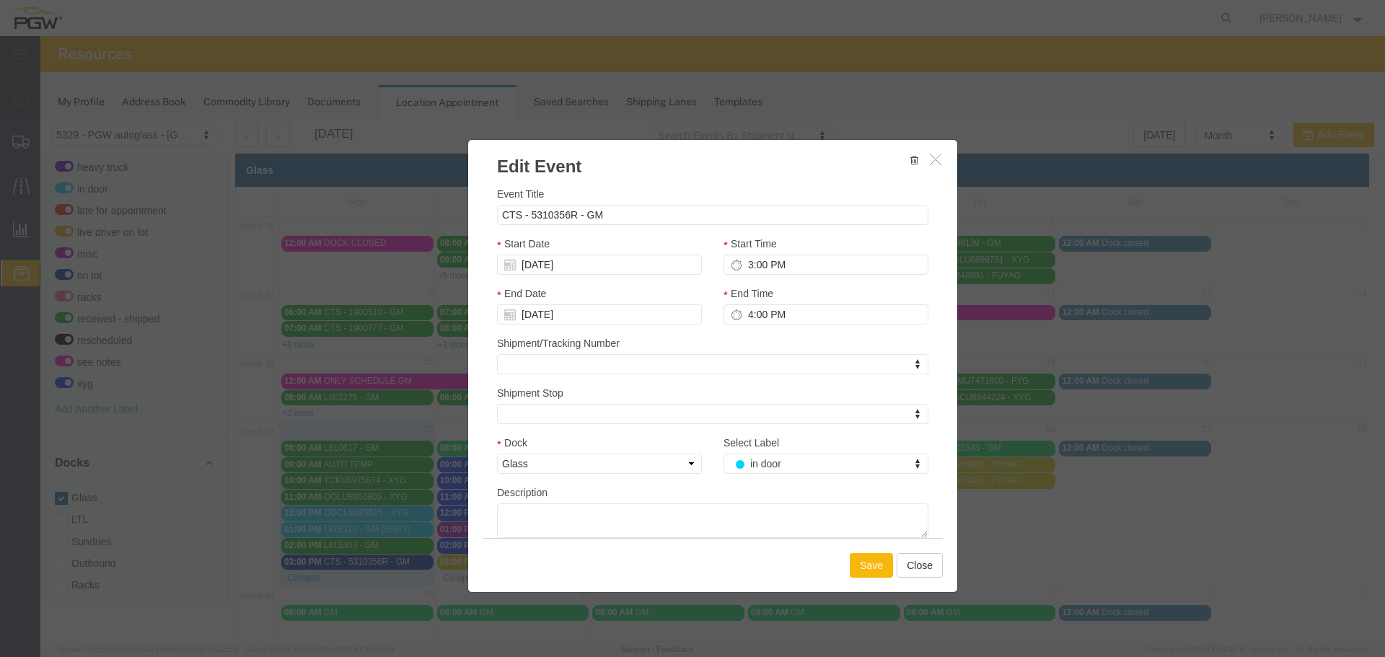
click at [864, 560] on button "Save" at bounding box center [871, 565] width 43 height 25
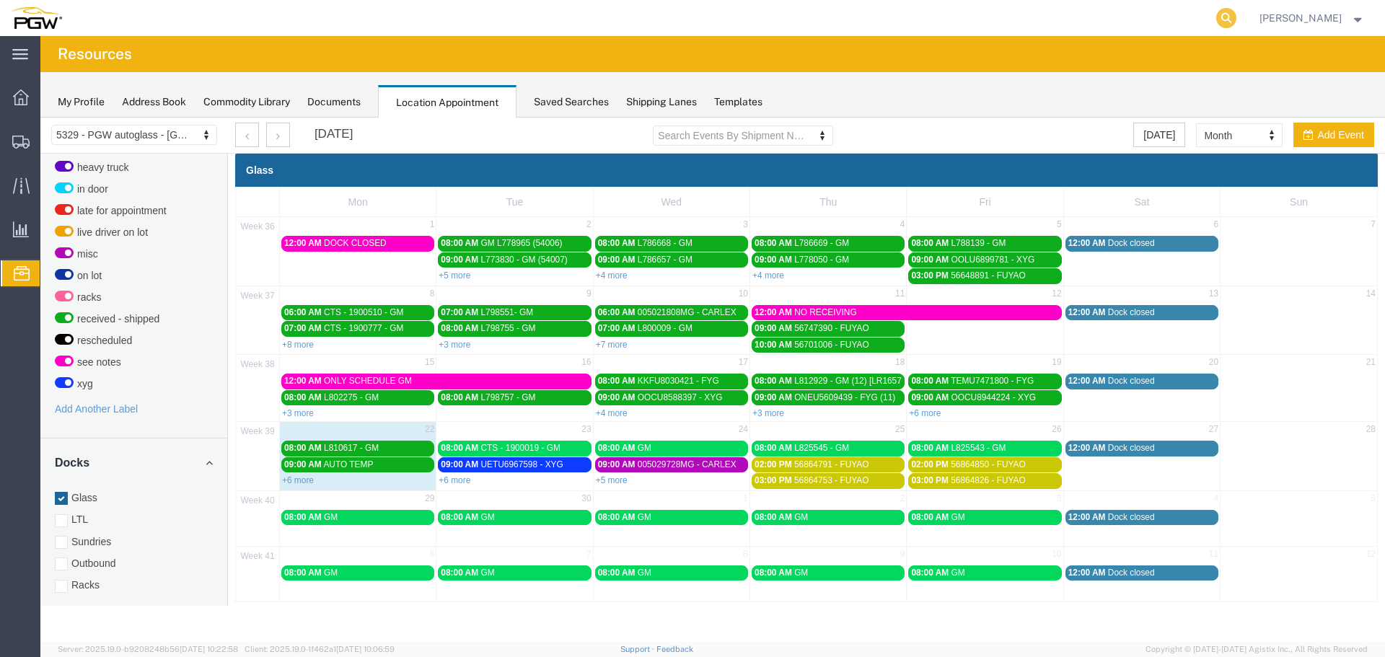
click at [1226, 18] on icon at bounding box center [1226, 18] width 20 height 20
paste input "668546"
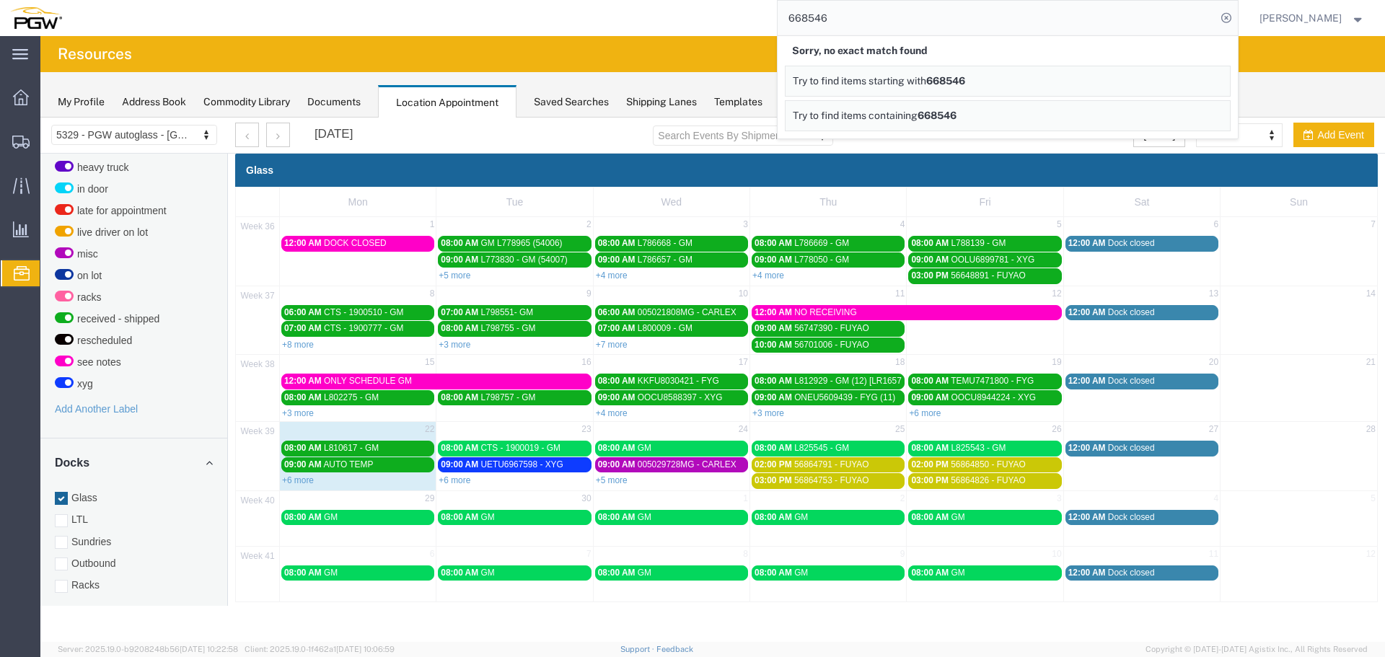
click at [840, 25] on input "668546" at bounding box center [997, 18] width 439 height 35
paste input "694"
type input "668694"
click at [1237, 16] on icon at bounding box center [1226, 18] width 20 height 20
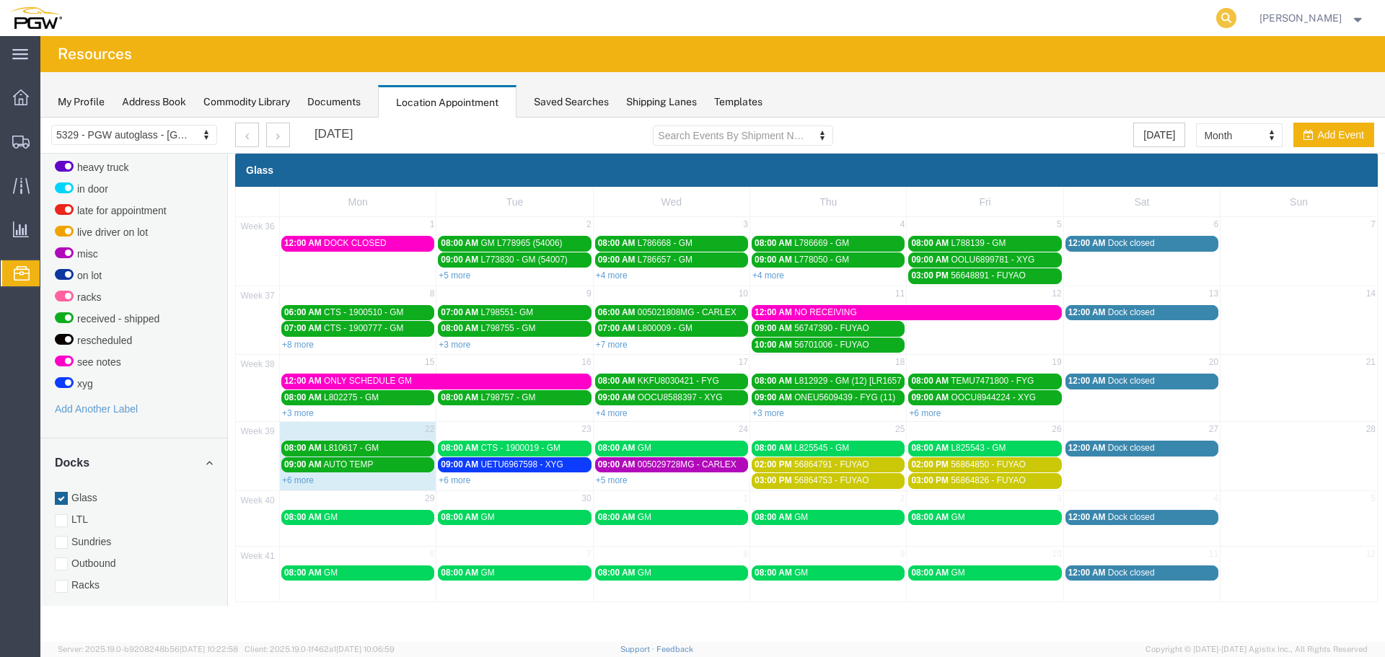
click at [1224, 18] on icon at bounding box center [1226, 18] width 20 height 20
paste input "668788"
type input "668788"
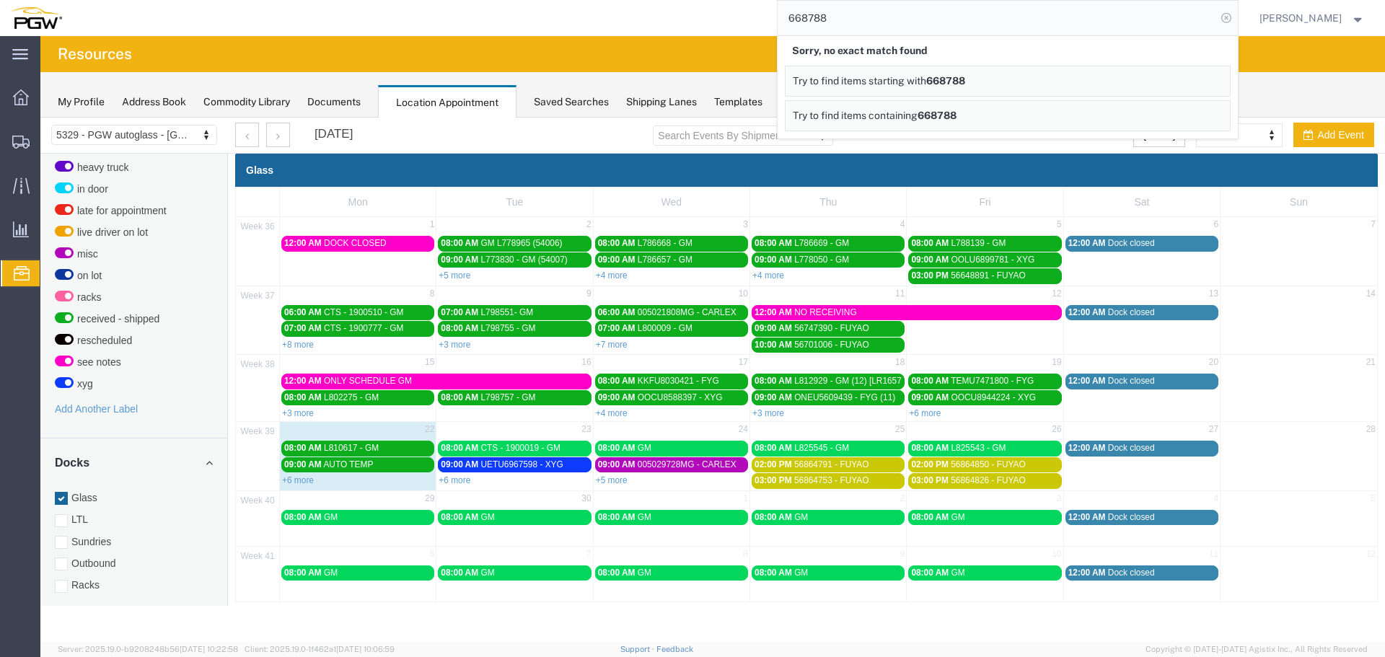
click at [1225, 18] on icon at bounding box center [1226, 18] width 20 height 20
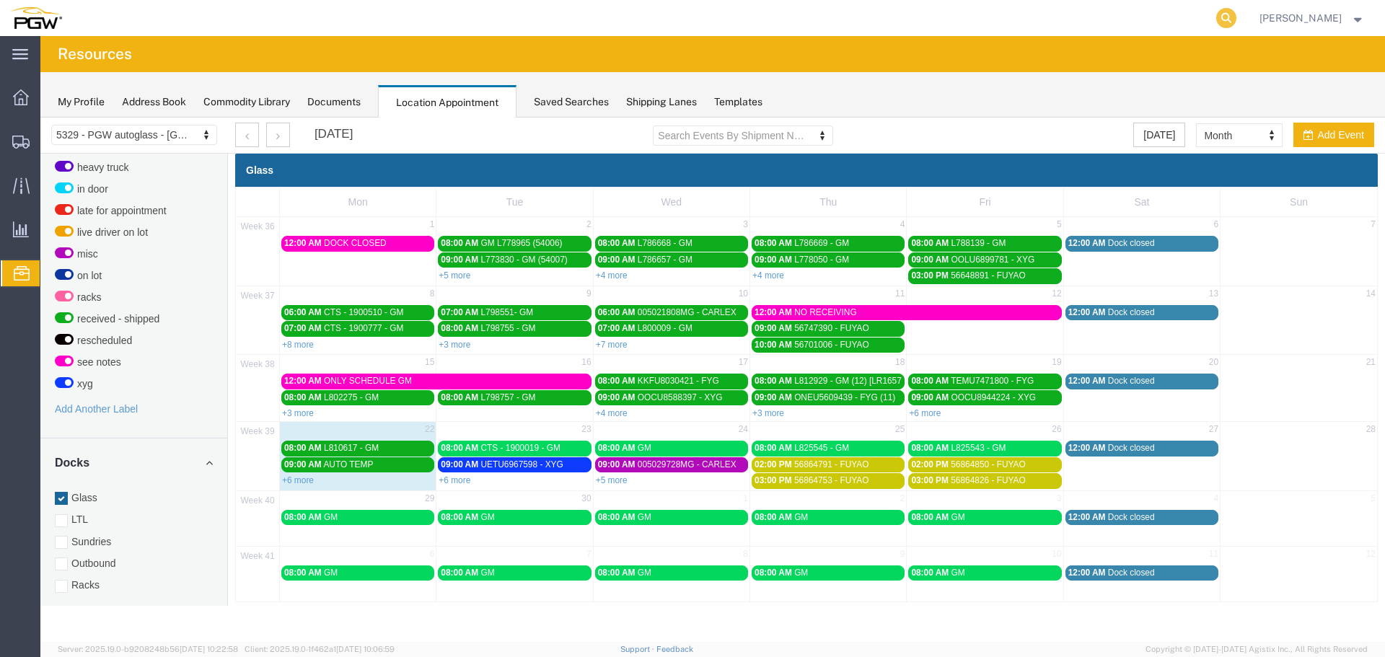
click at [1231, 17] on icon at bounding box center [1226, 18] width 20 height 20
paste input "668546"
type input "668546"
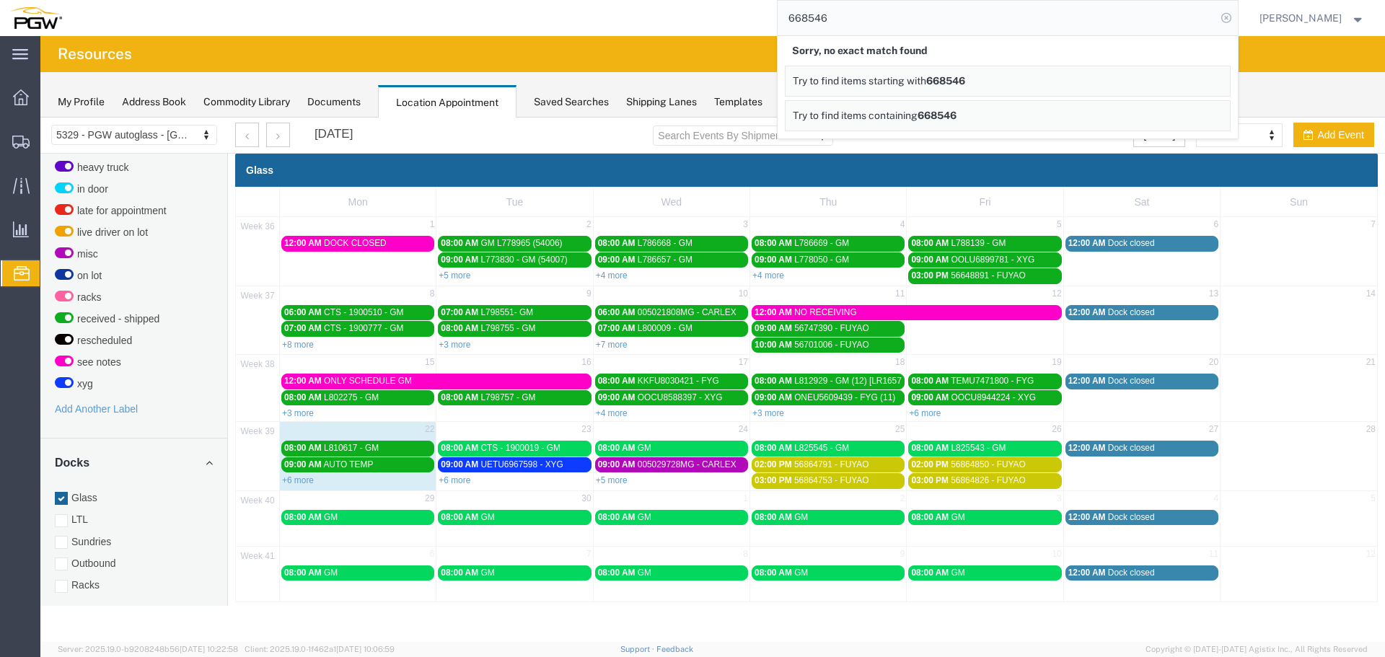
click at [1229, 19] on icon at bounding box center [1226, 18] width 20 height 20
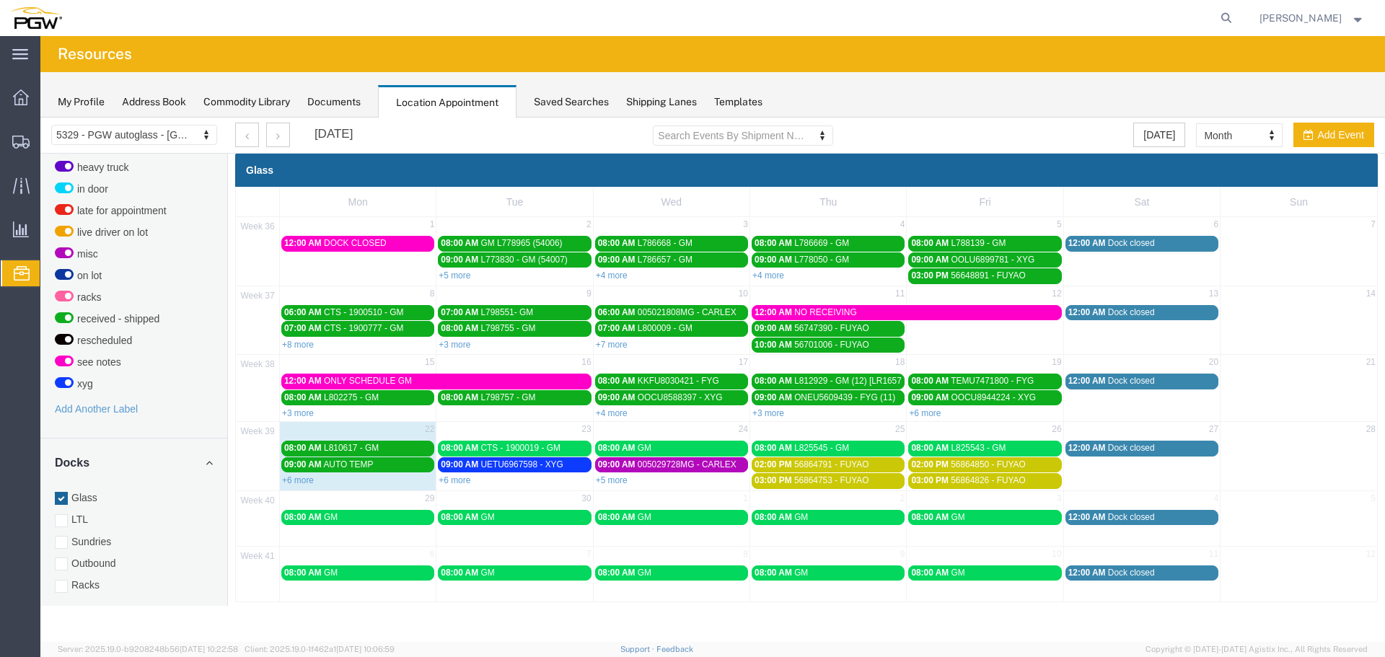
click at [1224, 7] on form at bounding box center [1227, 18] width 23 height 36
click at [1237, 19] on icon at bounding box center [1226, 18] width 20 height 20
click at [1185, 24] on input "search" at bounding box center [997, 18] width 439 height 35
paste input "668747"
type input "668747"
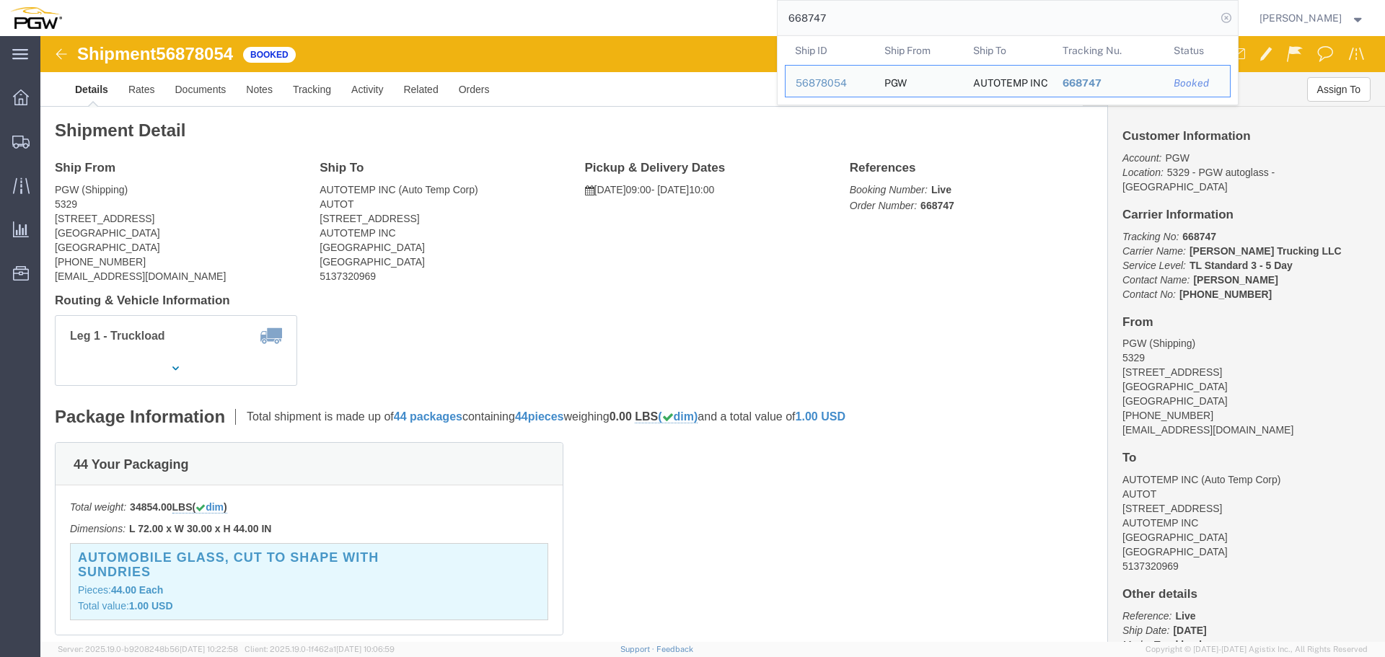
click at [1234, 12] on icon at bounding box center [1226, 18] width 20 height 20
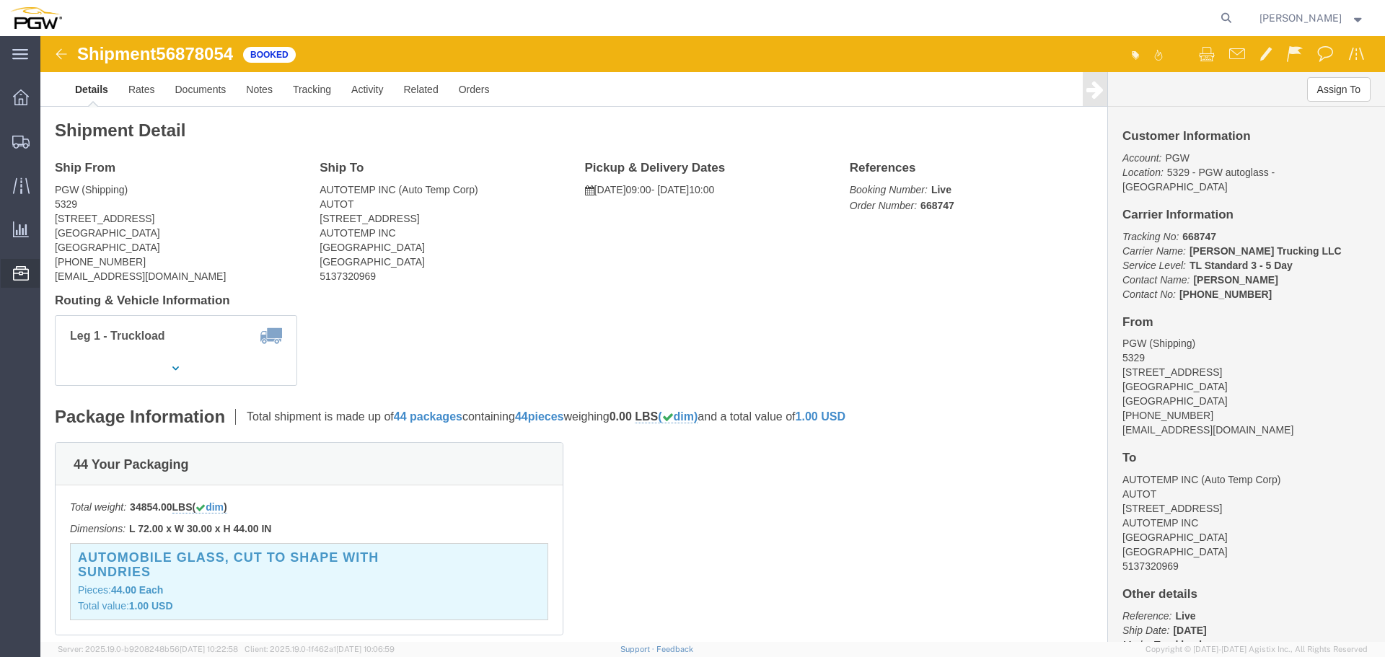
click at [0, 0] on span "Location Appointment" at bounding box center [0, 0] width 0 height 0
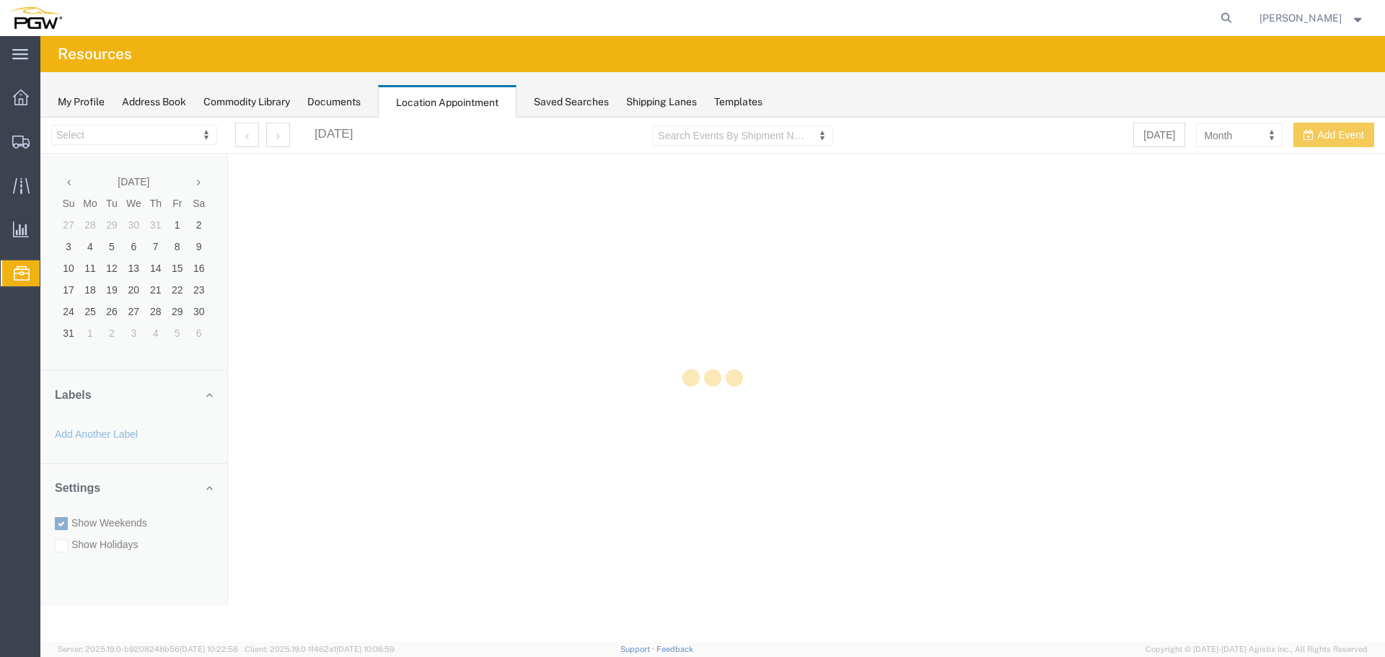
select select "28253"
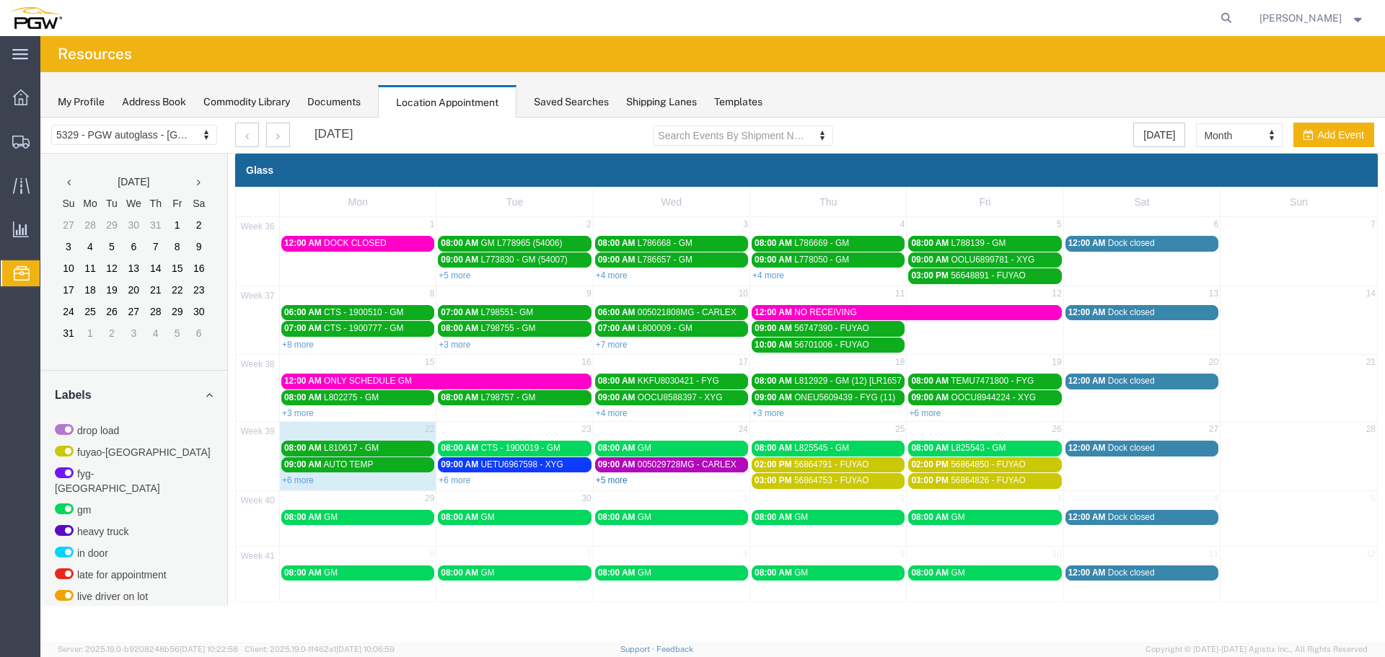
click at [616, 482] on link "+5 more" at bounding box center [612, 480] width 32 height 10
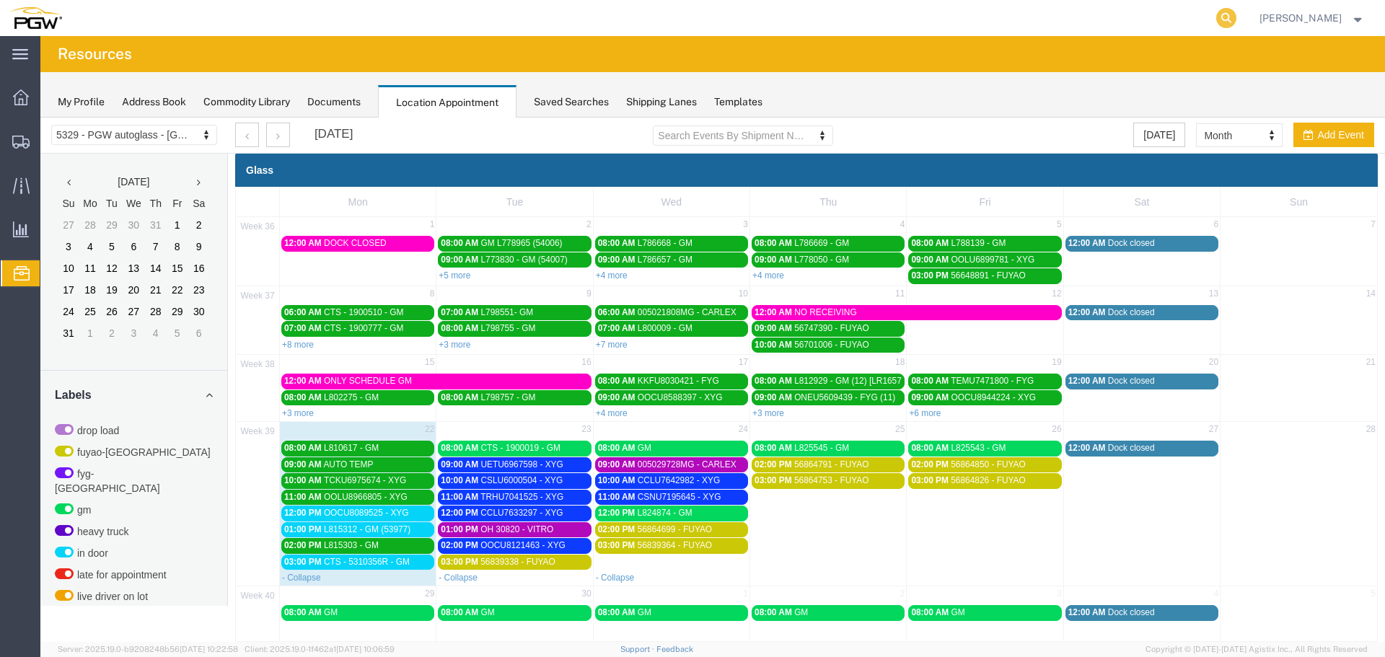
click at [1237, 20] on icon at bounding box center [1226, 18] width 20 height 20
paste input "668546"
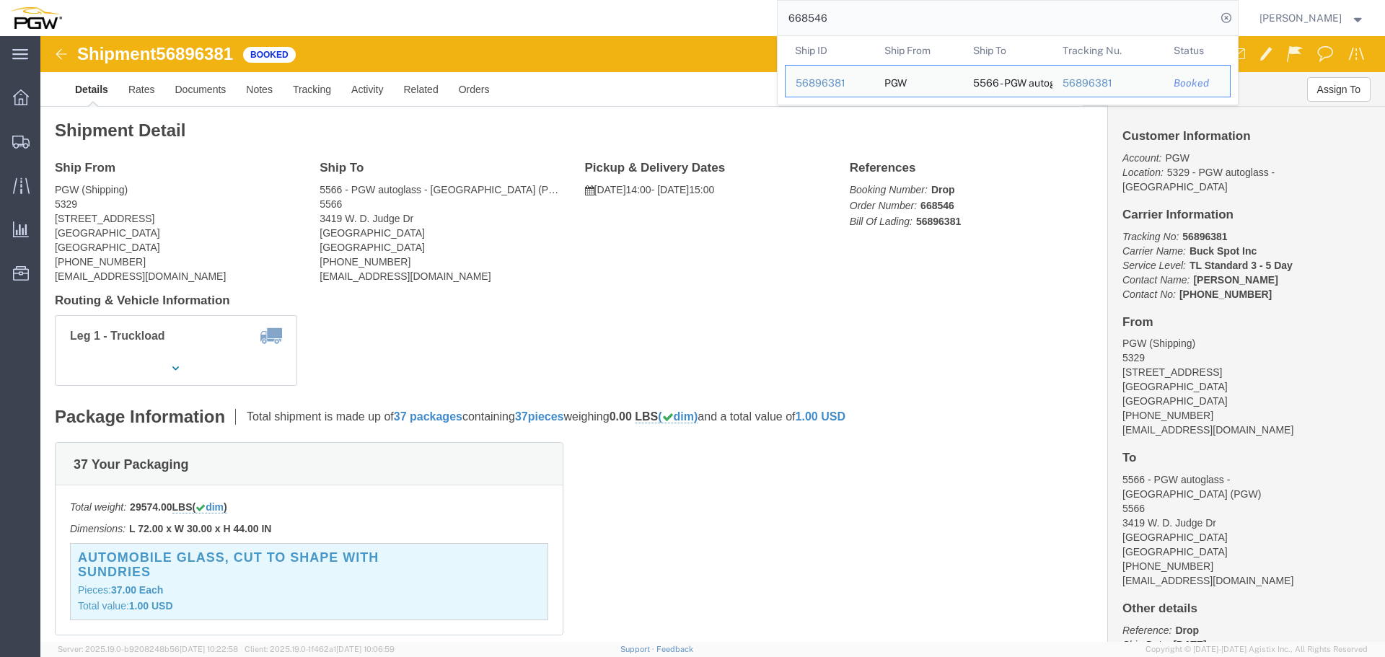
click span "56896381"
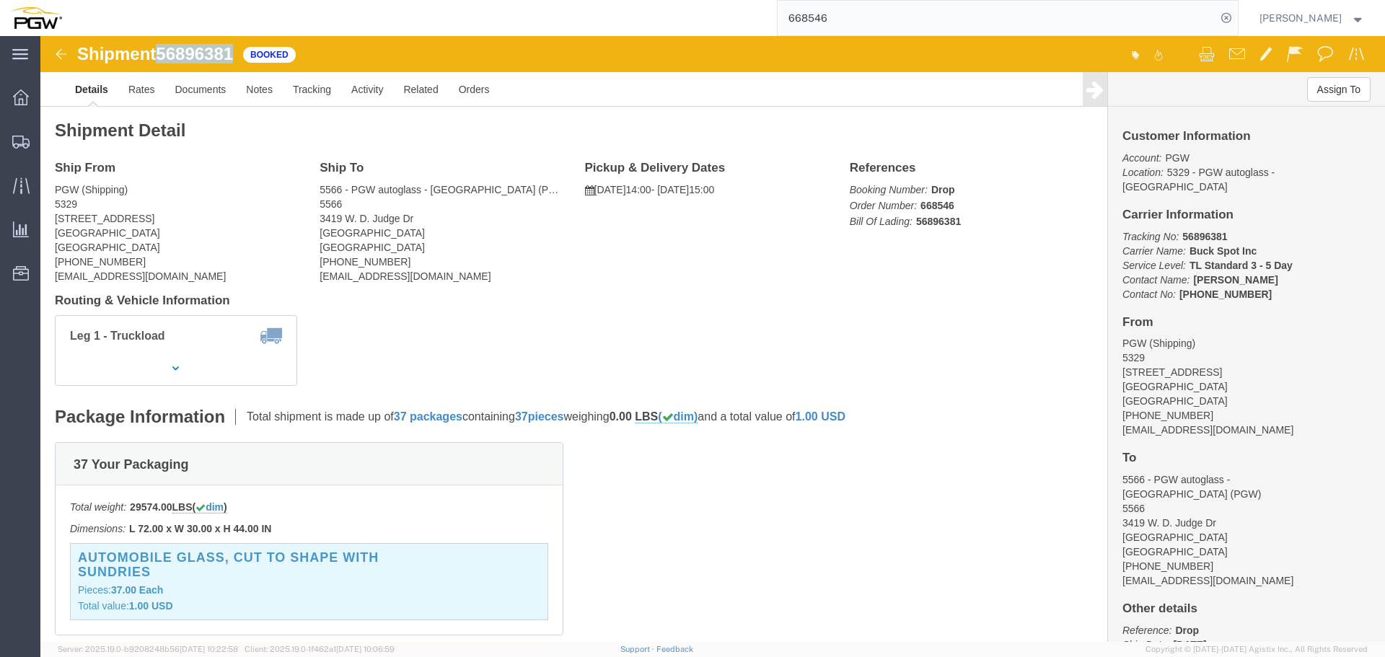
copy span "56896381"
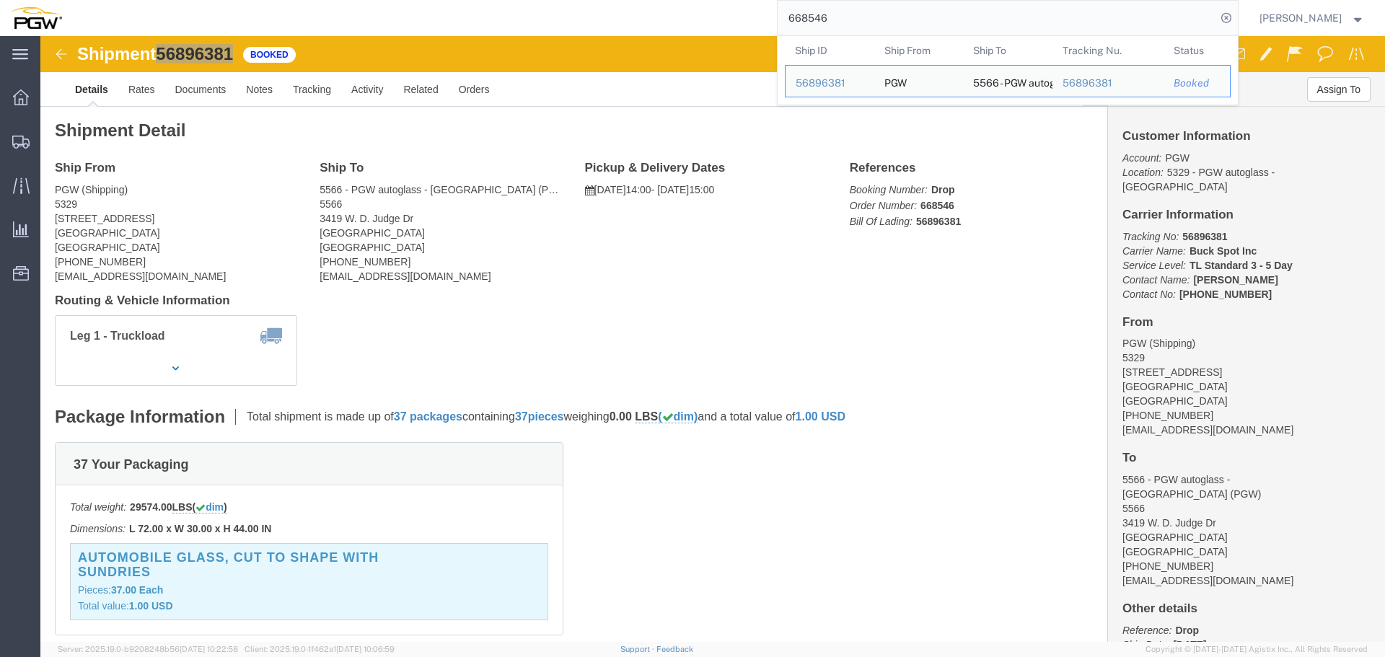
click at [893, 31] on input "668546" at bounding box center [997, 18] width 439 height 35
paste input "668694"
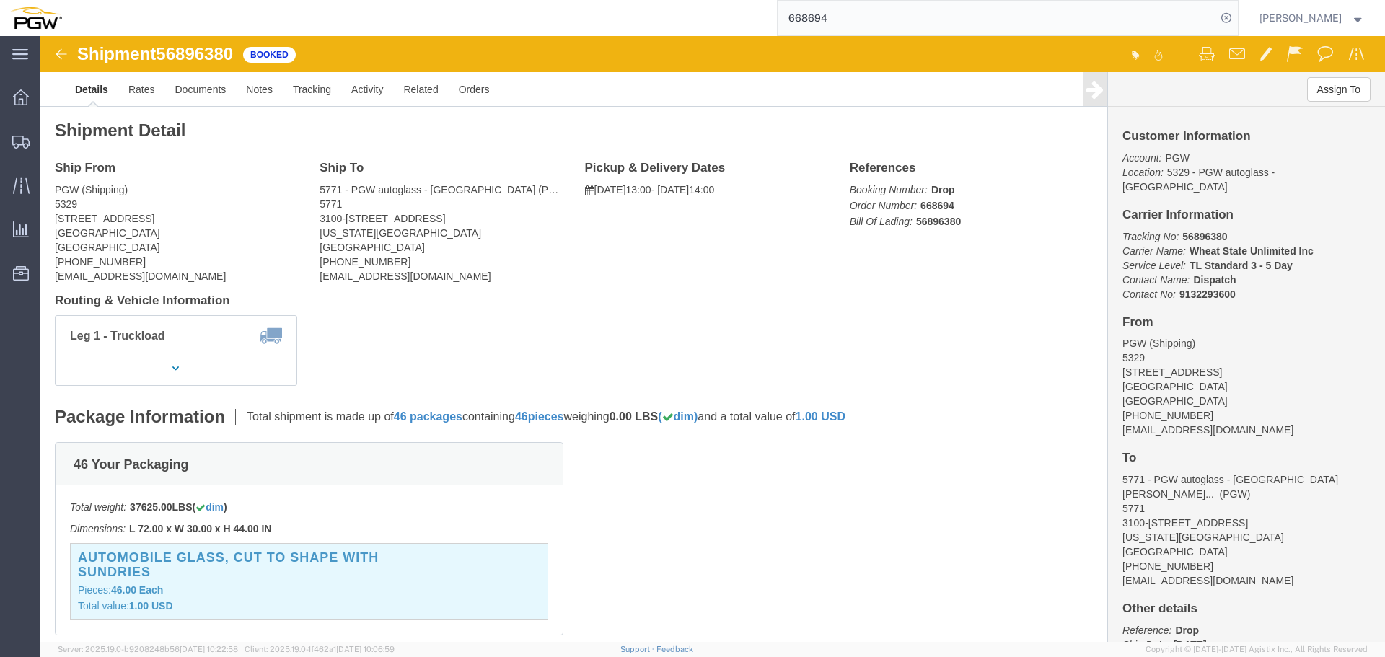
click span "56896380"
copy span "56896380"
click at [858, 24] on input "668694" at bounding box center [997, 18] width 439 height 35
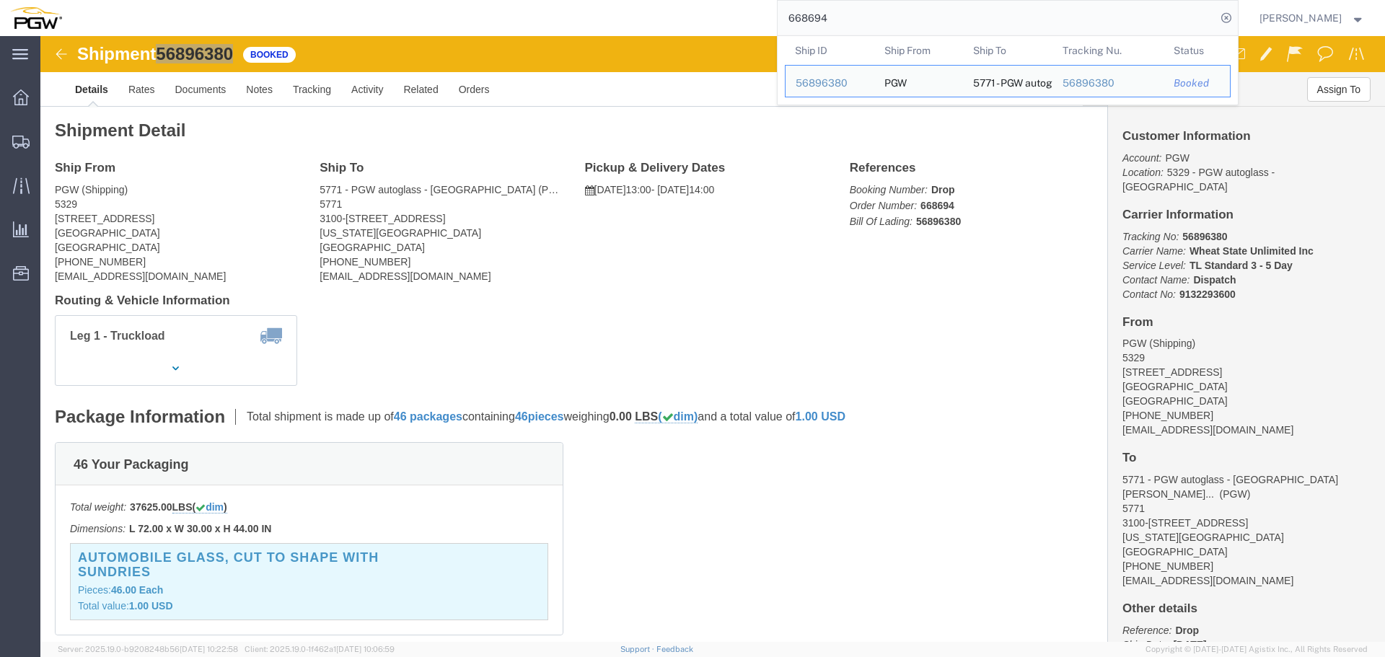
click at [858, 24] on input "668694" at bounding box center [997, 18] width 439 height 35
paste input "788"
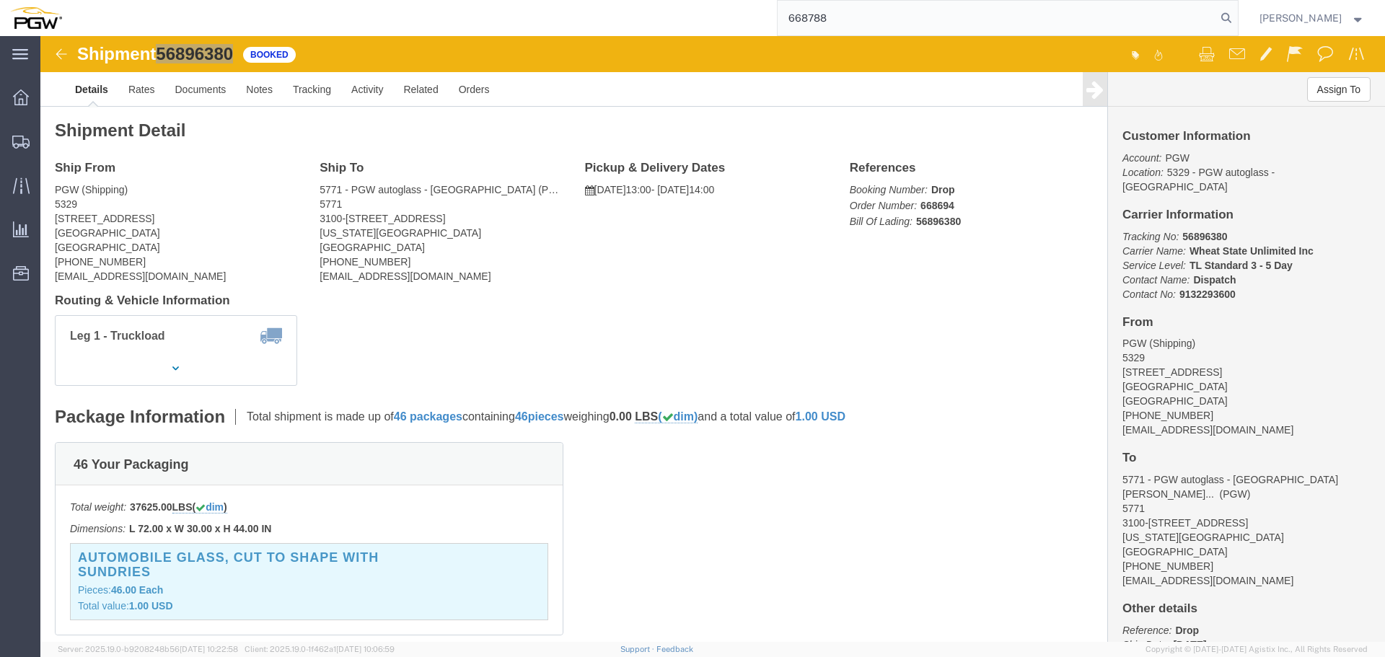
type input "668788"
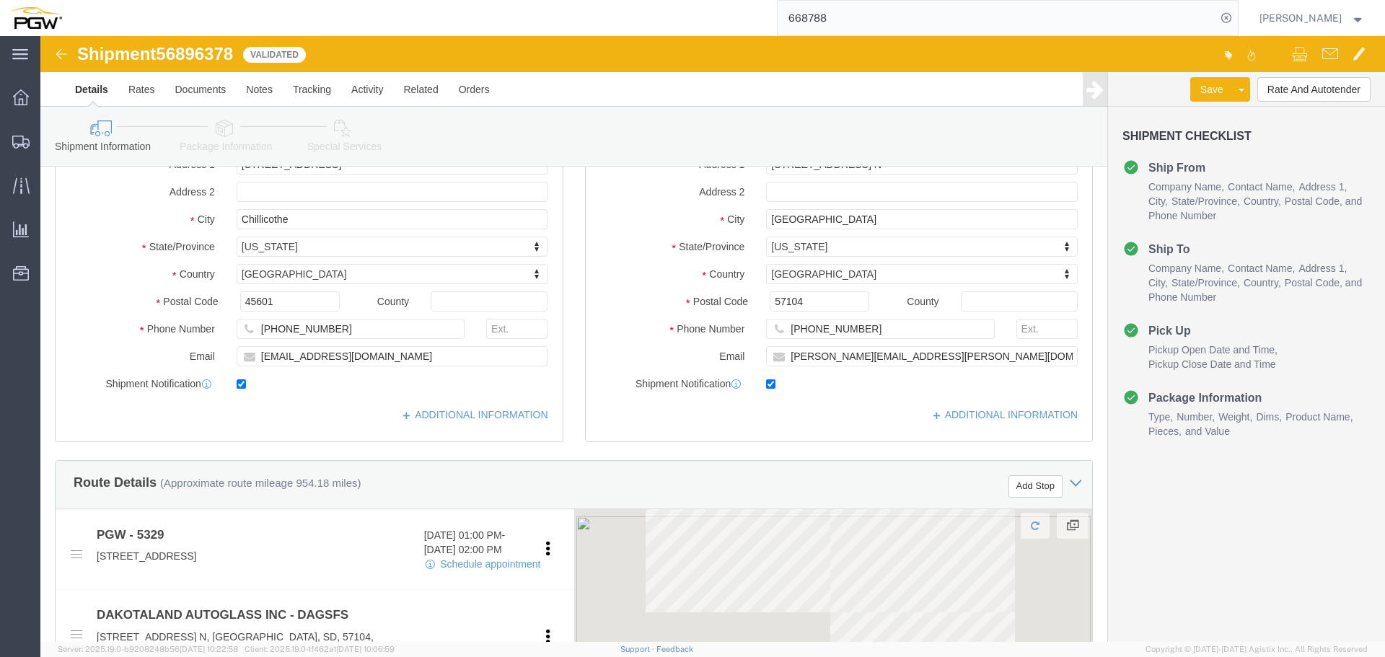
scroll to position [361, 0]
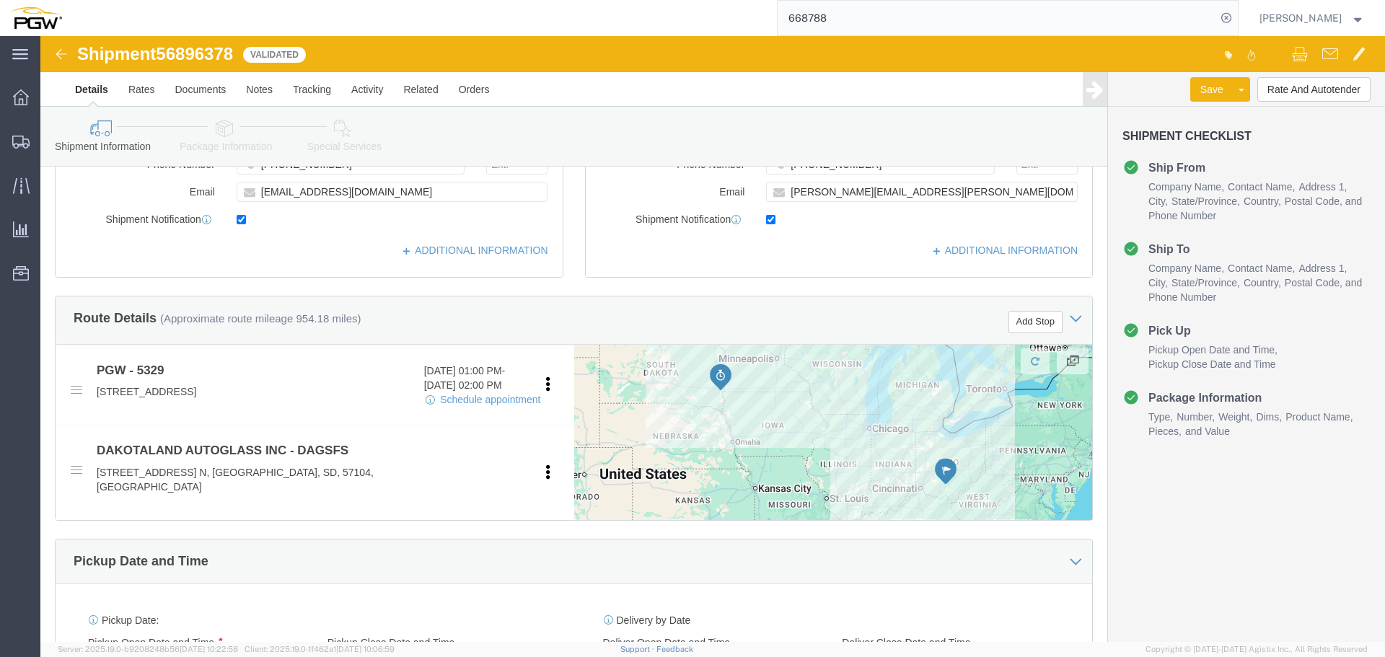
select select "28253"
select select
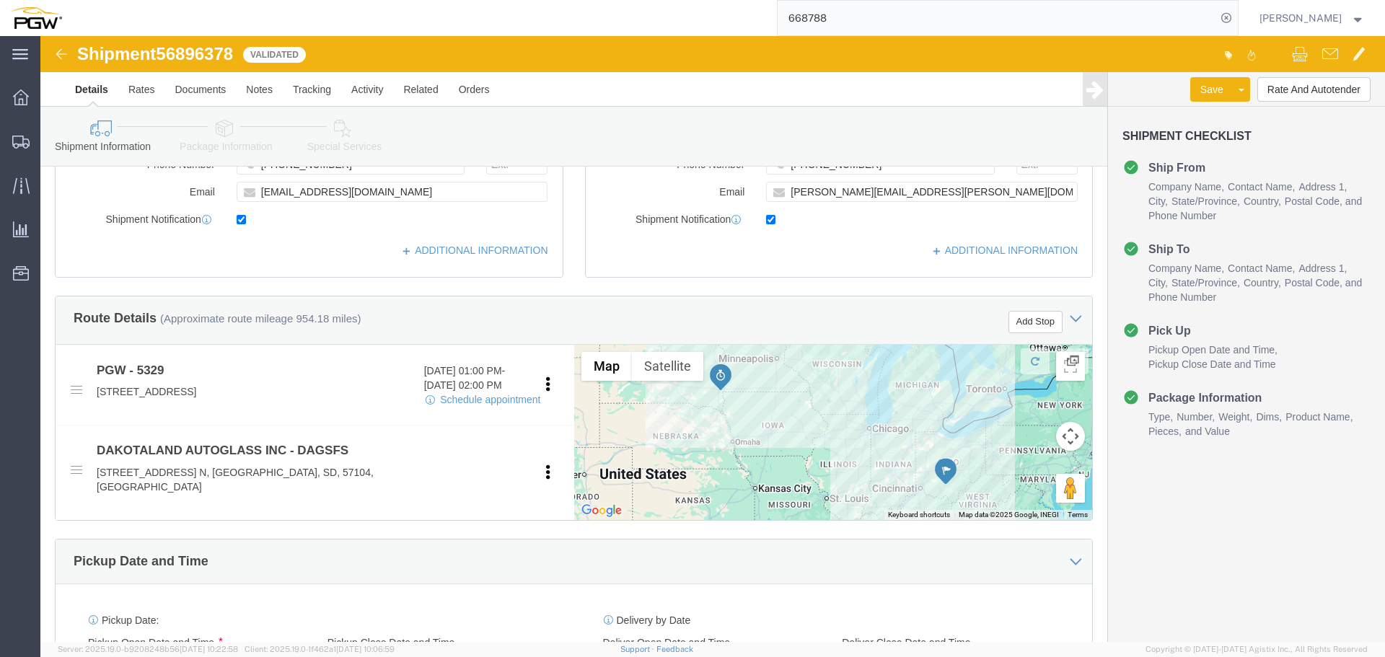
click span "56896378"
click div "Shipment 56896378 Validated Details Rates Documents Notes Tracking Activity Rel…"
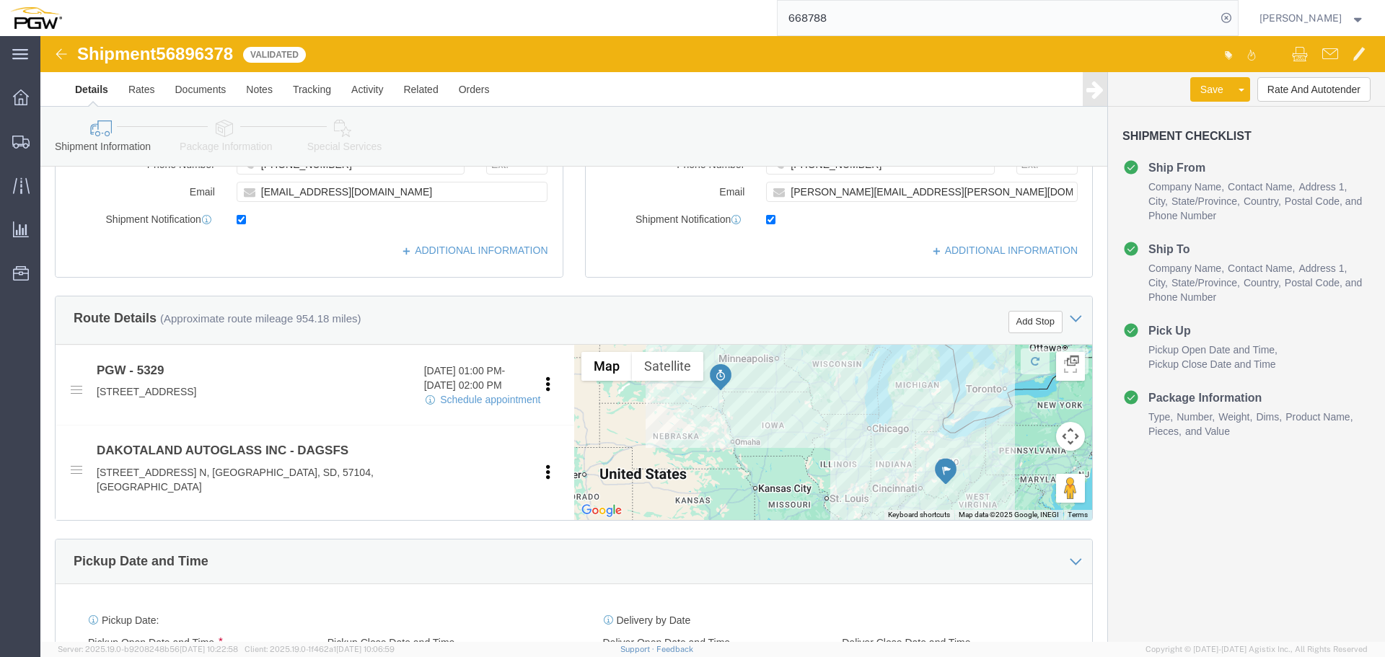
click at [941, 17] on input "668788" at bounding box center [997, 18] width 439 height 35
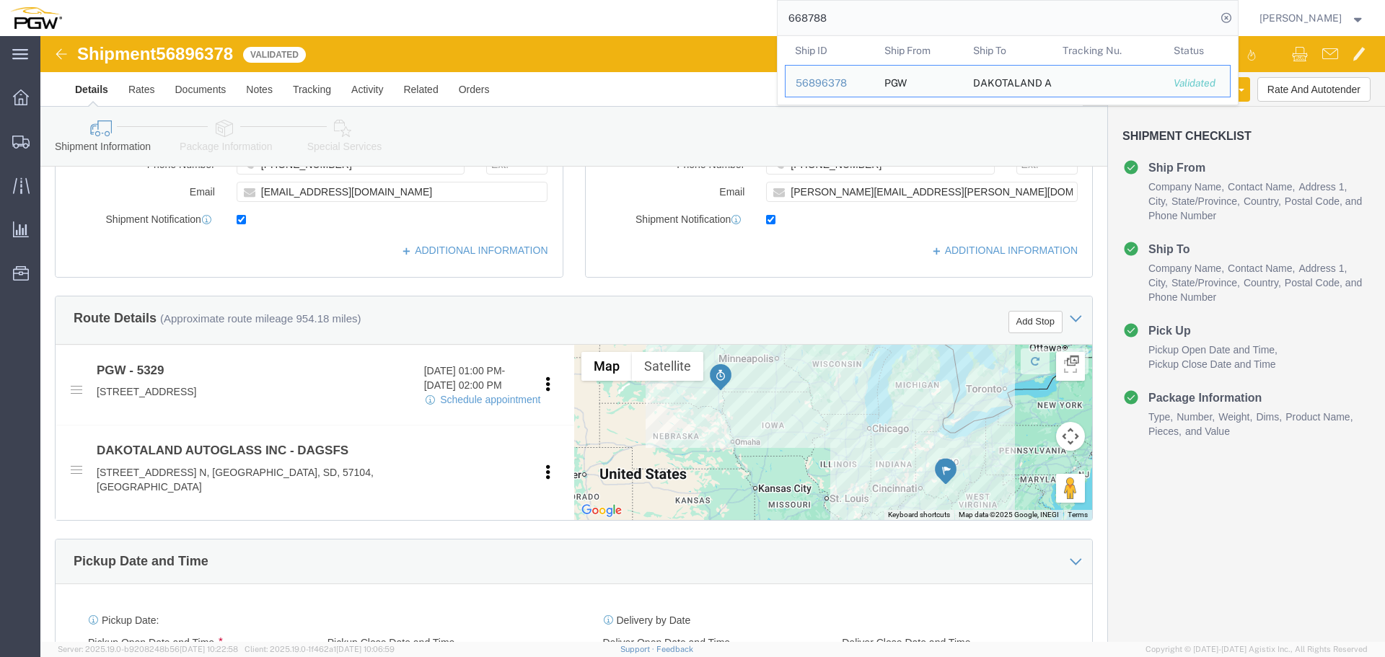
click at [941, 17] on input "668788" at bounding box center [997, 18] width 439 height 35
paste input "668839"
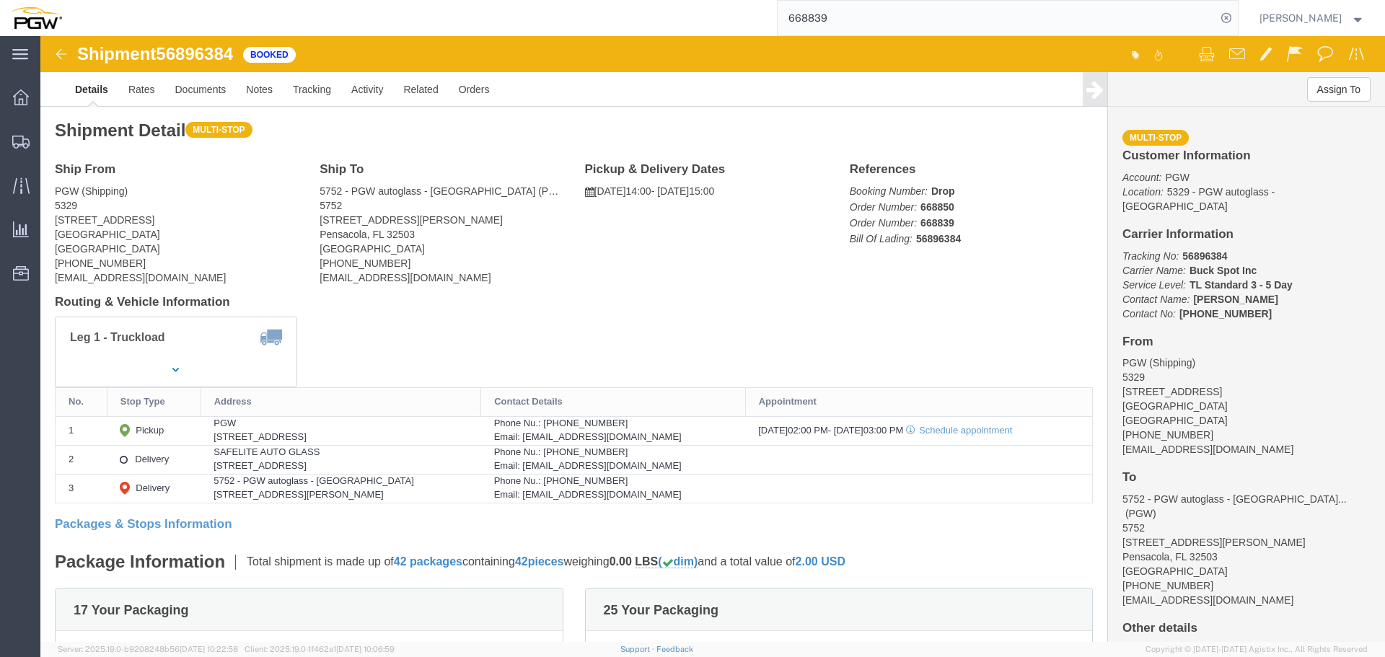
click span "56896384"
copy span "56896384"
click at [887, 22] on input "668839" at bounding box center [997, 18] width 439 height 35
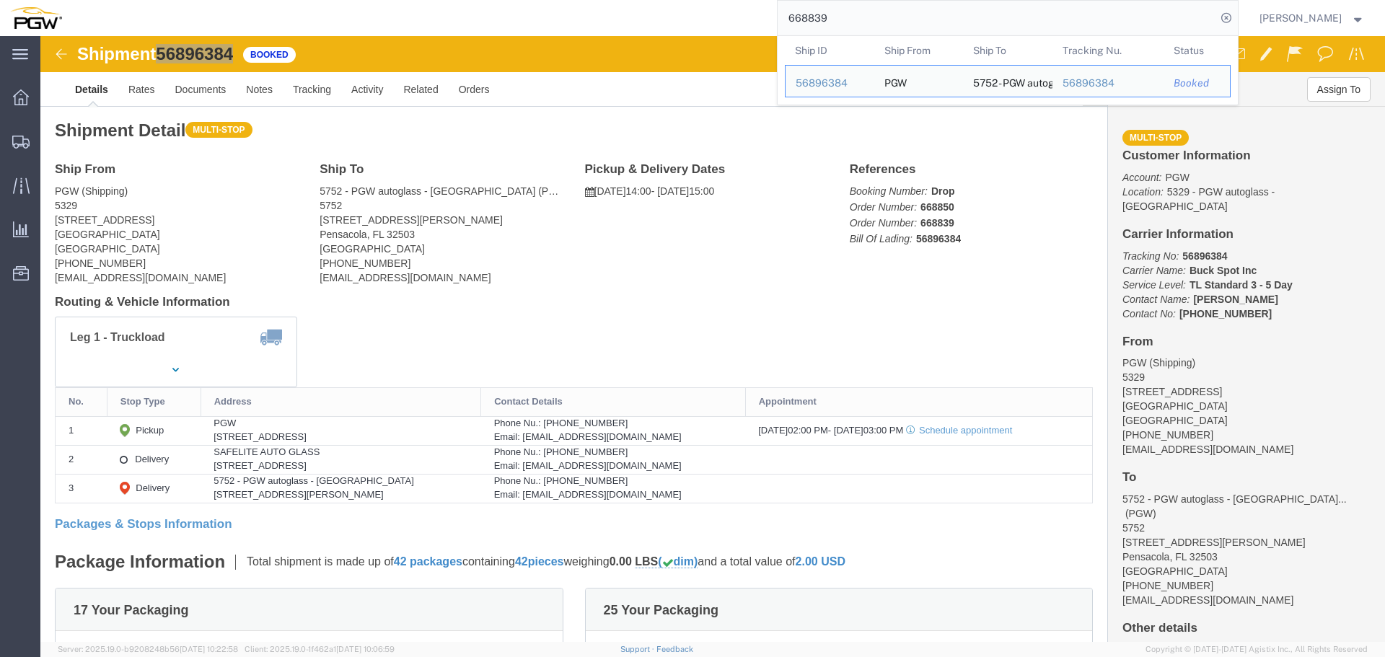
click at [887, 22] on input "668839" at bounding box center [997, 18] width 439 height 35
paste input "17"
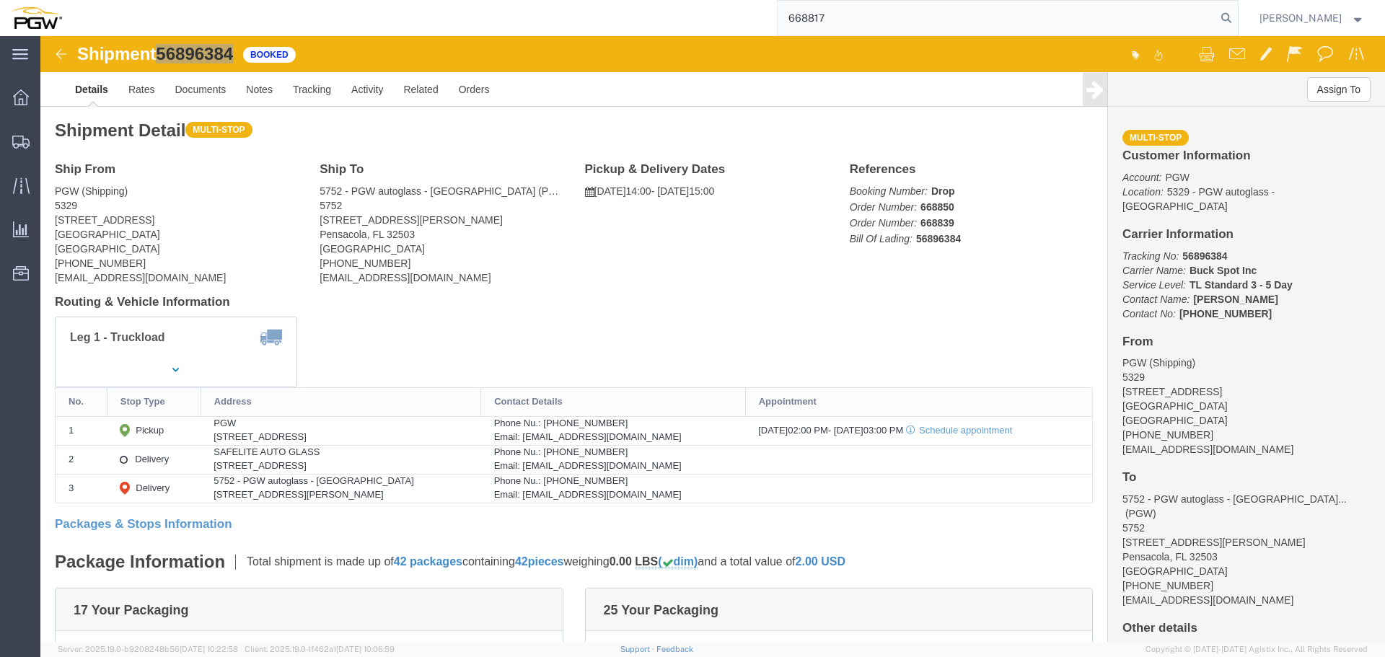
type input "668817"
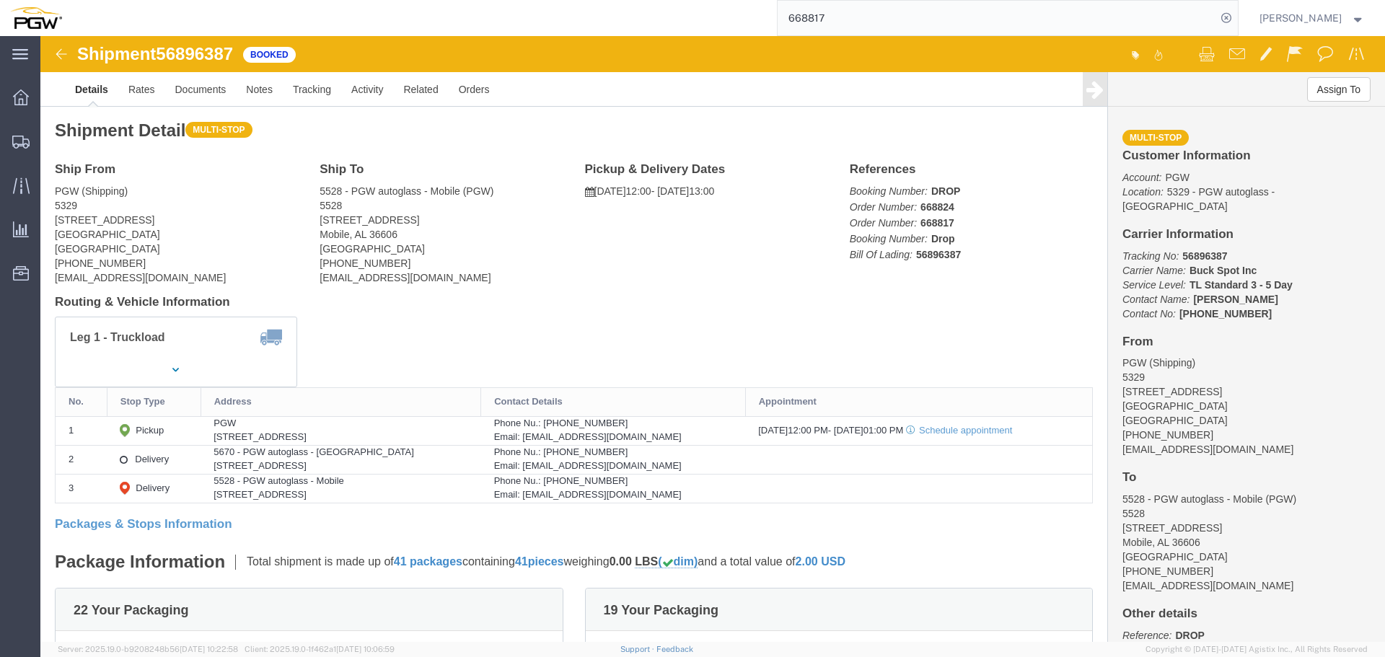
click span "56896387"
copy span "56896387"
click at [0, 0] on span "Location Appointment" at bounding box center [0, 0] width 0 height 0
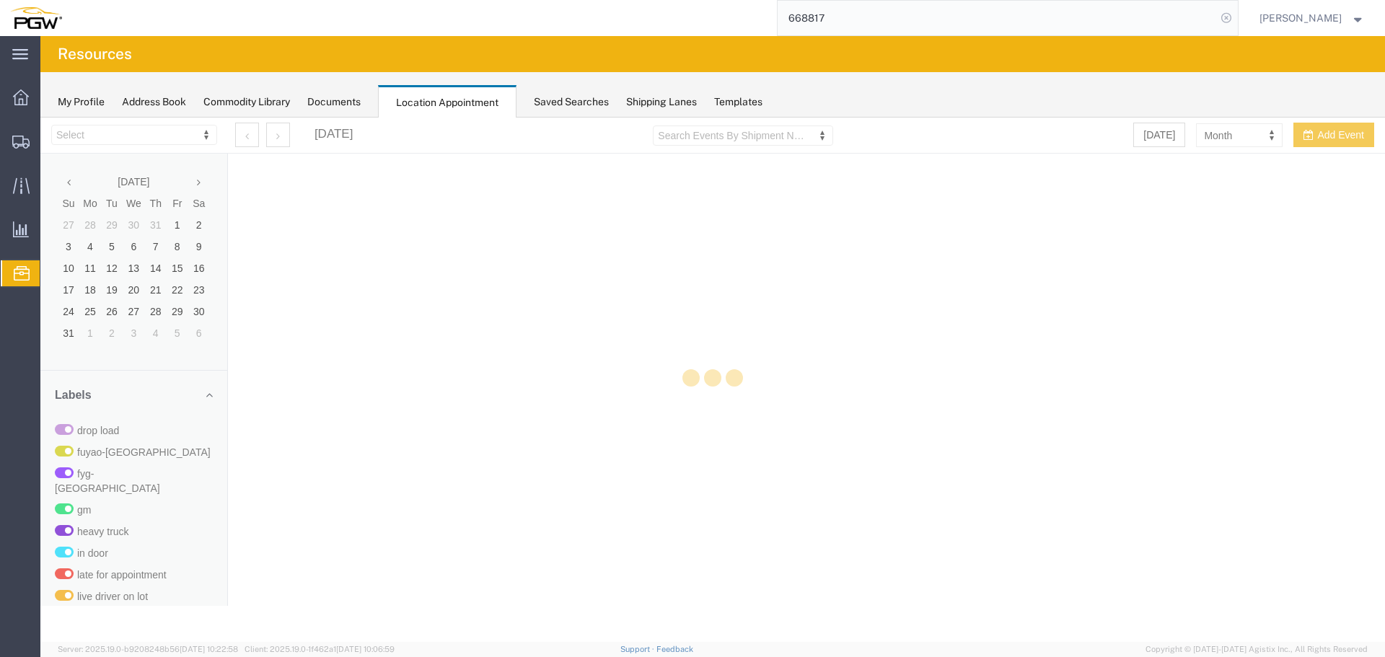
click at [1234, 14] on icon at bounding box center [1226, 18] width 20 height 20
select select "28253"
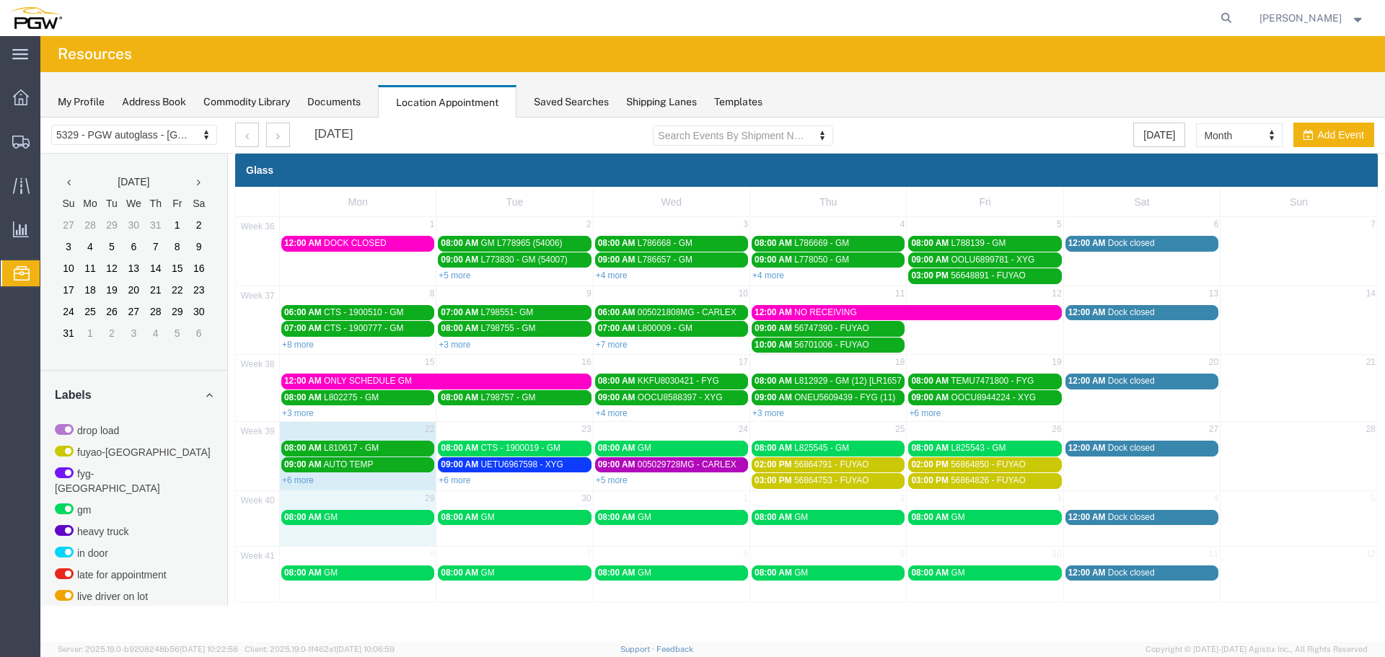
click at [381, 541] on div "40 29 30 1 2 3 4 5 08:00 AM GM 08:00 AM GM 08:00 AM GM 08:00 AM GM 08:00 AM GM …" at bounding box center [806, 519] width 1141 height 56
select select "1"
select select
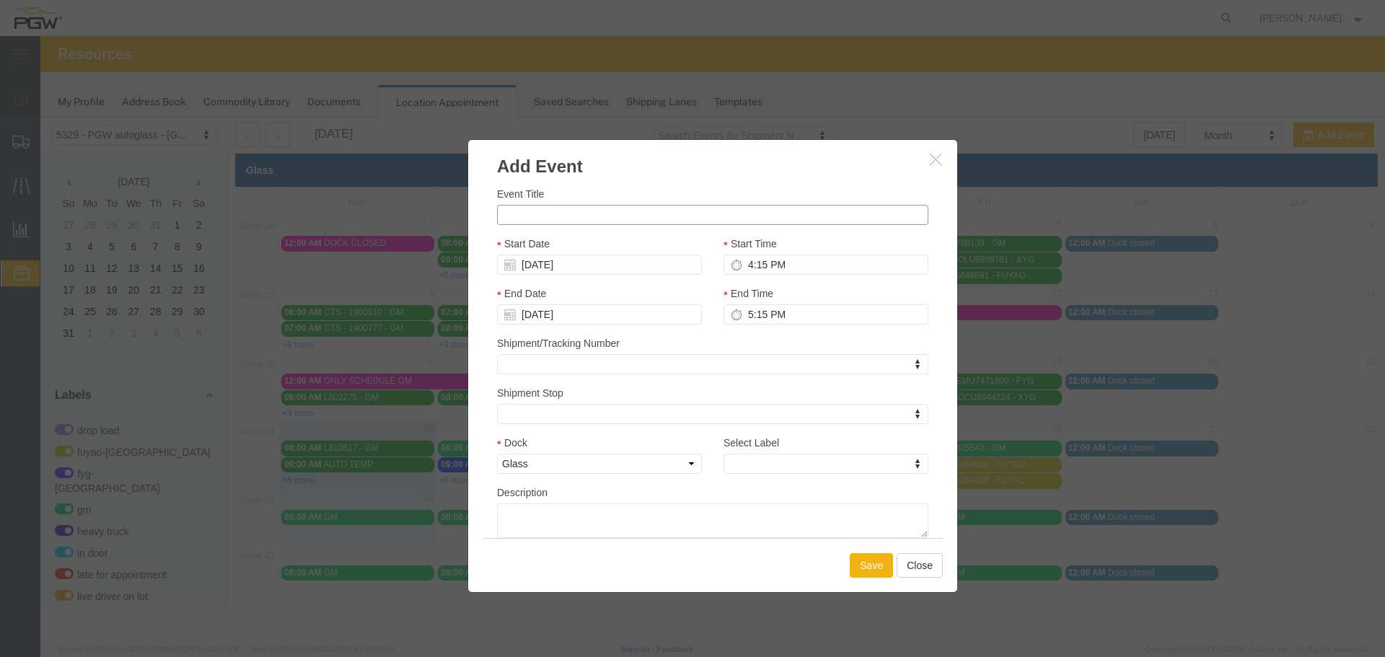
click at [574, 222] on input "Event Title" at bounding box center [712, 215] width 431 height 20
type input "ATI"
click at [747, 266] on input "4:15 PM" at bounding box center [826, 265] width 205 height 20
type input "9:00 AM"
click at [771, 452] on div "Select Label Select Label Select Label drop load fuyao-dayton fyg-china gm heav…" at bounding box center [826, 454] width 205 height 39
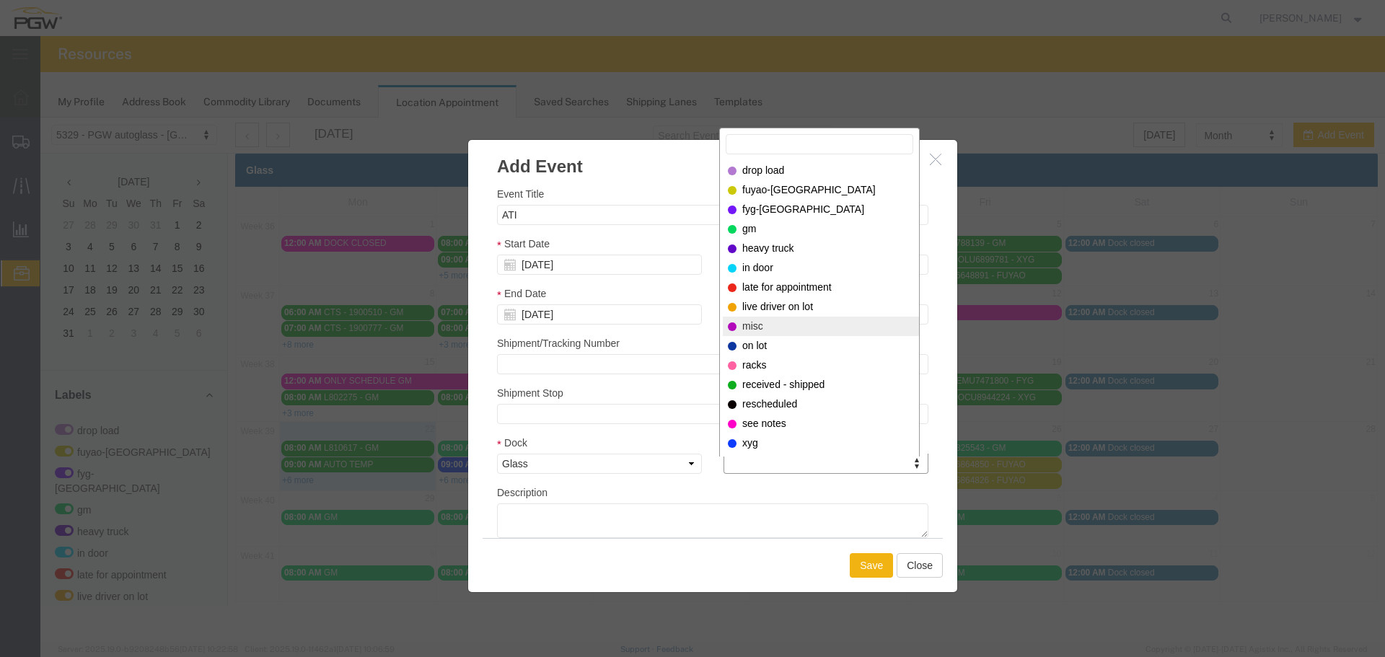
select select "12922"
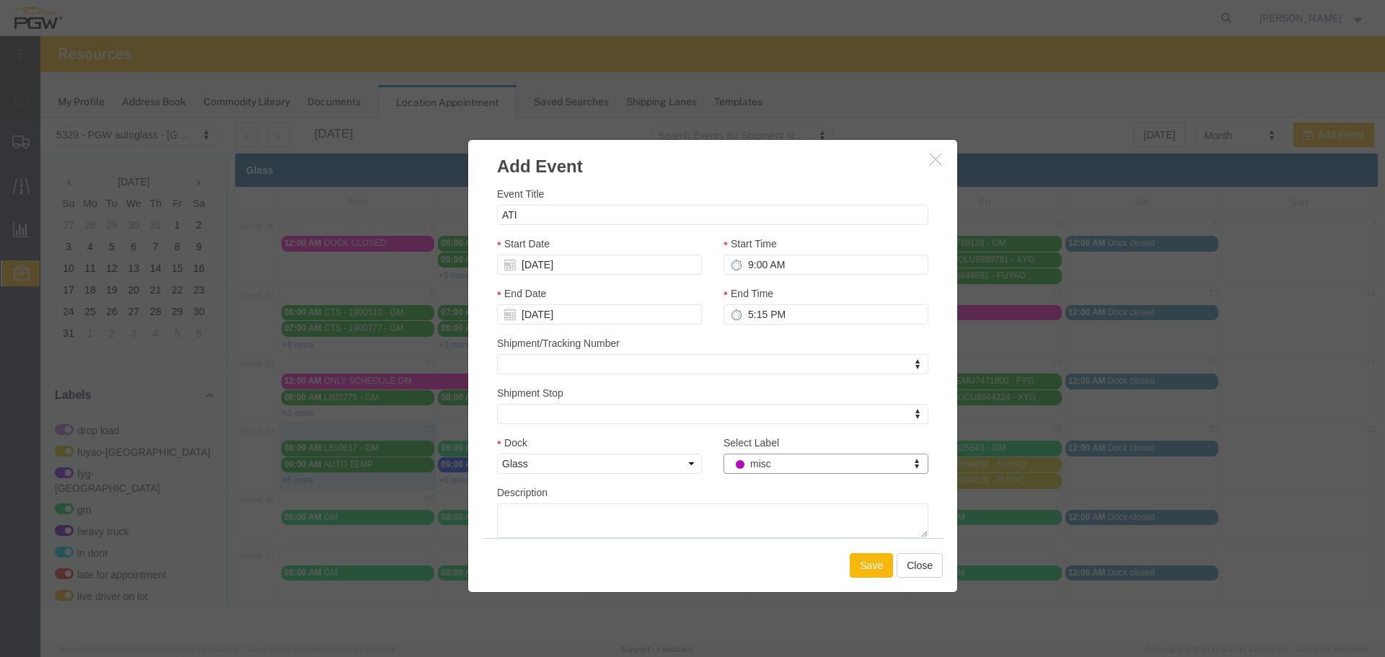
click at [874, 568] on button "Save" at bounding box center [871, 565] width 43 height 25
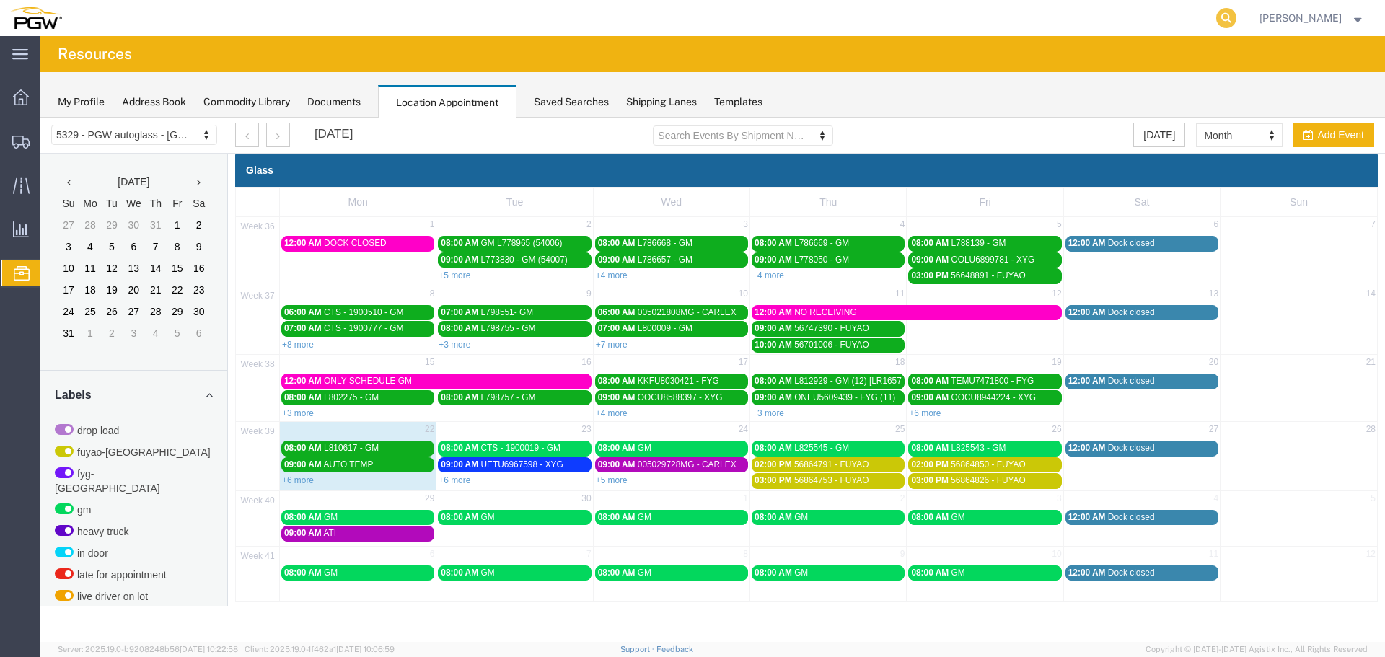
click at [1236, 20] on icon at bounding box center [1226, 18] width 20 height 20
paste input "668817"
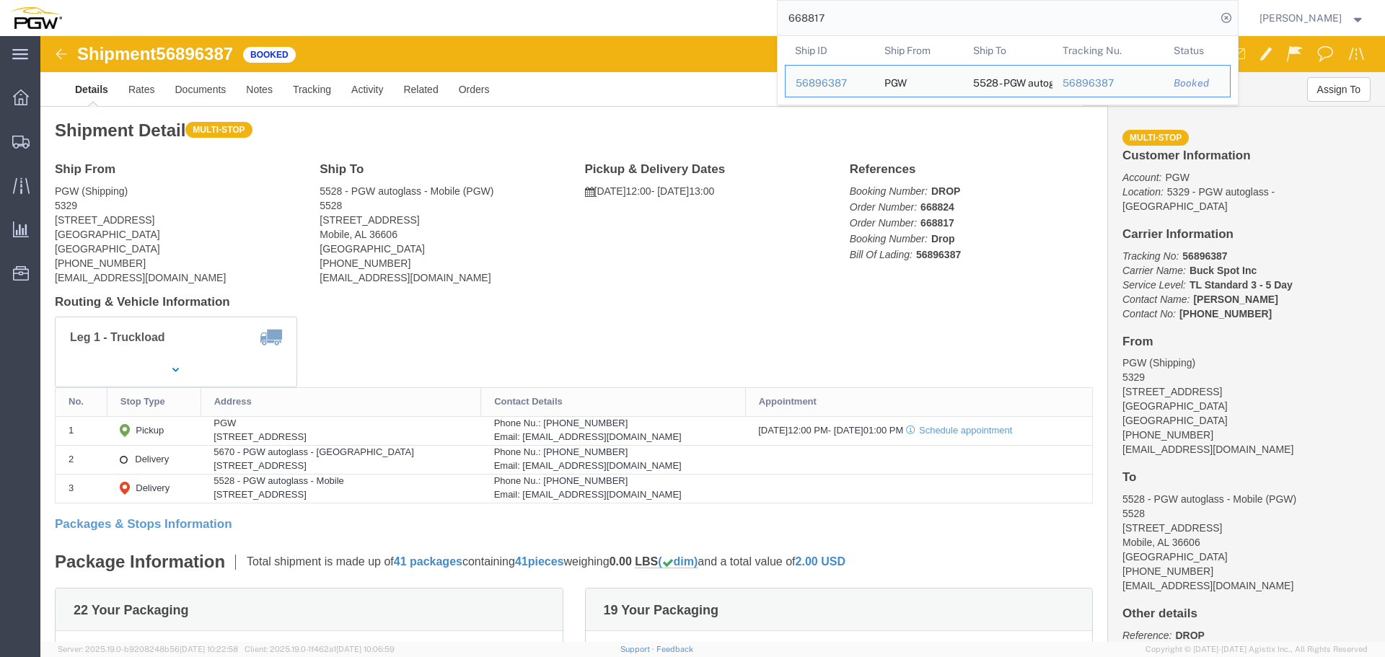
click at [850, 30] on input "668817" at bounding box center [997, 18] width 439 height 35
paste input "479"
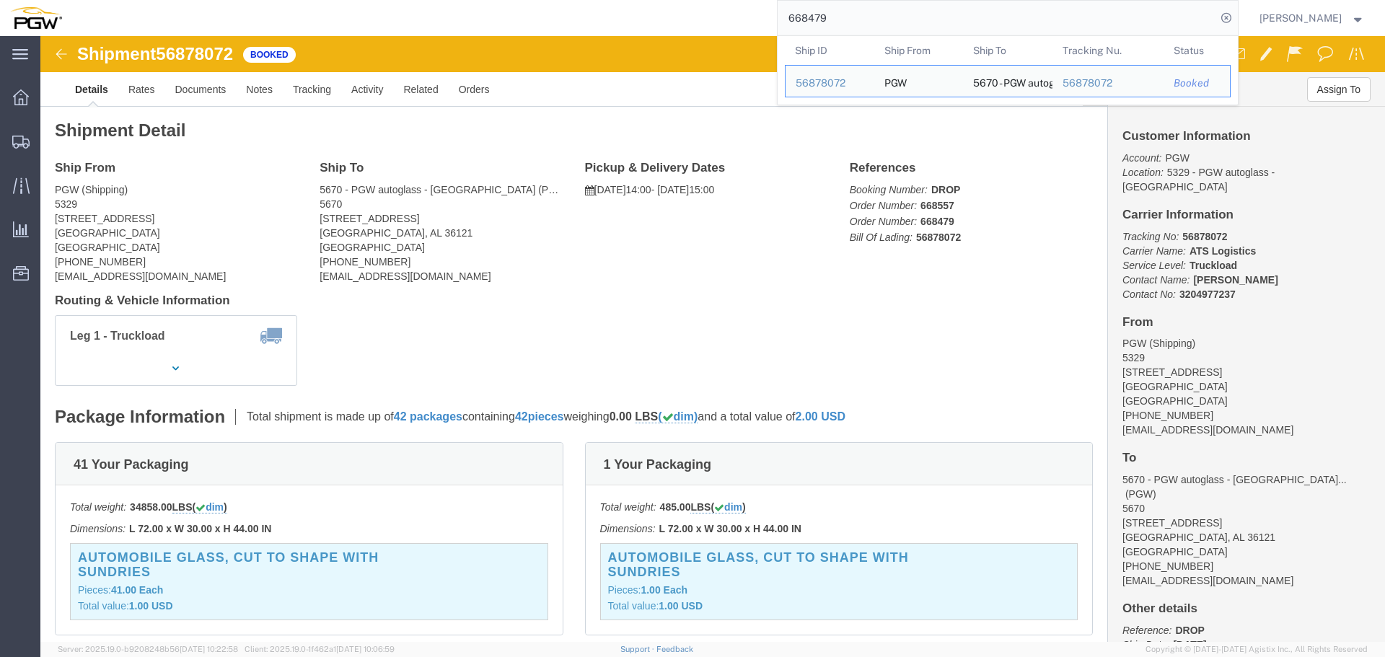
click at [937, 28] on input "668479" at bounding box center [997, 18] width 439 height 35
paste input "668551"
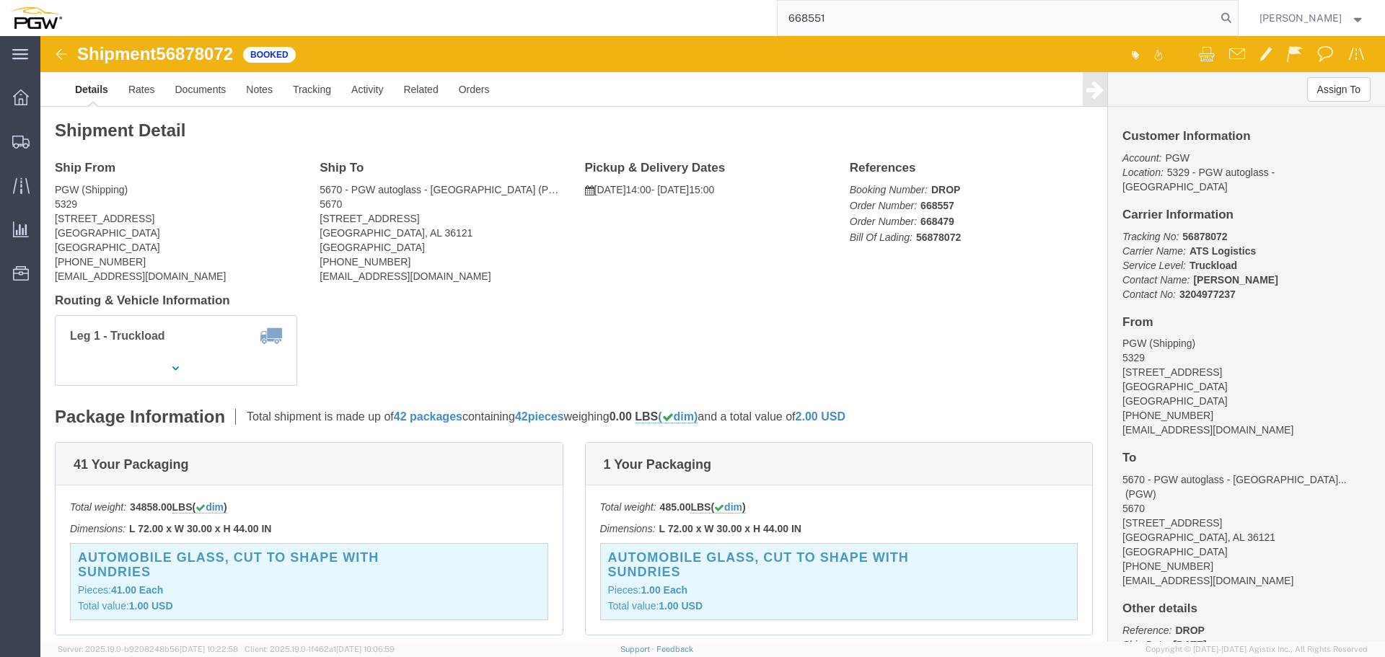
type input "668551"
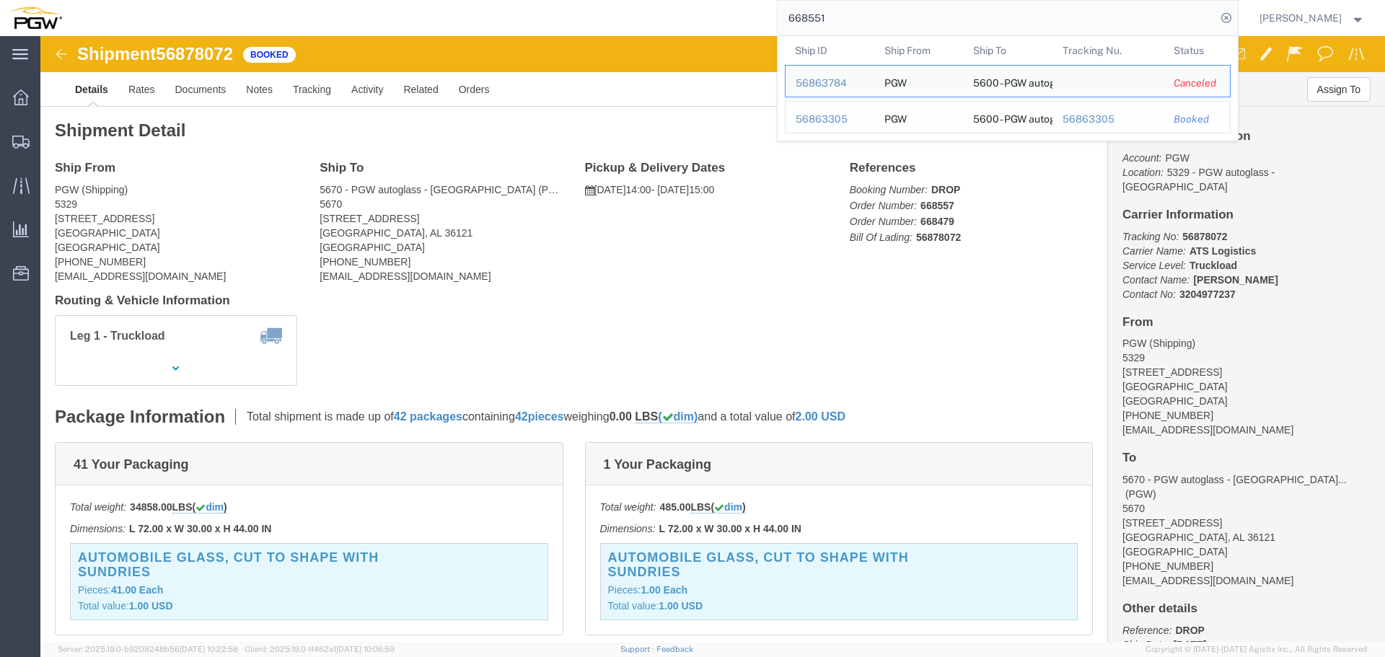
click at [843, 115] on div "56863305" at bounding box center [830, 119] width 69 height 15
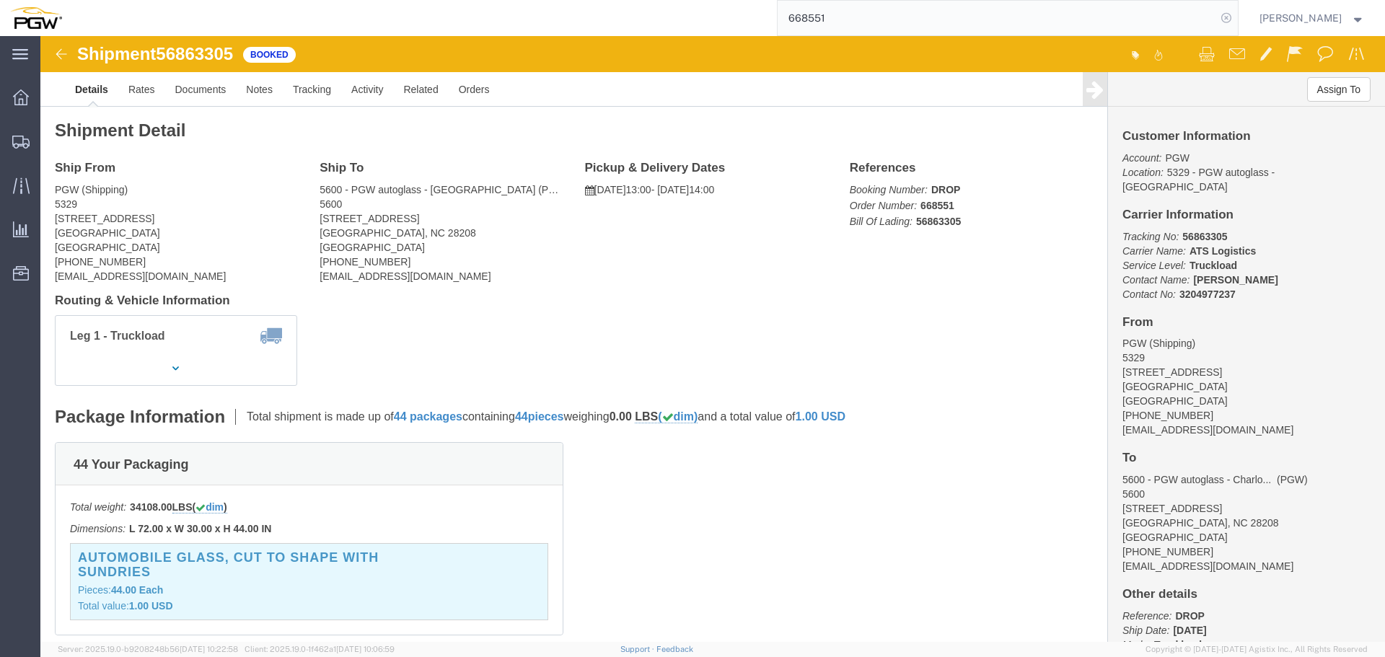
click at [1236, 19] on icon at bounding box center [1226, 18] width 20 height 20
click at [0, 0] on span "Location Appointment" at bounding box center [0, 0] width 0 height 0
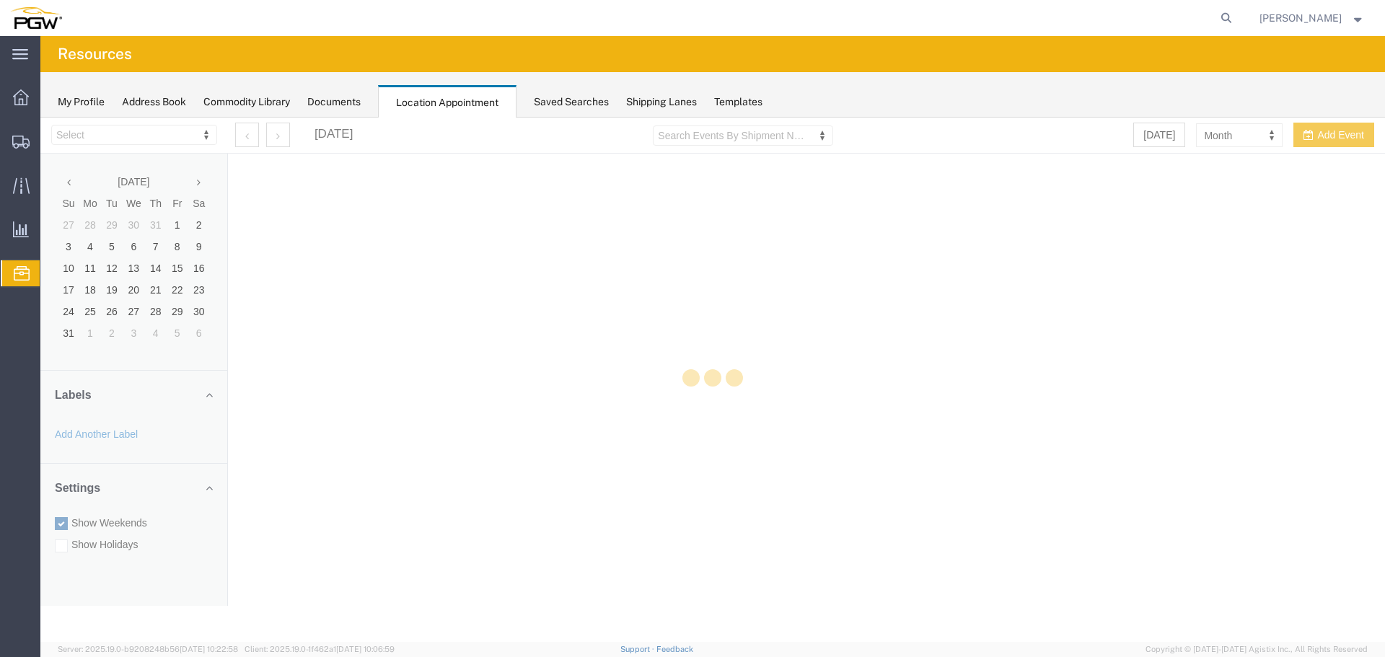
select select "28253"
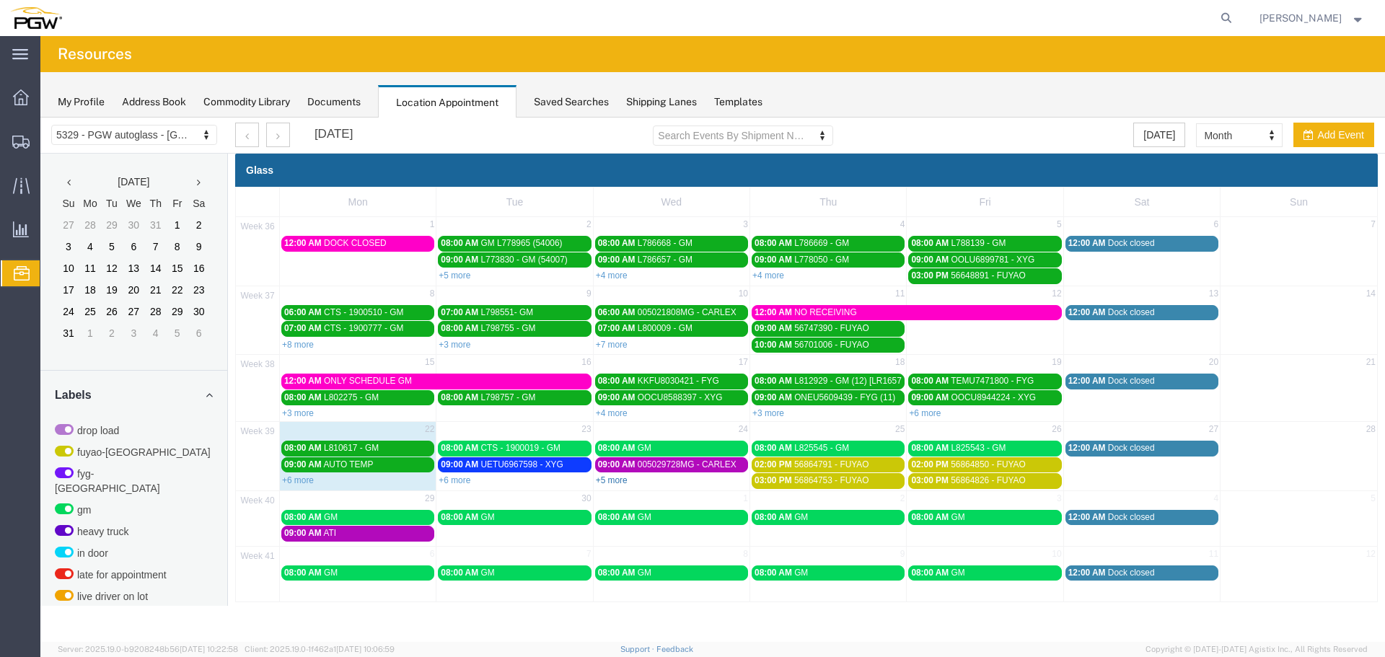
click at [610, 478] on link "+5 more" at bounding box center [612, 480] width 32 height 10
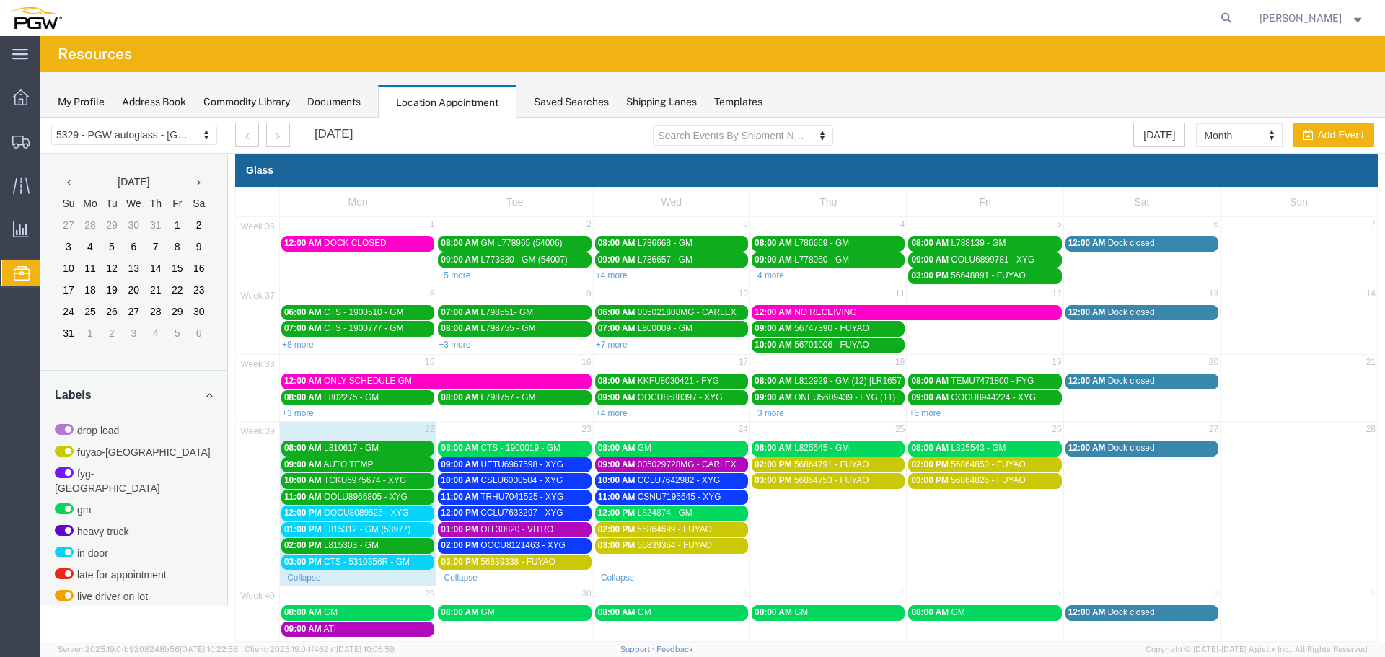
click at [398, 566] on span "CTS - 5310356R - GM" at bounding box center [367, 562] width 86 height 10
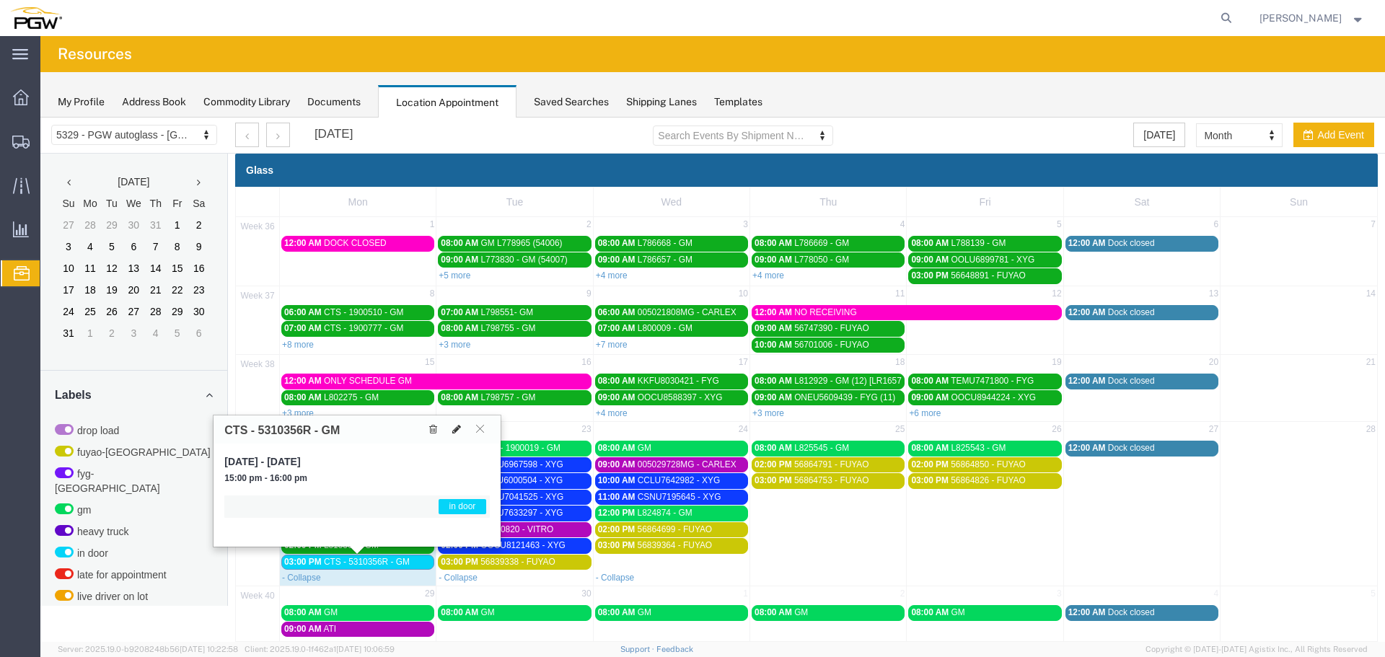
click at [454, 428] on icon at bounding box center [456, 429] width 9 height 10
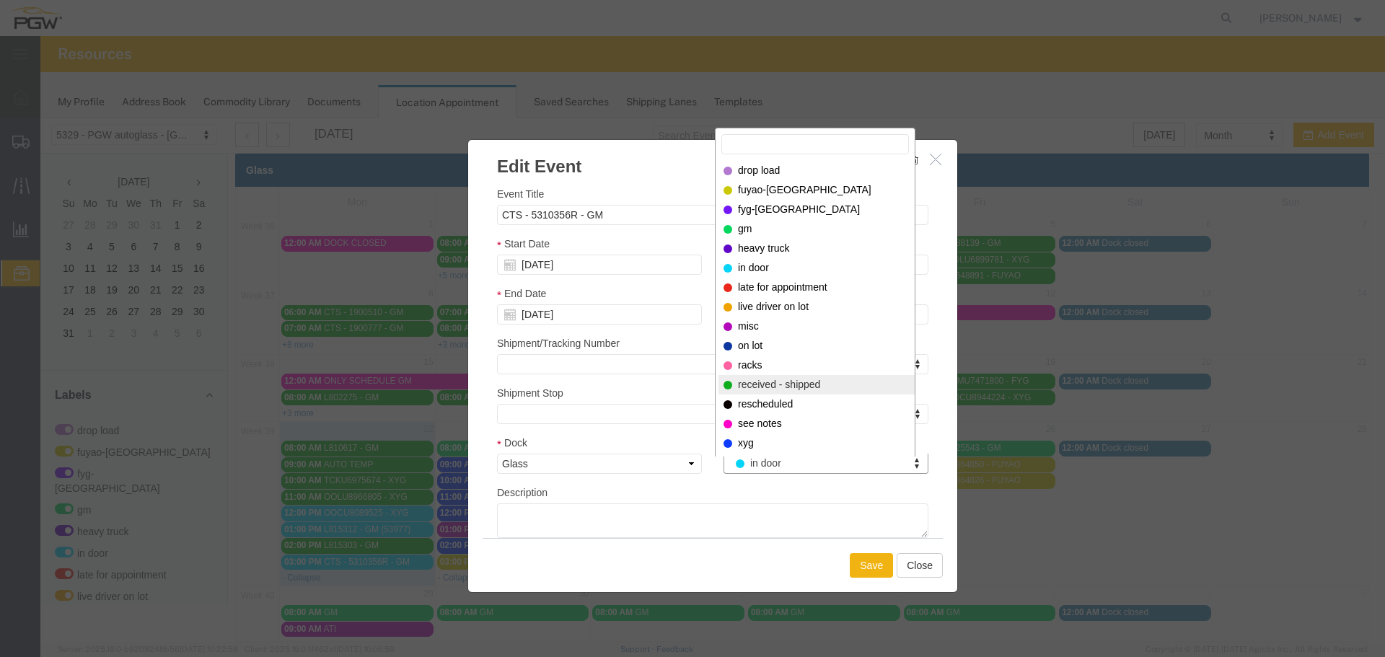
select select "200"
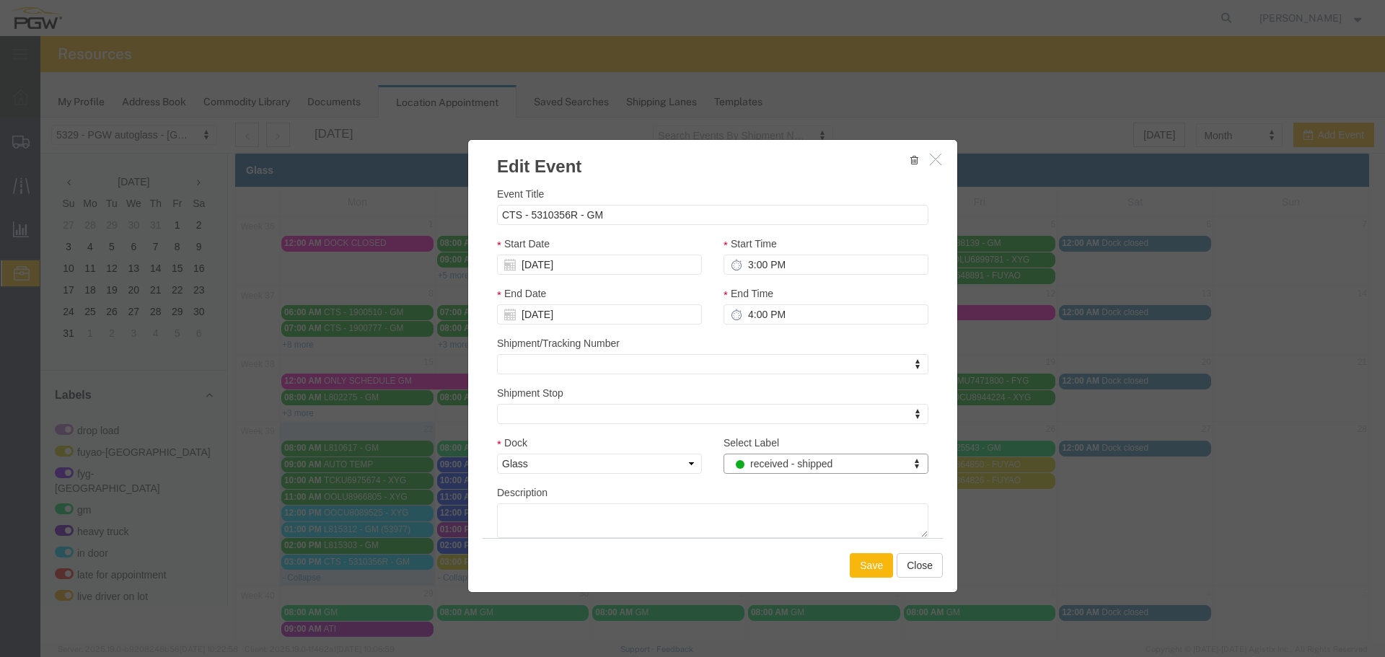
click at [859, 557] on button "Save" at bounding box center [871, 565] width 43 height 25
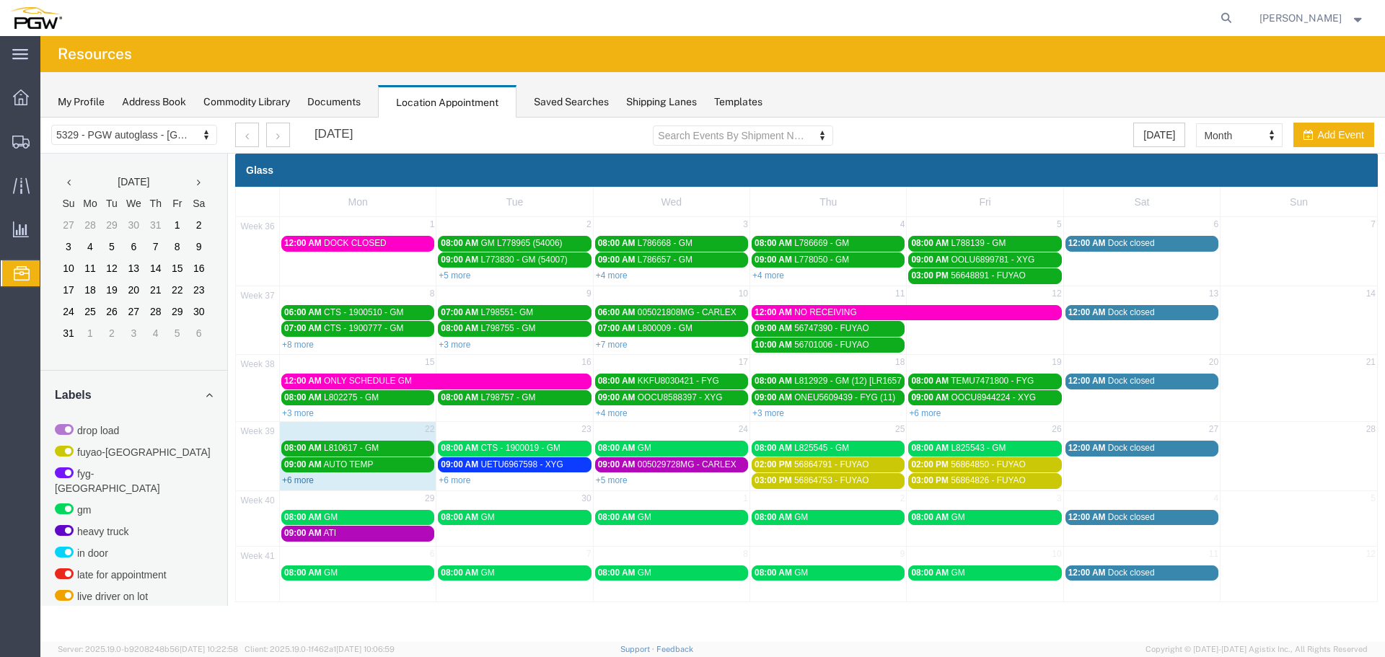
click at [292, 480] on link "+6 more" at bounding box center [298, 480] width 32 height 10
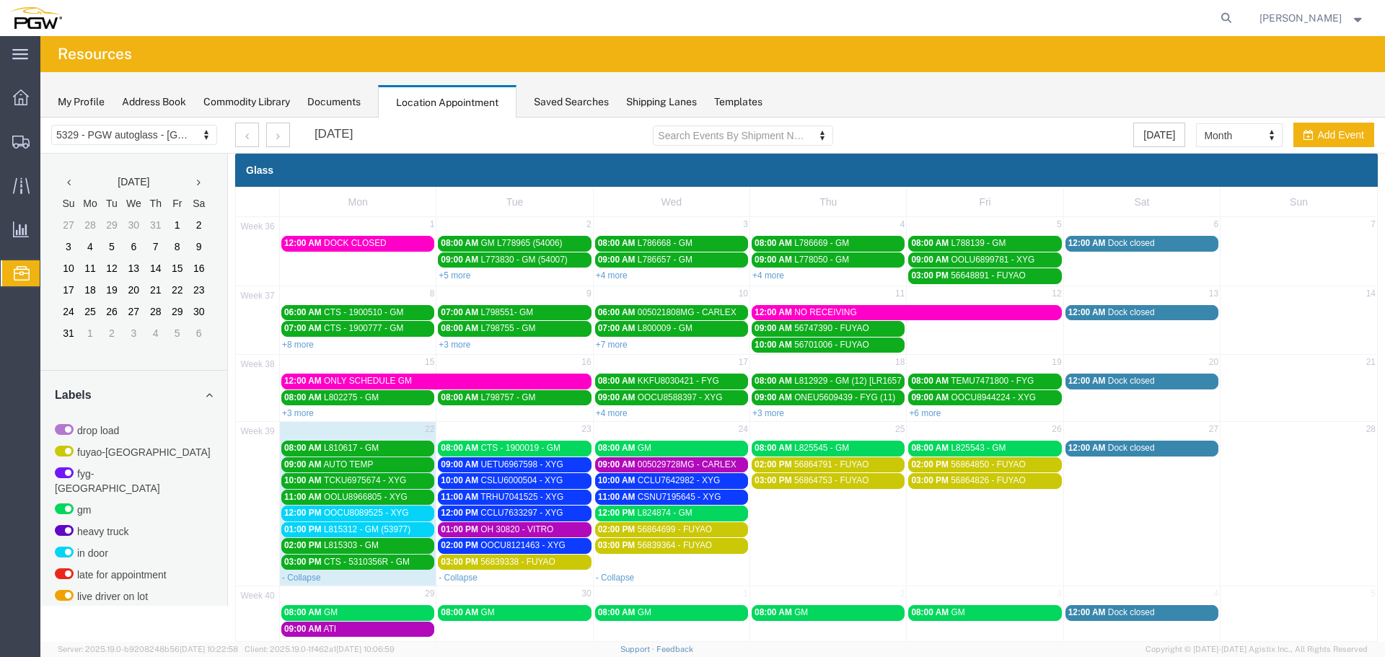
click at [307, 510] on span "12:00 PM" at bounding box center [303, 513] width 38 height 10
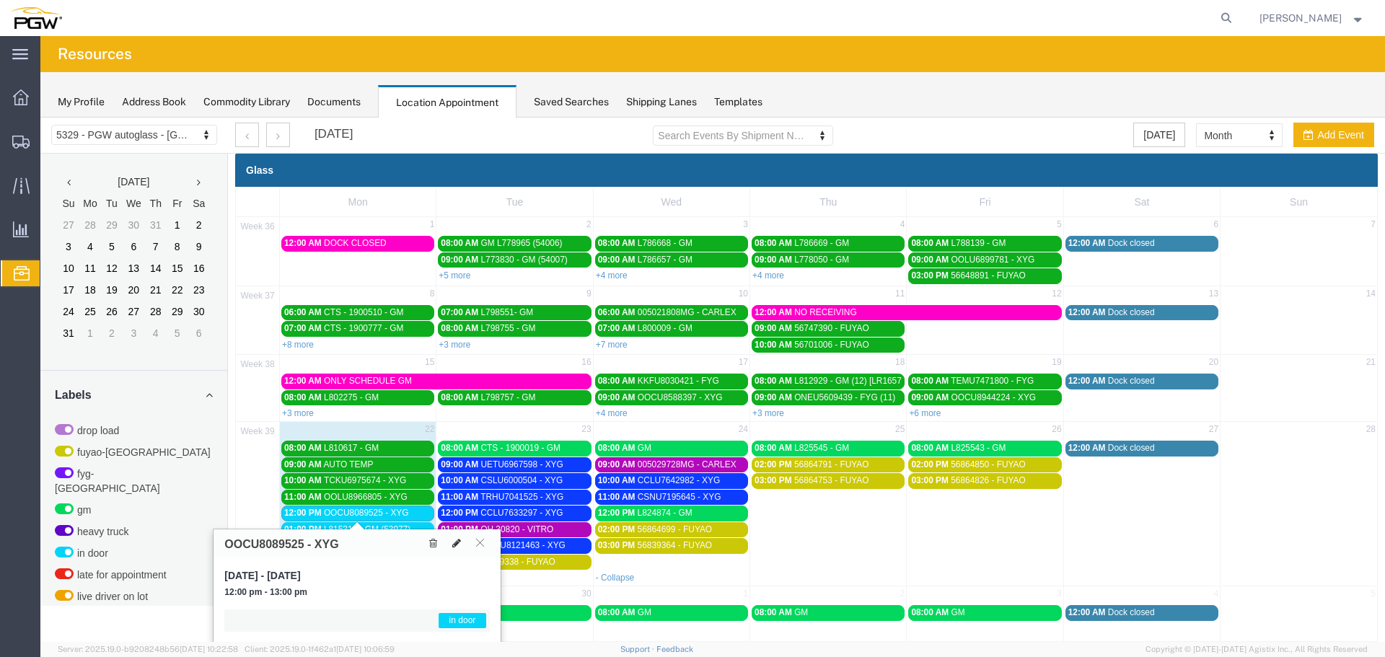
click at [460, 543] on icon at bounding box center [456, 543] width 9 height 10
select select "1"
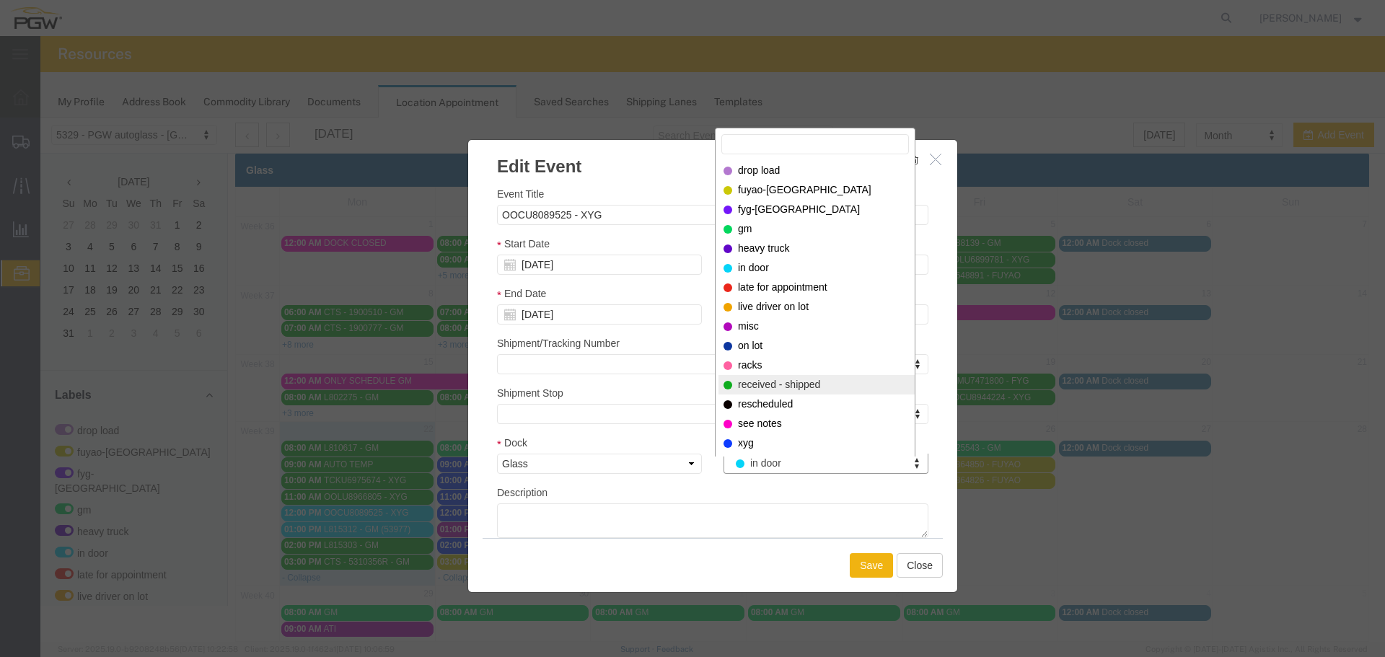
select select "200"
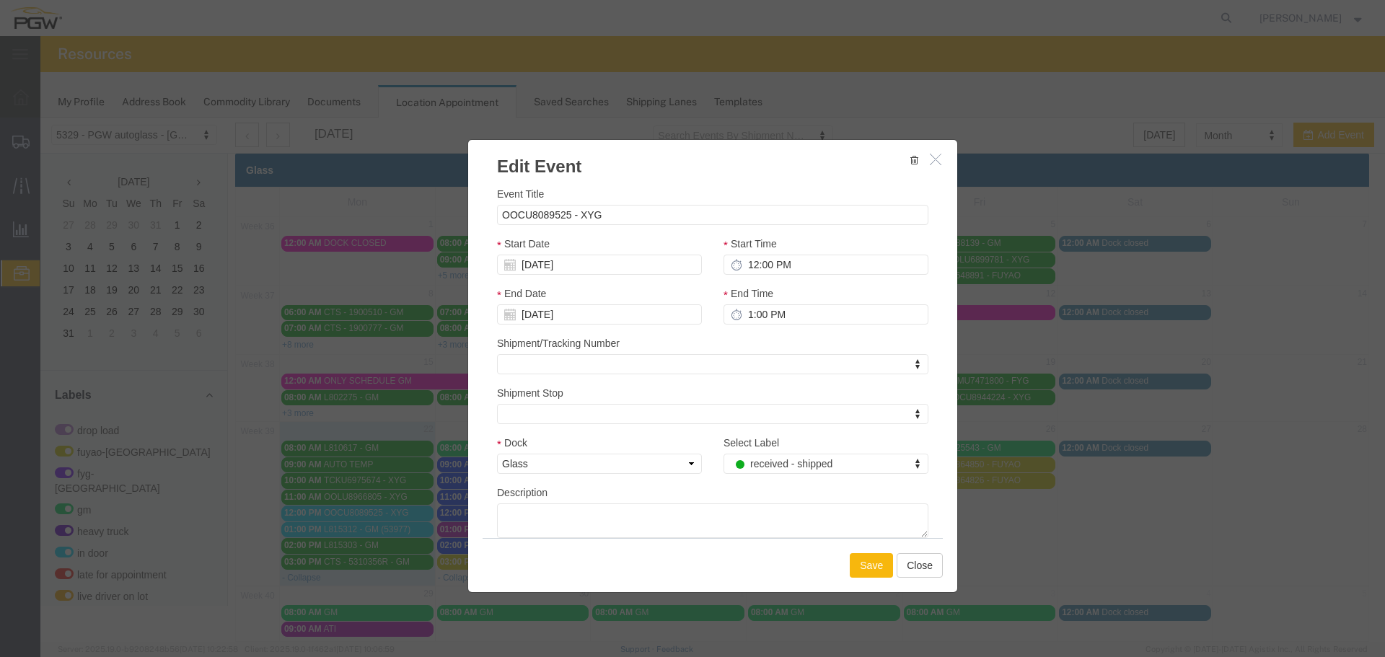
click at [865, 571] on button "Save" at bounding box center [871, 565] width 43 height 25
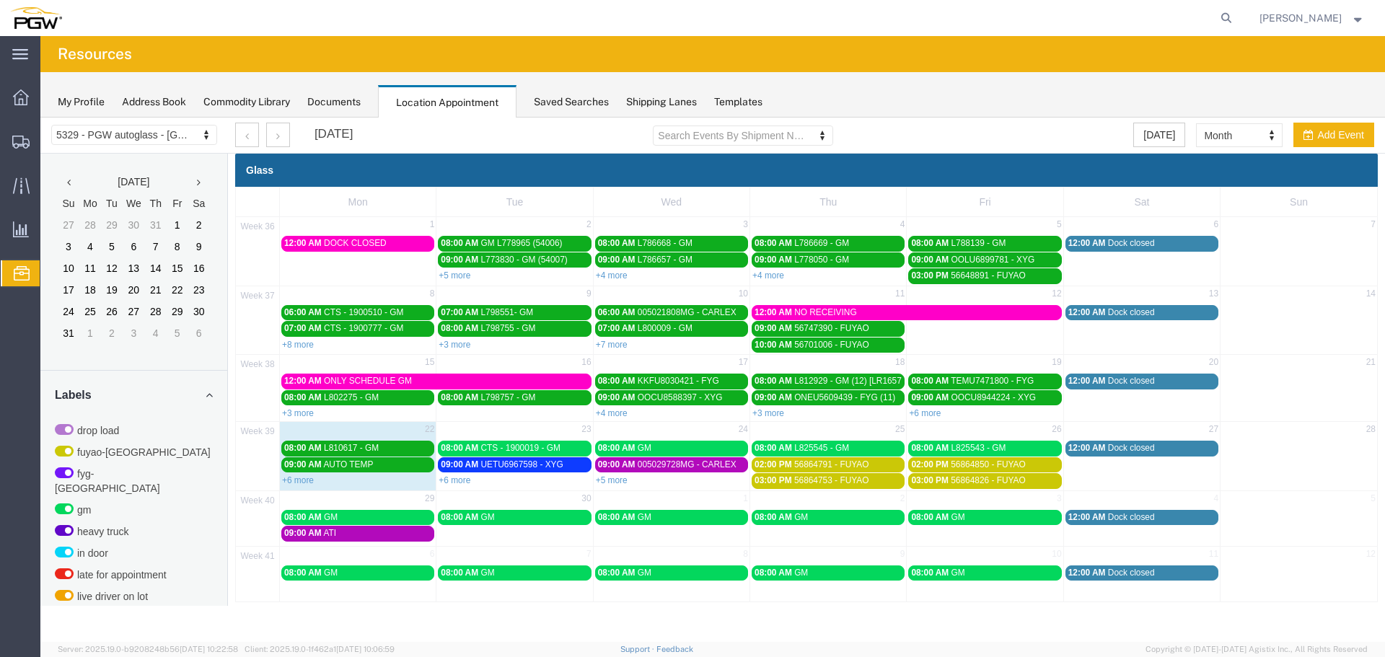
click at [294, 481] on link "+6 more" at bounding box center [298, 480] width 32 height 10
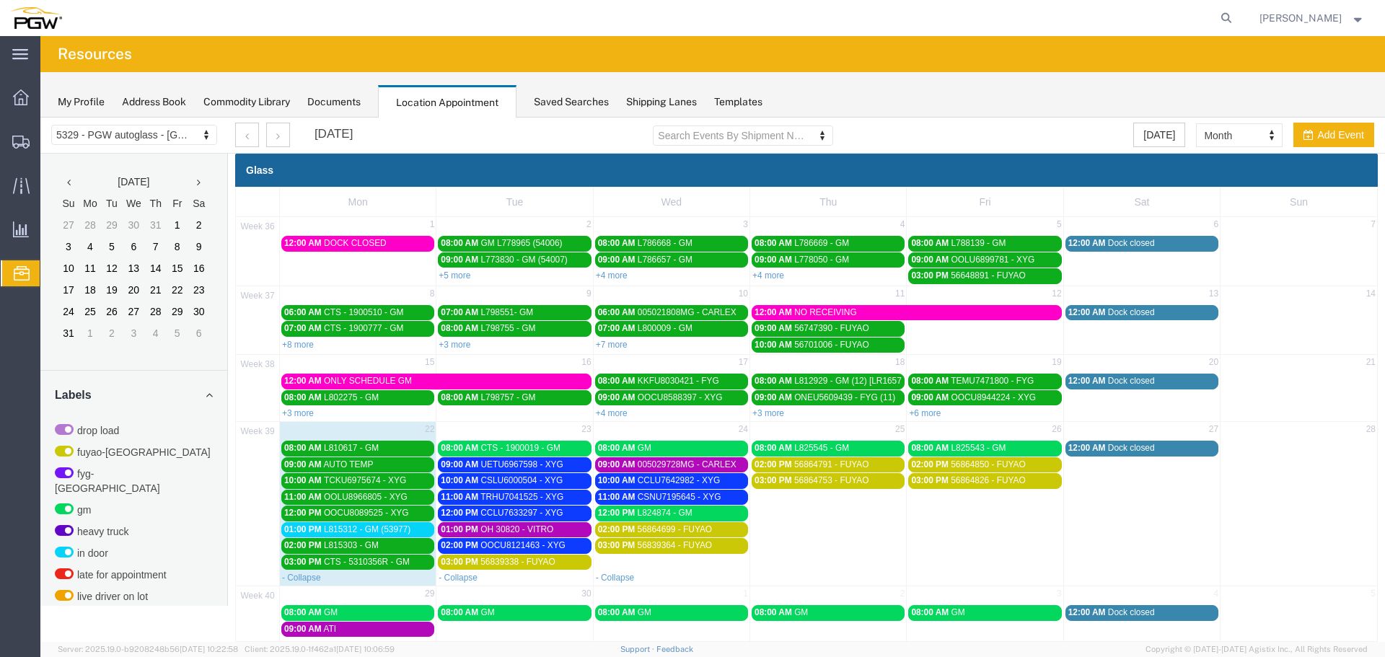
click at [307, 527] on span "01:00 PM" at bounding box center [303, 530] width 38 height 10
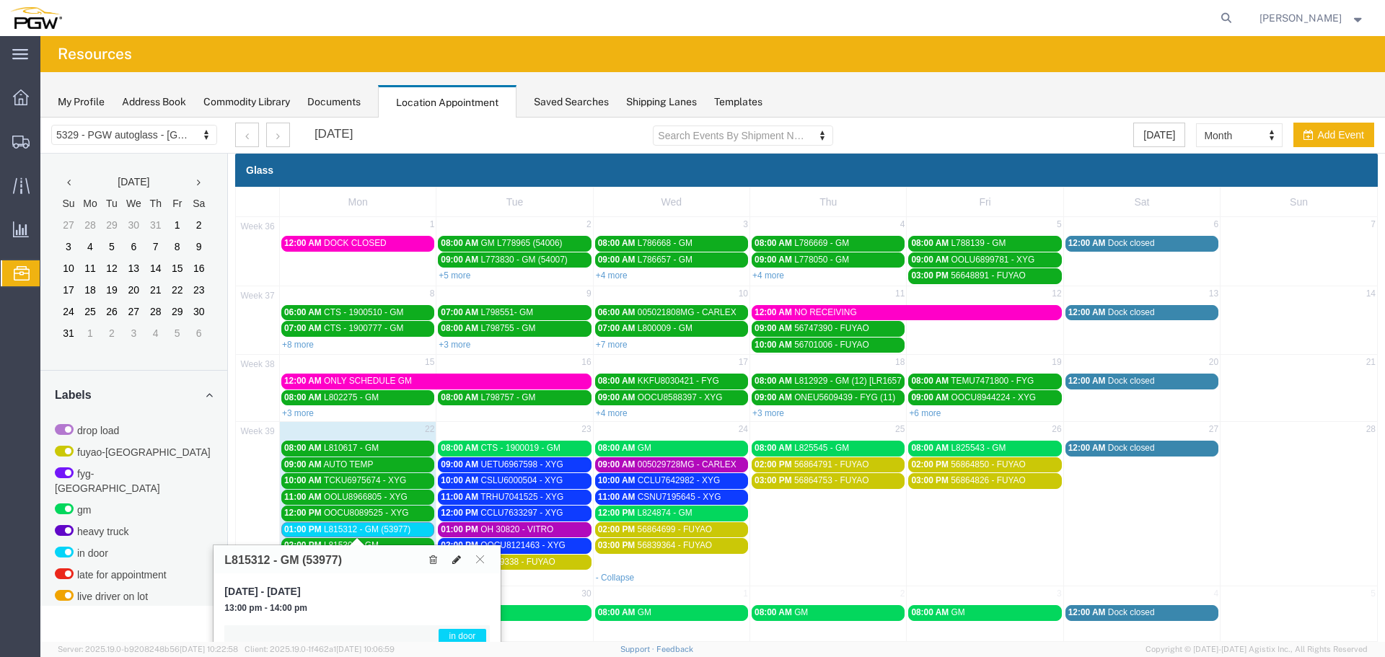
click at [456, 557] on icon at bounding box center [456, 560] width 9 height 10
select select "1"
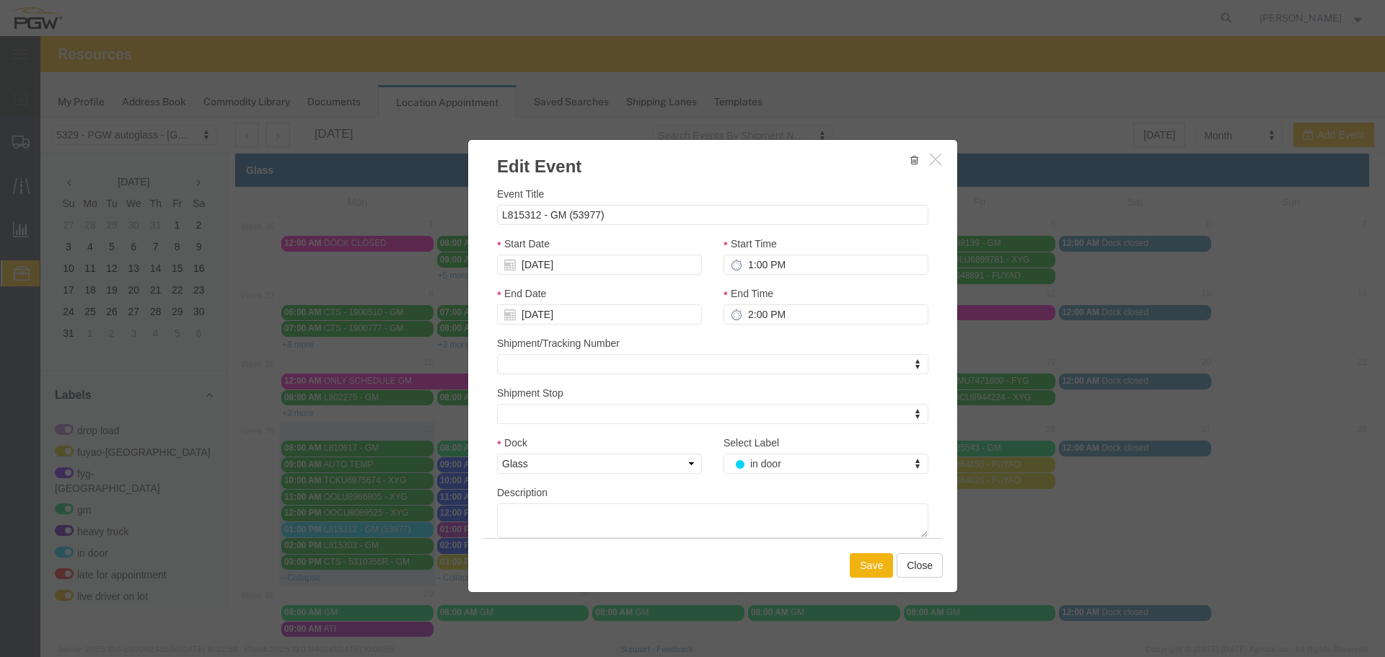
click at [732, 452] on div "Select Label in door Select Label Select Label drop load fuyao-dayton fyg-china…" at bounding box center [826, 454] width 205 height 39
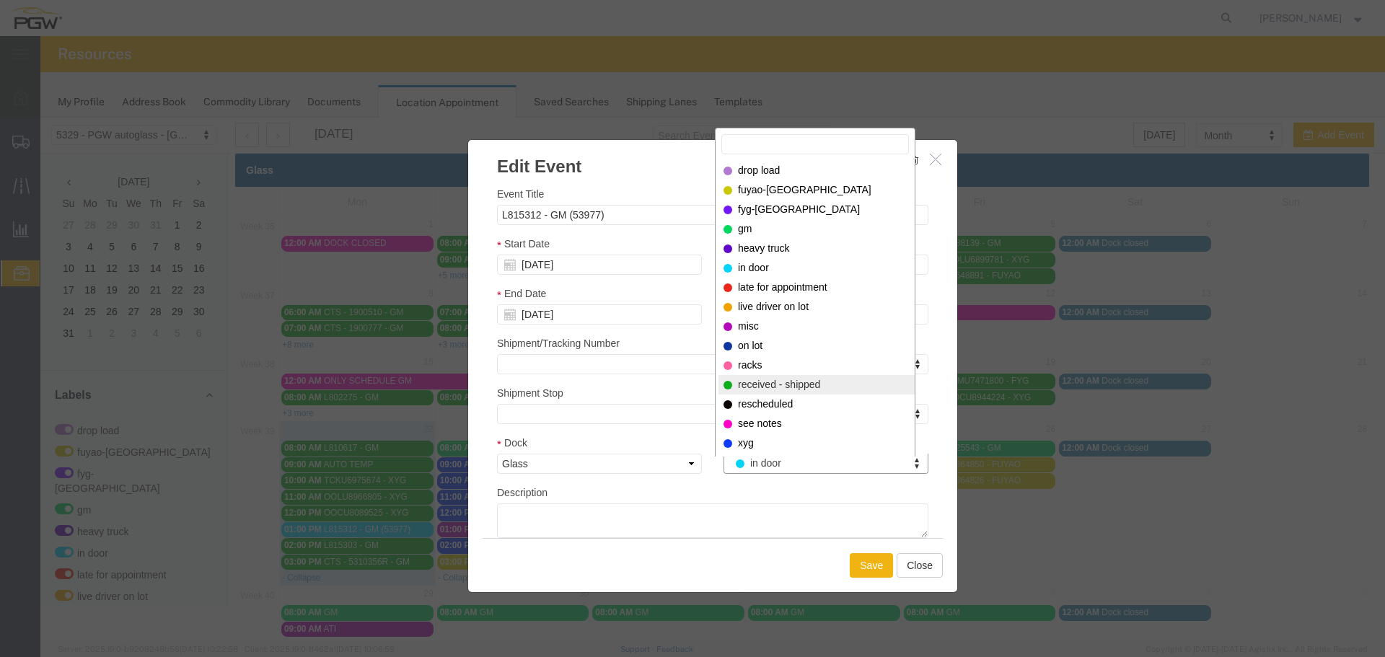
select select "200"
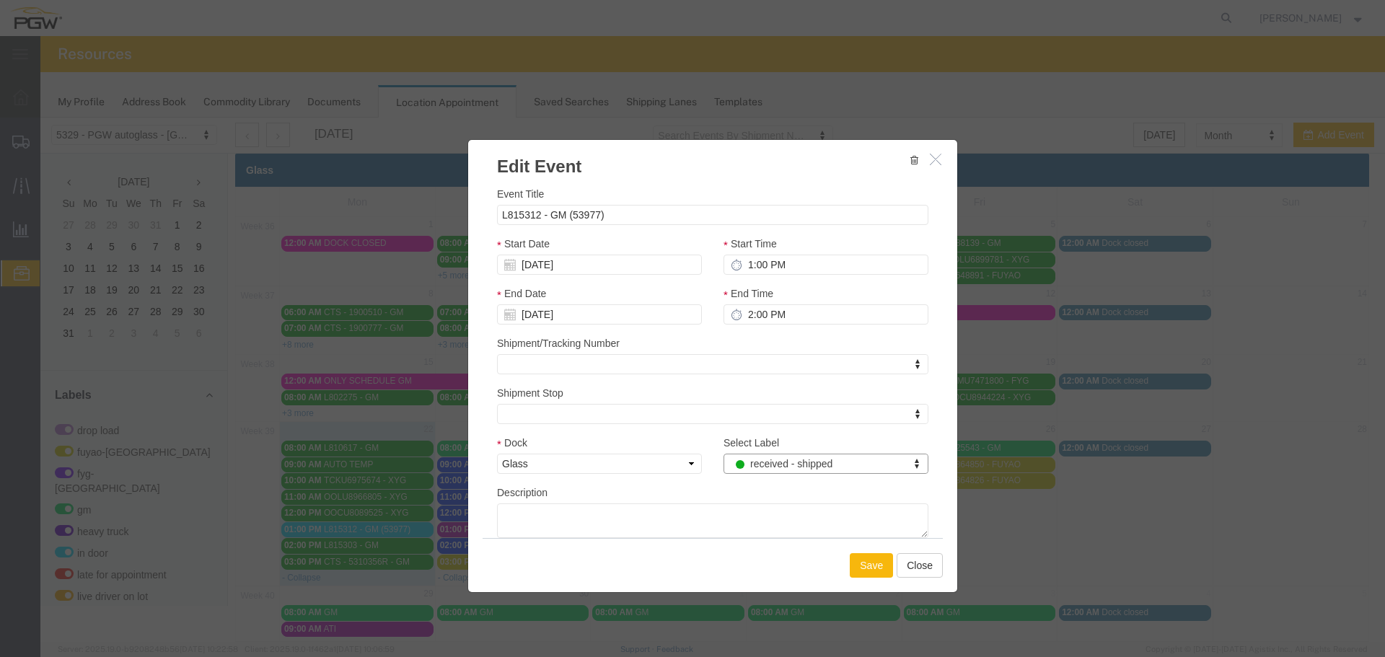
click at [861, 570] on button "Save" at bounding box center [871, 565] width 43 height 25
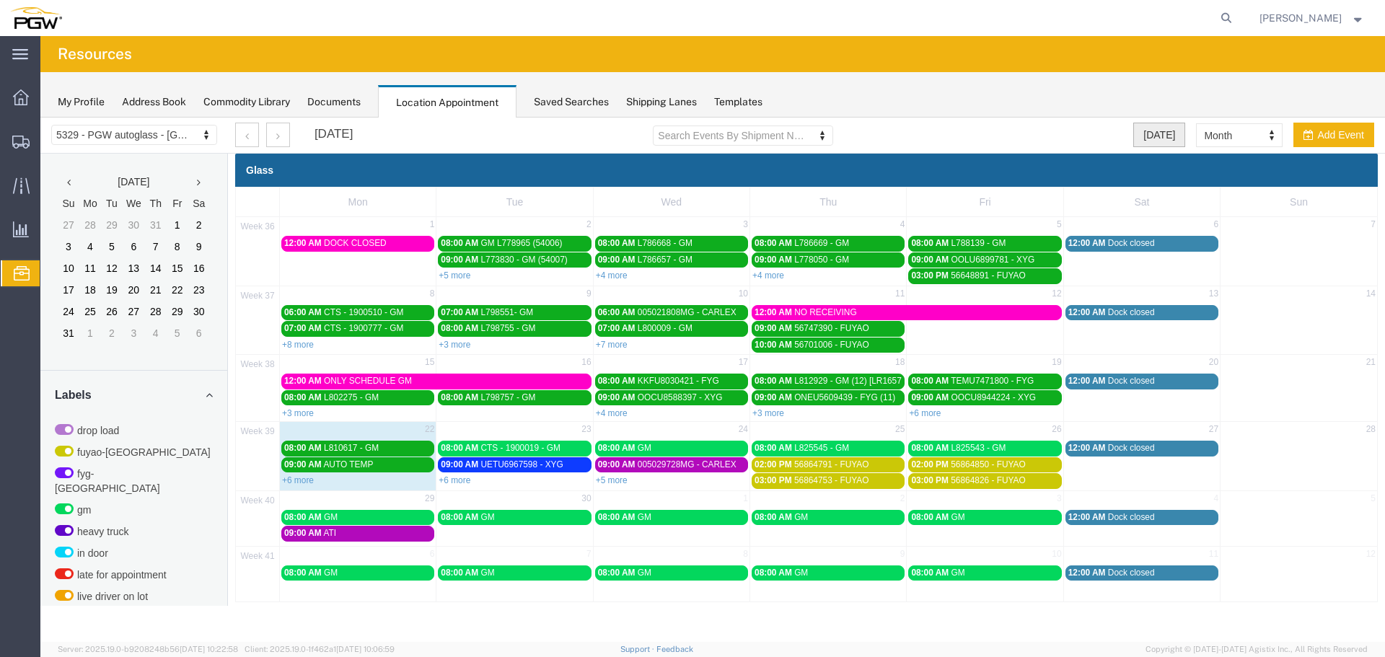
click at [1159, 141] on button "Today" at bounding box center [1159, 135] width 52 height 25
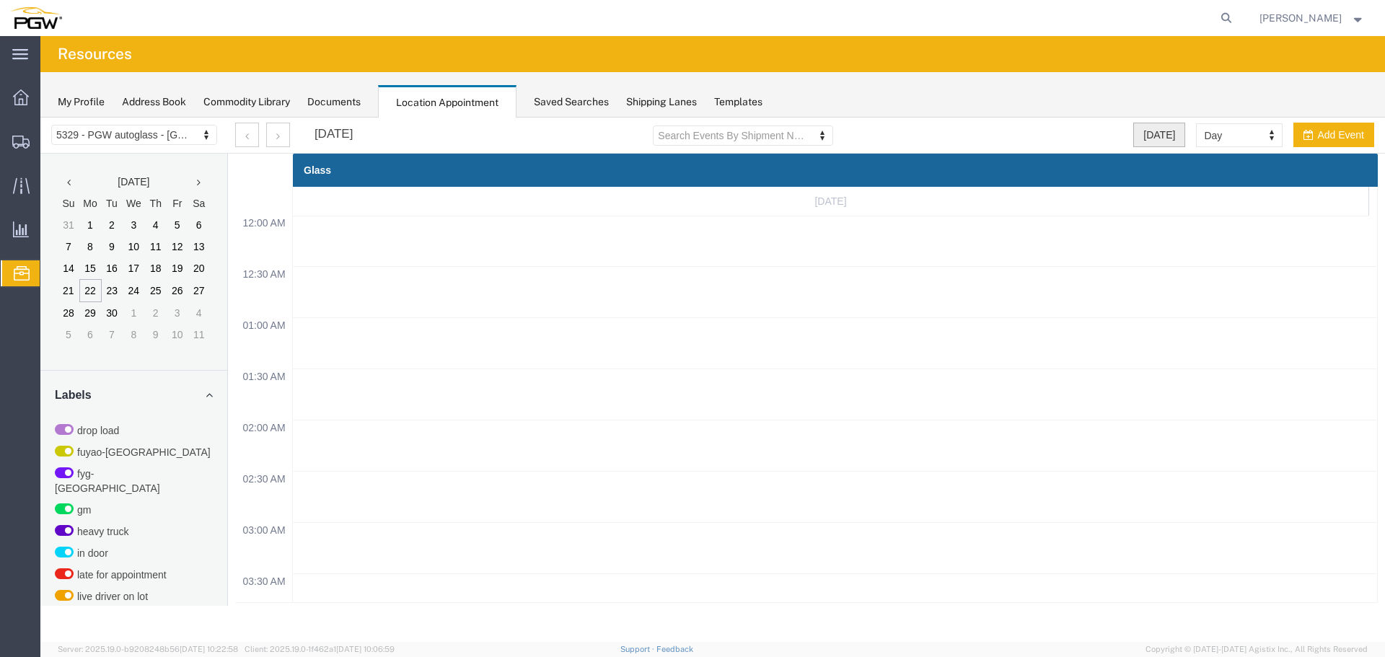
scroll to position [615, 0]
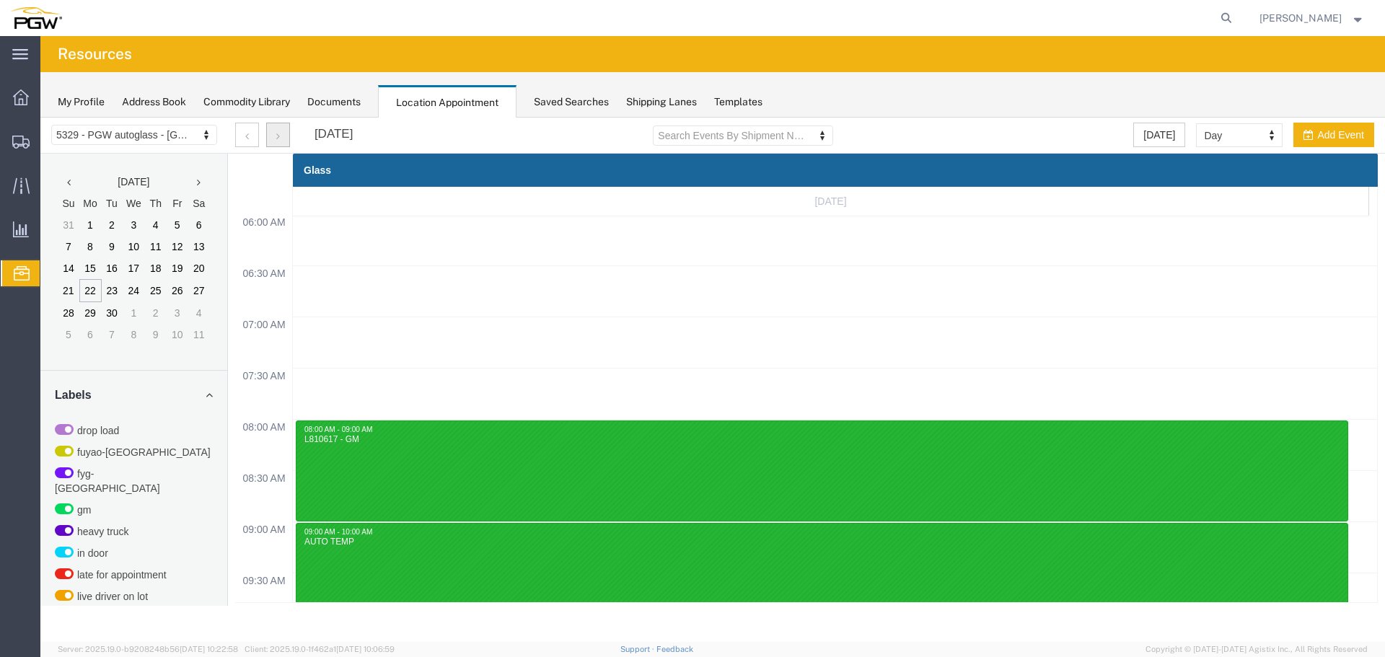
click at [286, 143] on button "button" at bounding box center [278, 135] width 24 height 25
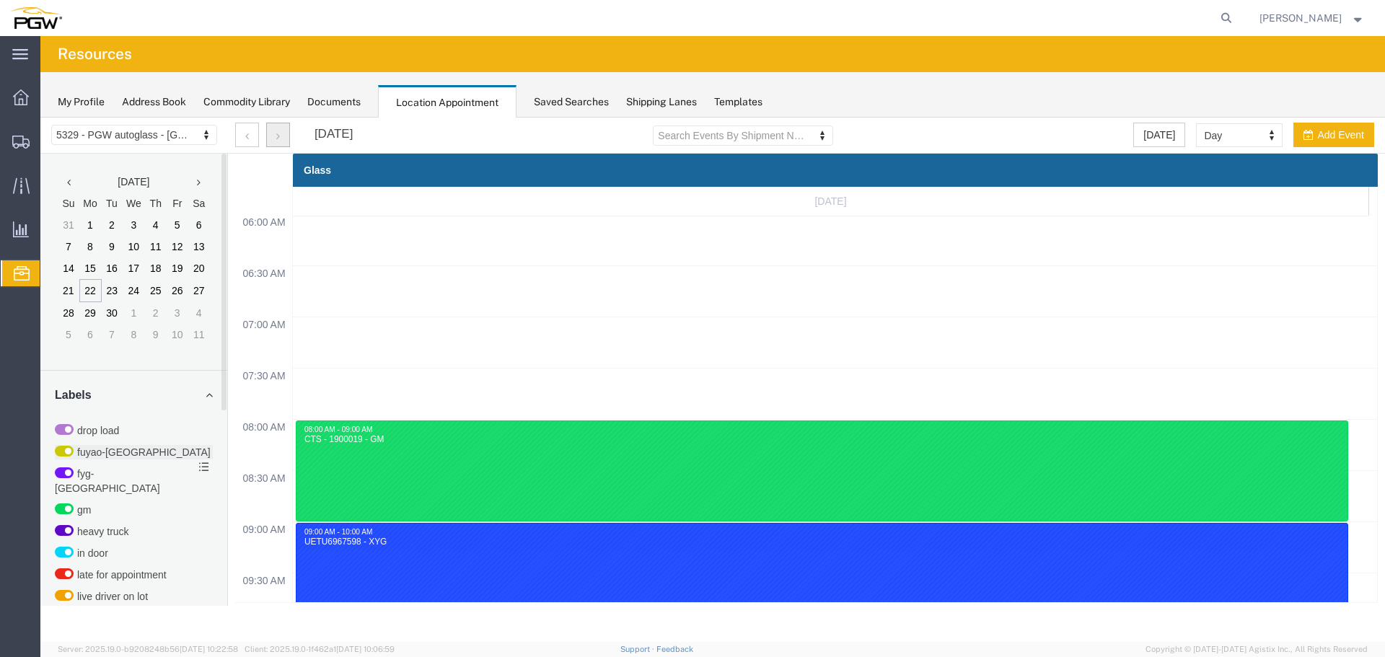
scroll to position [396, 0]
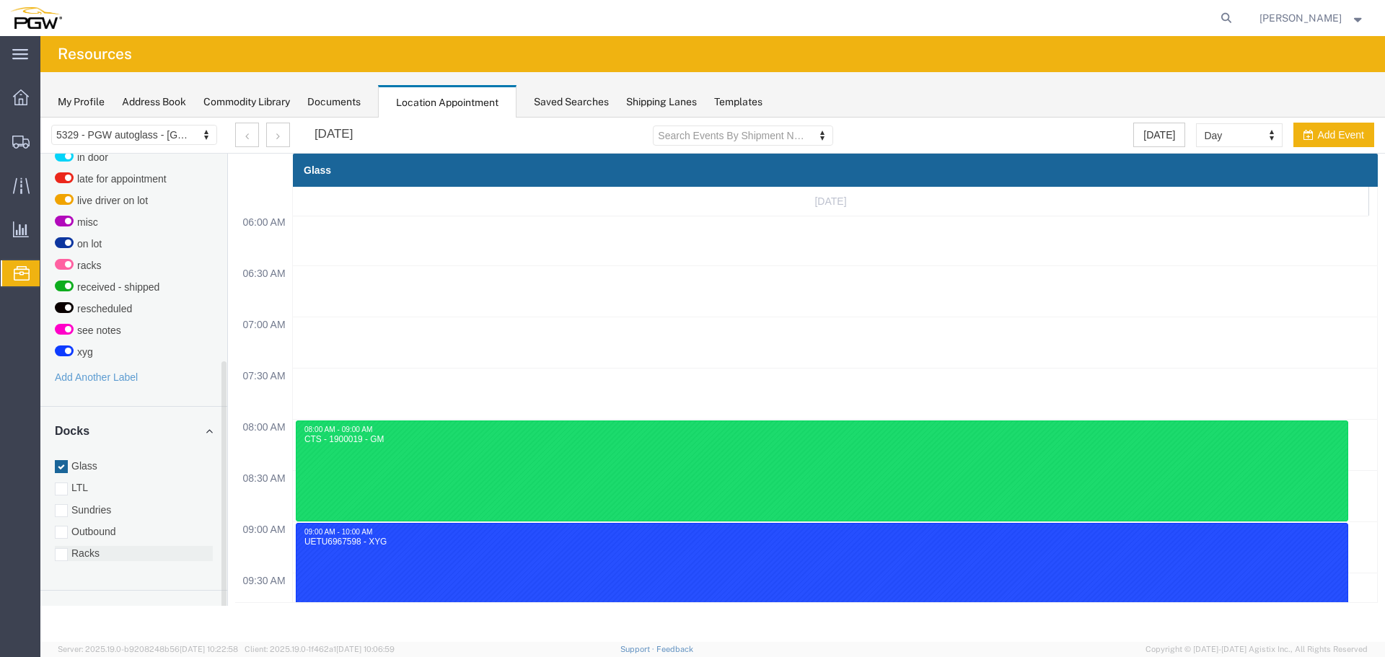
click at [85, 546] on label "Racks" at bounding box center [134, 553] width 158 height 14
click at [40, 118] on input "Racks" at bounding box center [40, 118] width 0 height 0
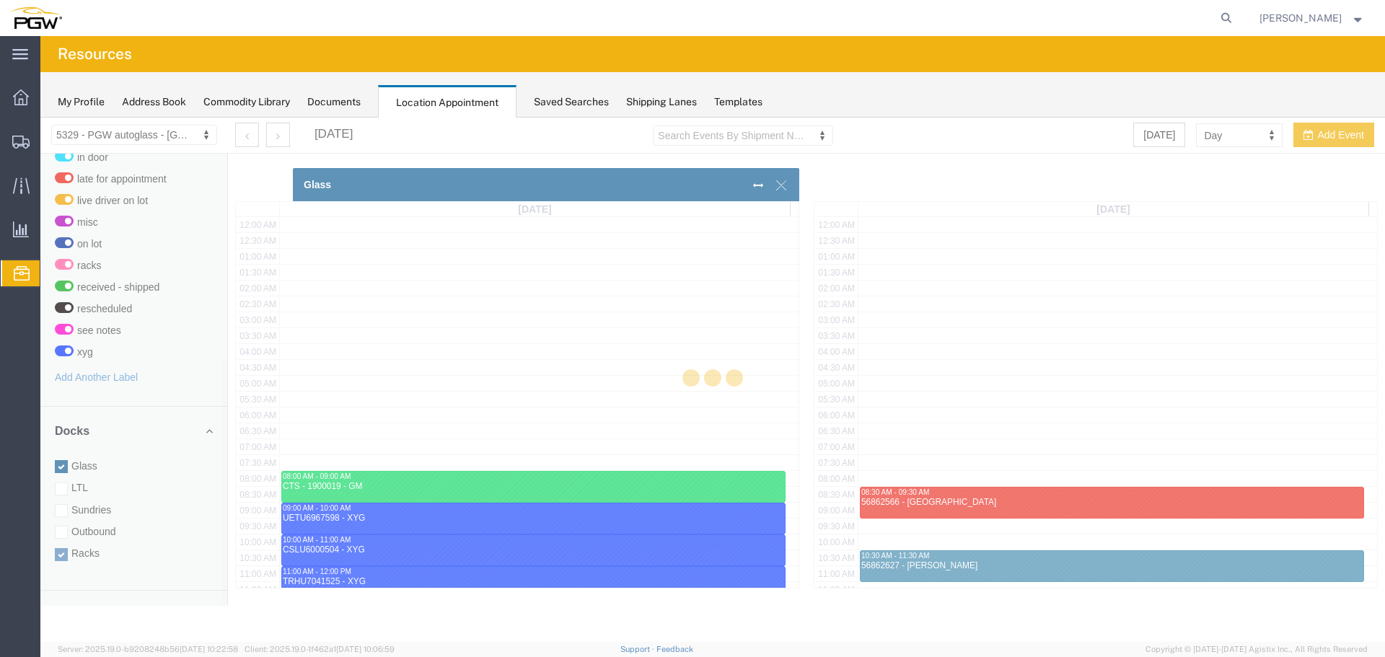
scroll to position [361, 0]
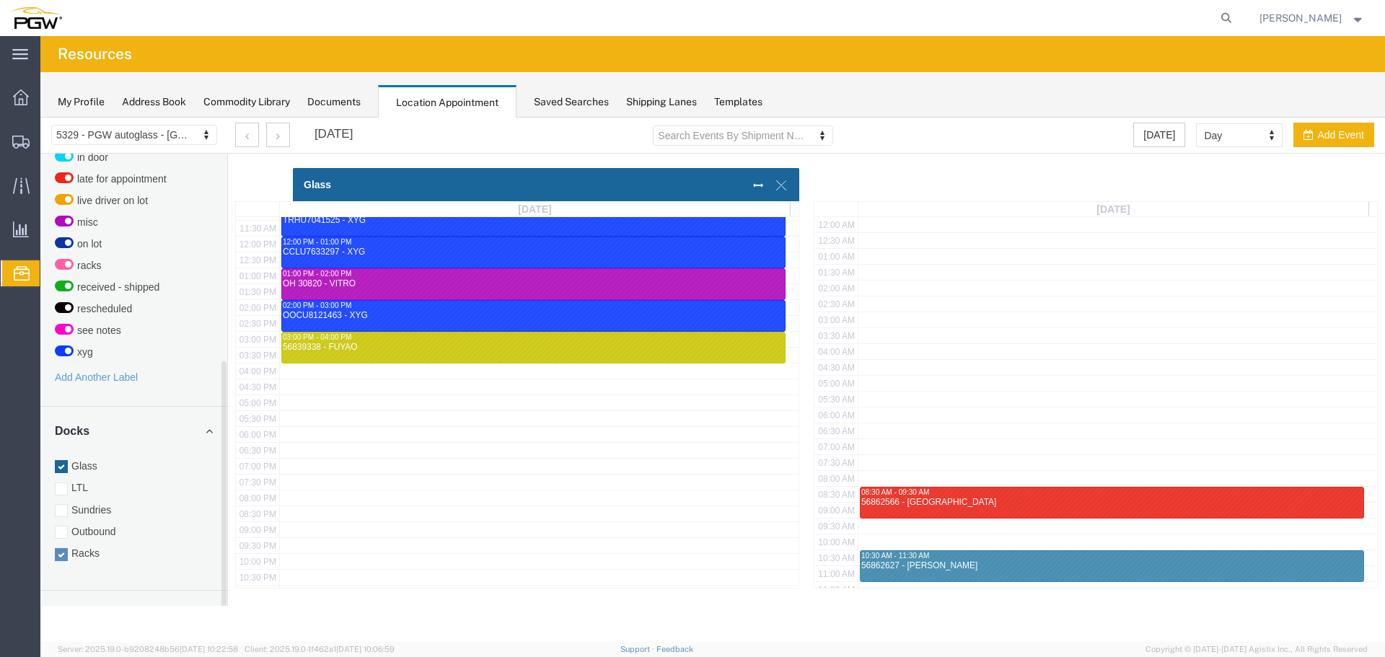
click at [84, 459] on label "Glass" at bounding box center [134, 466] width 158 height 14
click at [40, 118] on input "Glass" at bounding box center [40, 118] width 0 height 0
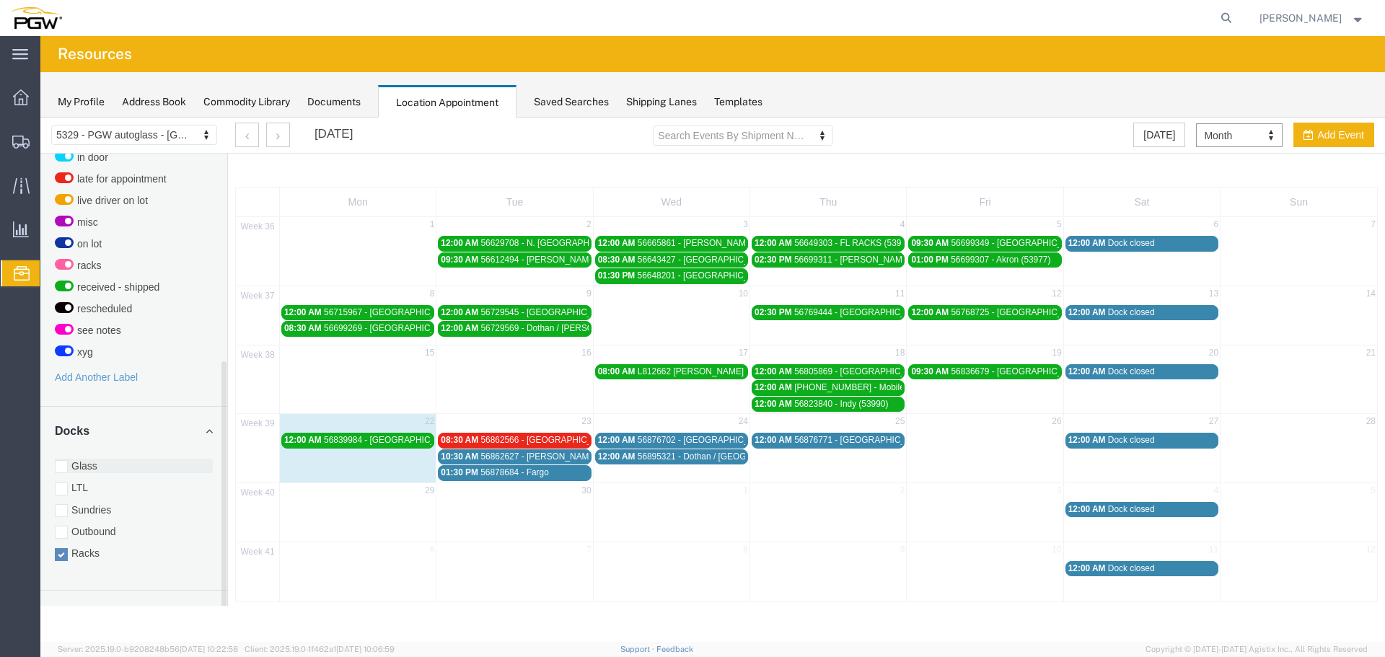
click at [79, 459] on label "Glass" at bounding box center [134, 466] width 158 height 14
click at [40, 118] on input "Glass" at bounding box center [40, 118] width 0 height 0
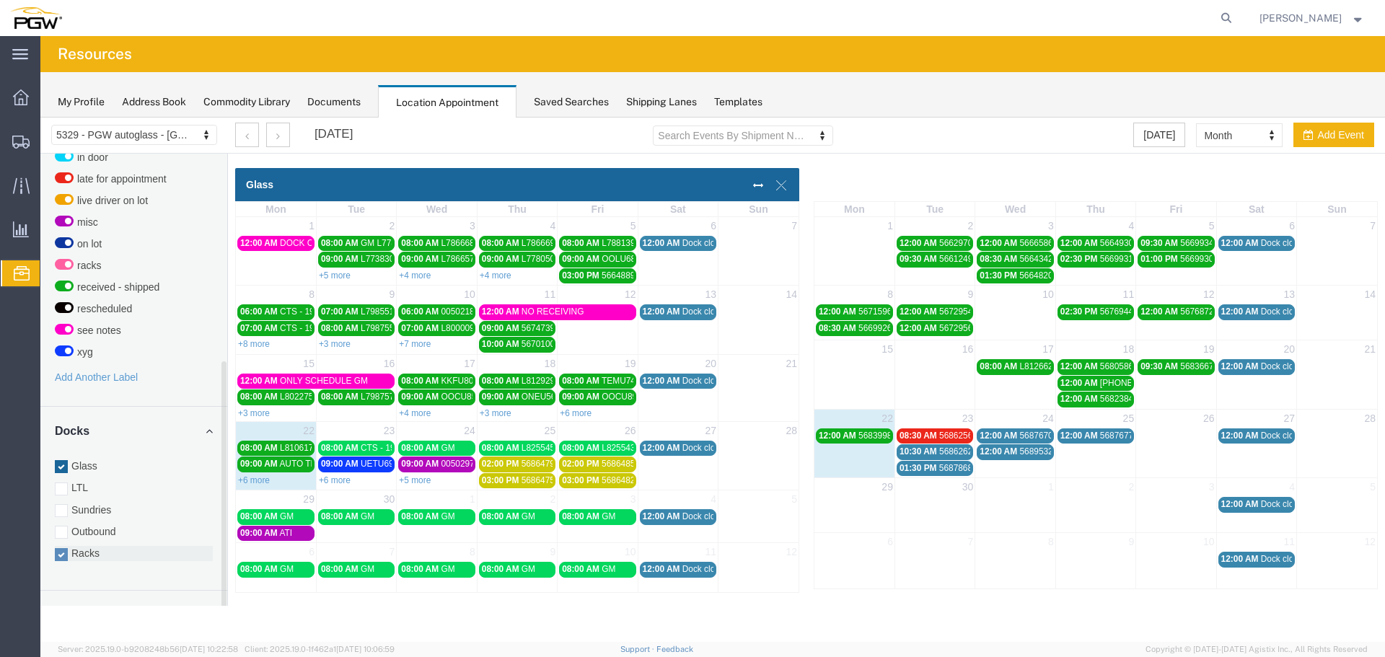
click at [89, 546] on label "Racks" at bounding box center [134, 553] width 158 height 14
click at [40, 118] on input "Racks" at bounding box center [40, 118] width 0 height 0
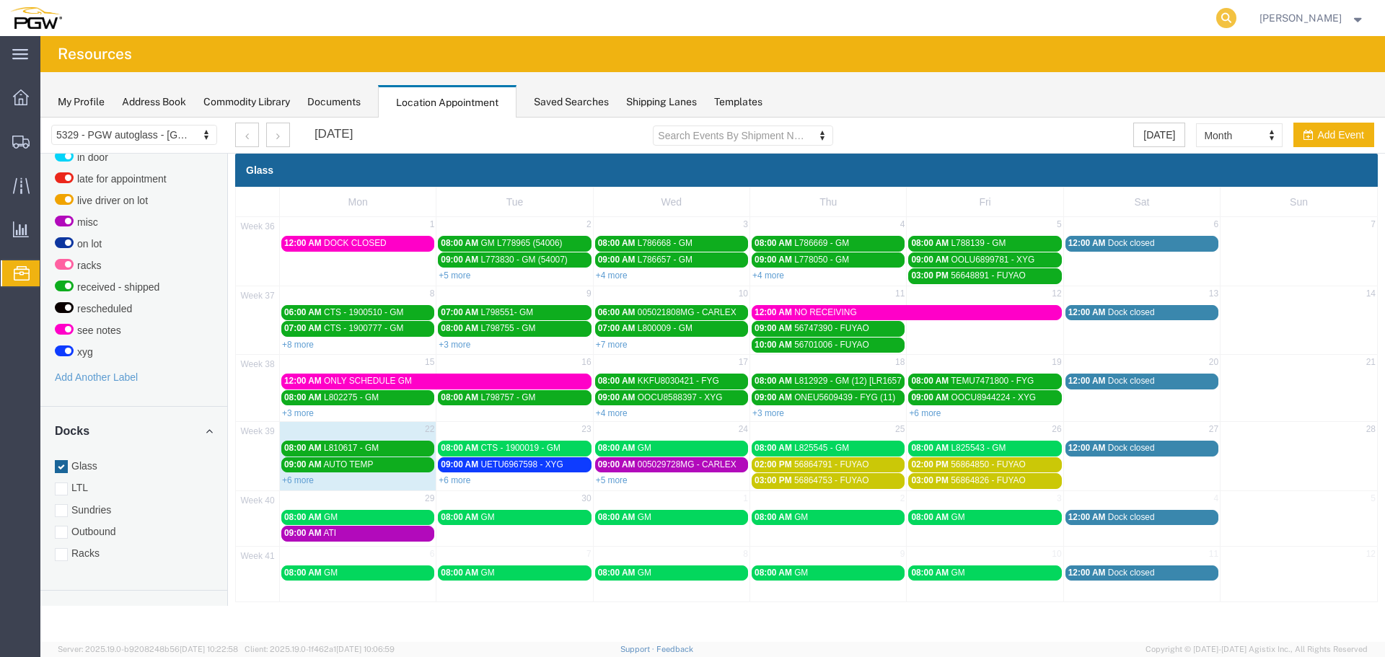
click at [1233, 19] on icon at bounding box center [1226, 18] width 20 height 20
paste input "668788"
type input "668788"
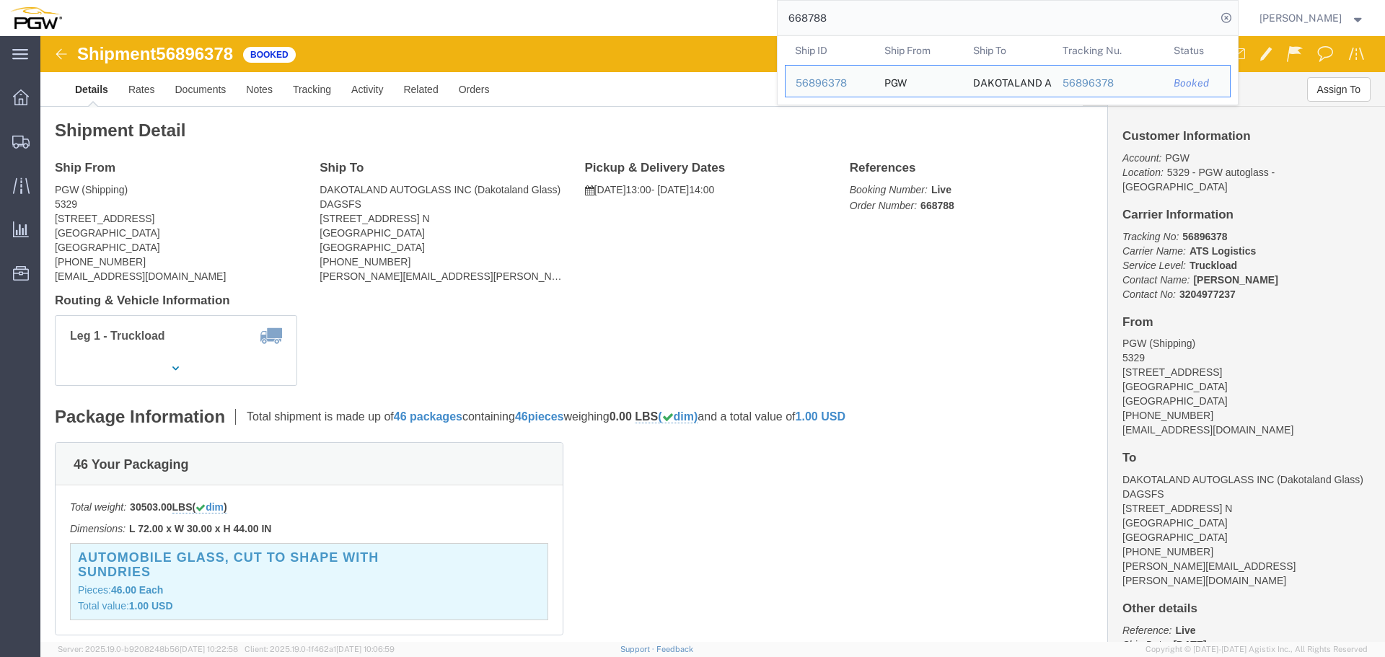
click span "56896378"
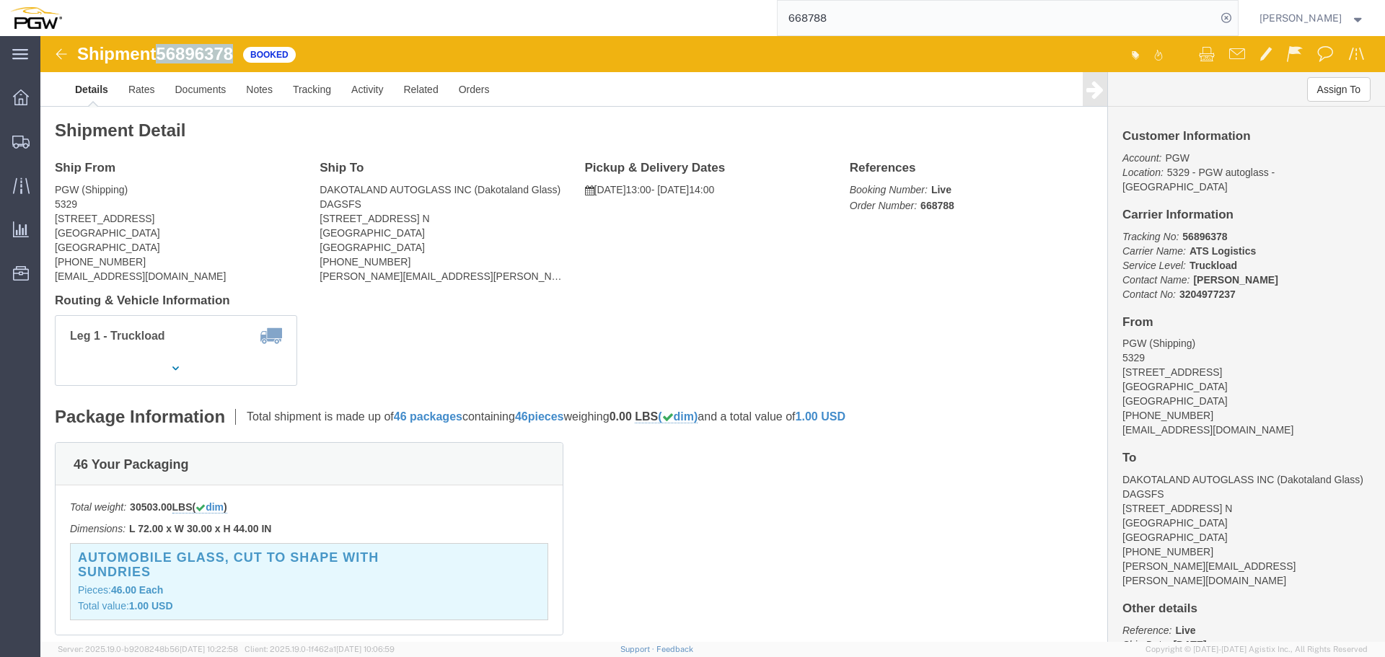
copy span "56896378"
click at [1230, 18] on icon at bounding box center [1226, 18] width 20 height 20
click at [0, 0] on span "Location Appointment" at bounding box center [0, 0] width 0 height 0
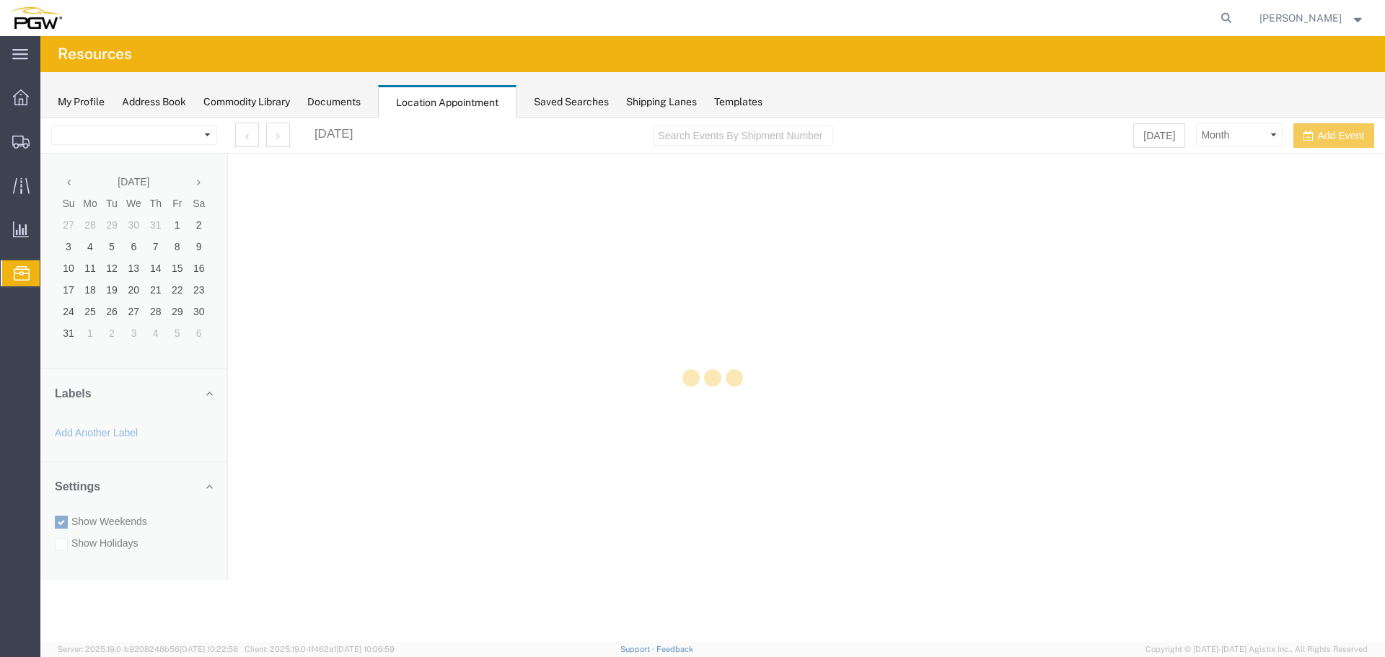
select select "28253"
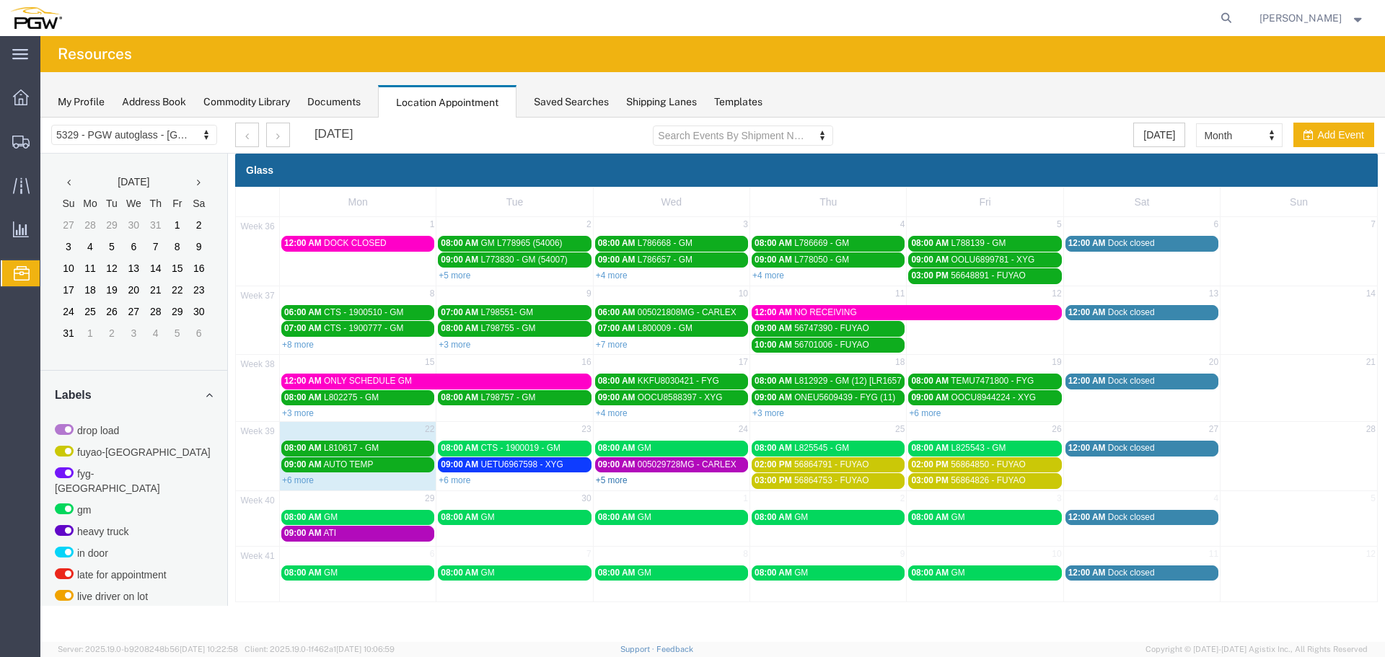
click at [605, 478] on link "+5 more" at bounding box center [612, 480] width 32 height 10
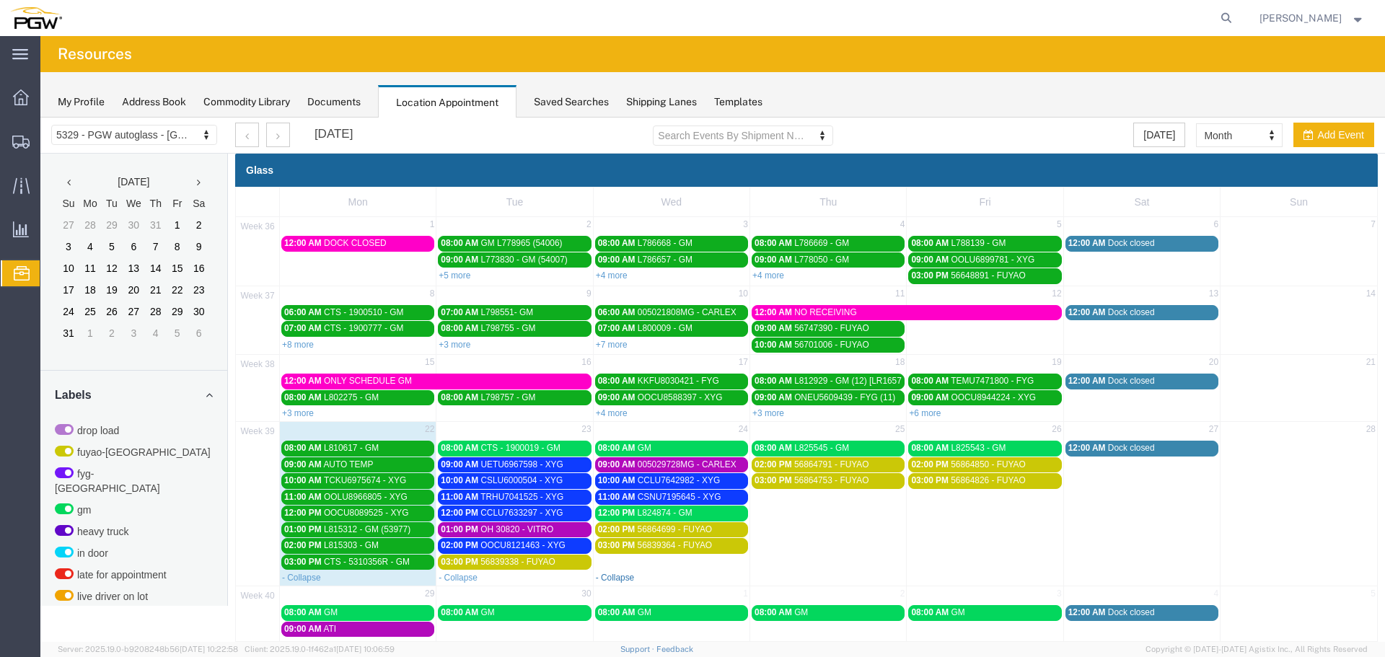
click at [627, 576] on link "- Collapse" at bounding box center [615, 578] width 39 height 10
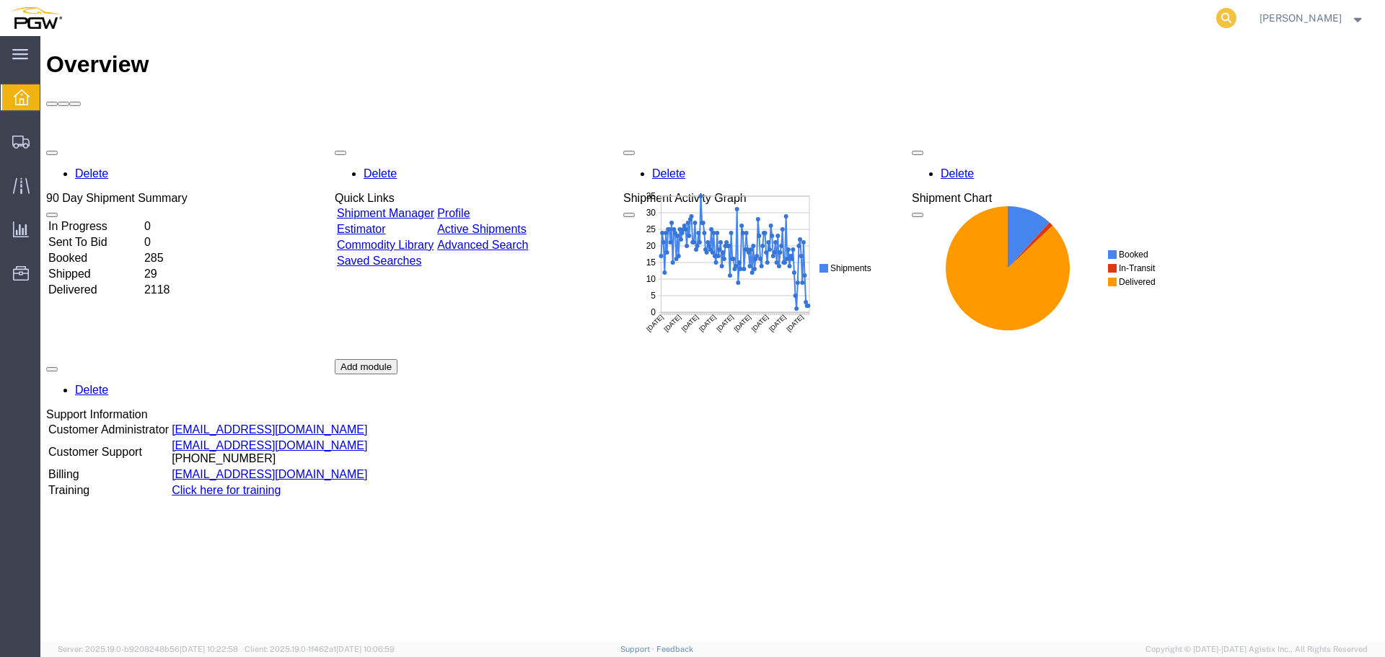
click at [1229, 19] on icon at bounding box center [1226, 18] width 20 height 20
paste input "56862627"
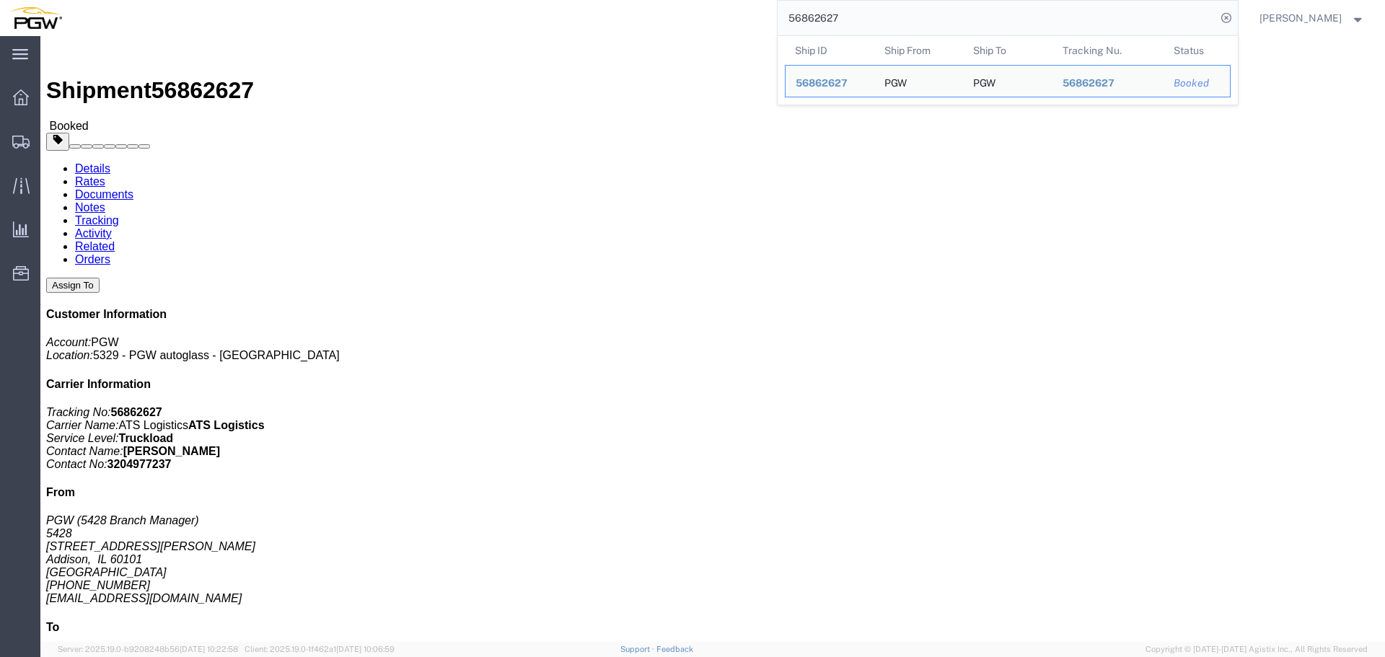
click at [890, 27] on input "56862627" at bounding box center [997, 18] width 439 height 35
paste input "78684"
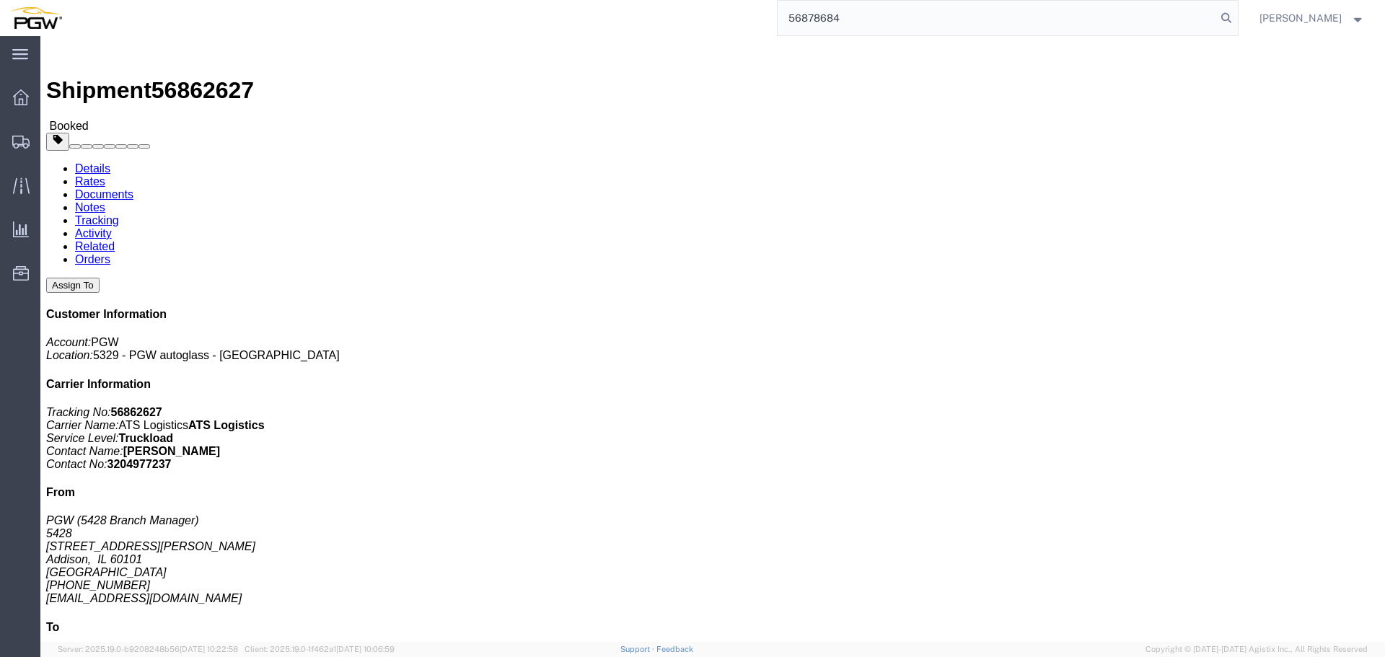
type input "56878684"
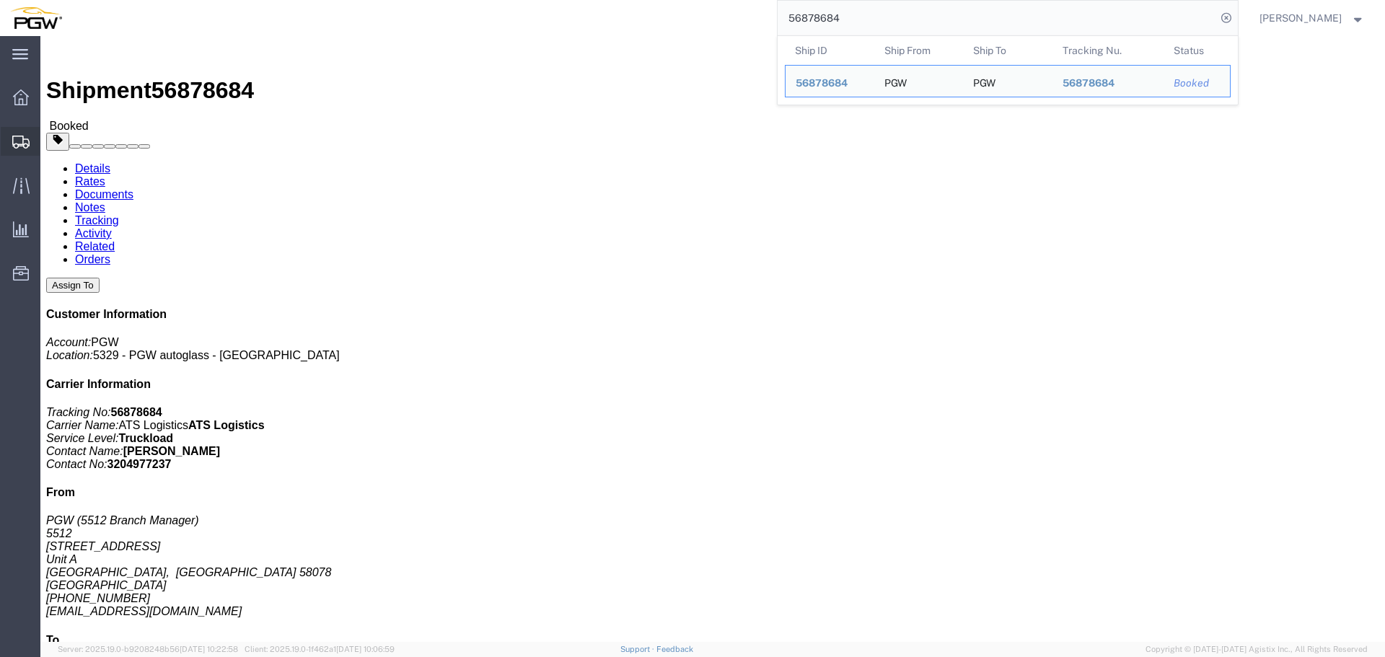
click at [21, 144] on icon at bounding box center [20, 142] width 17 height 13
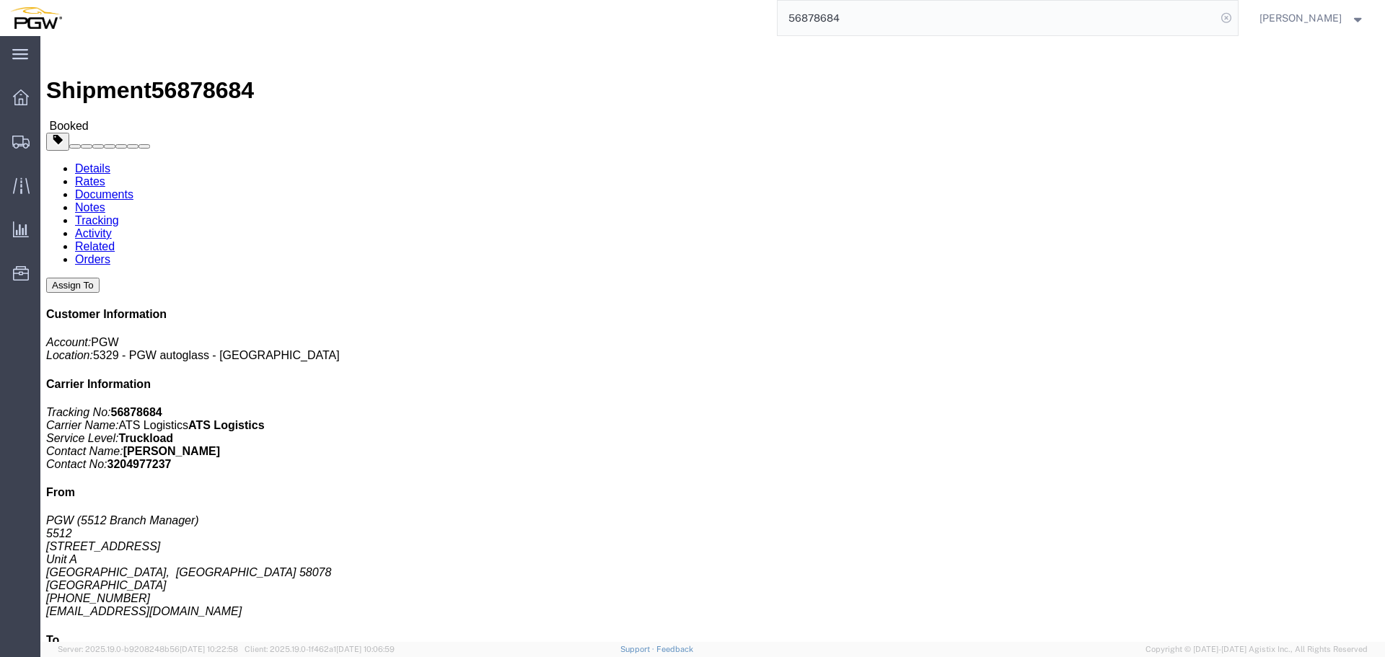
click at [1237, 22] on icon at bounding box center [1226, 18] width 20 height 20
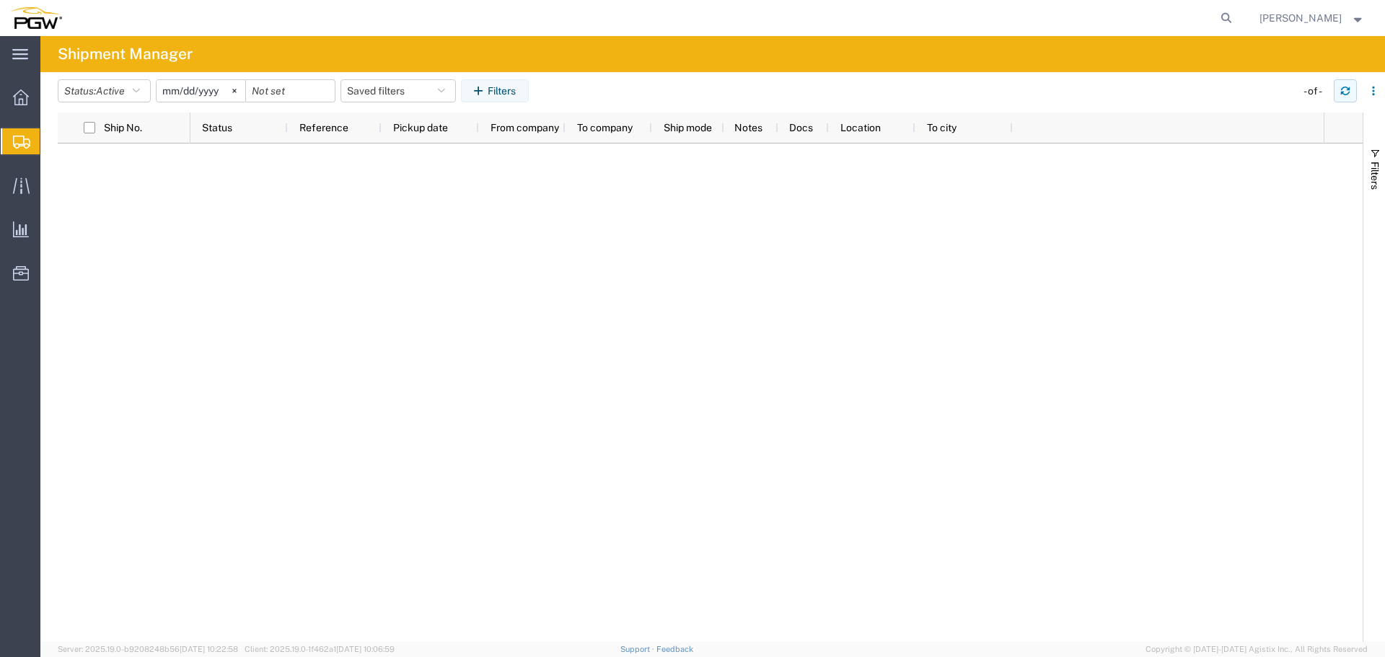
click at [1348, 97] on button "button" at bounding box center [1345, 90] width 23 height 23
